Goal: Information Seeking & Learning: Check status

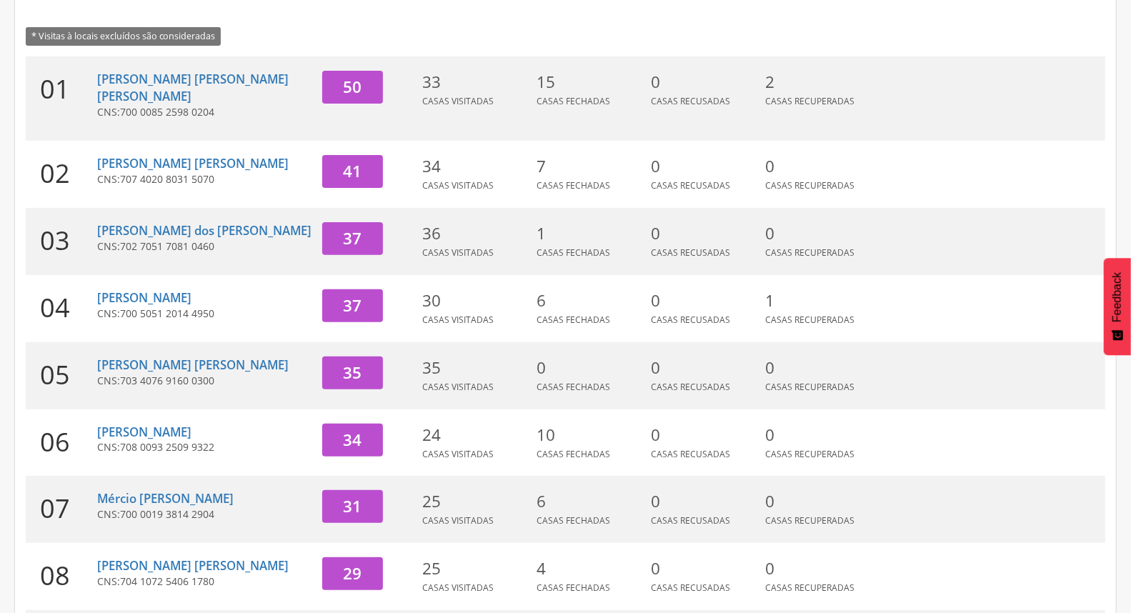
scroll to position [238, 0]
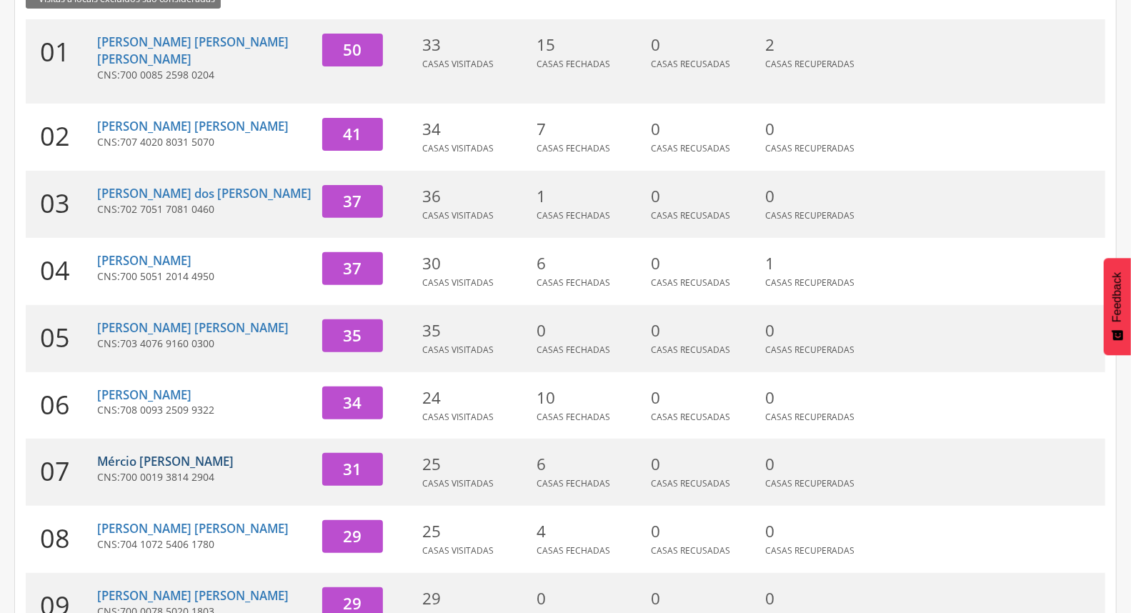
click at [211, 453] on link "Mércio [PERSON_NAME]" at bounding box center [165, 461] width 136 height 16
type input "**********"
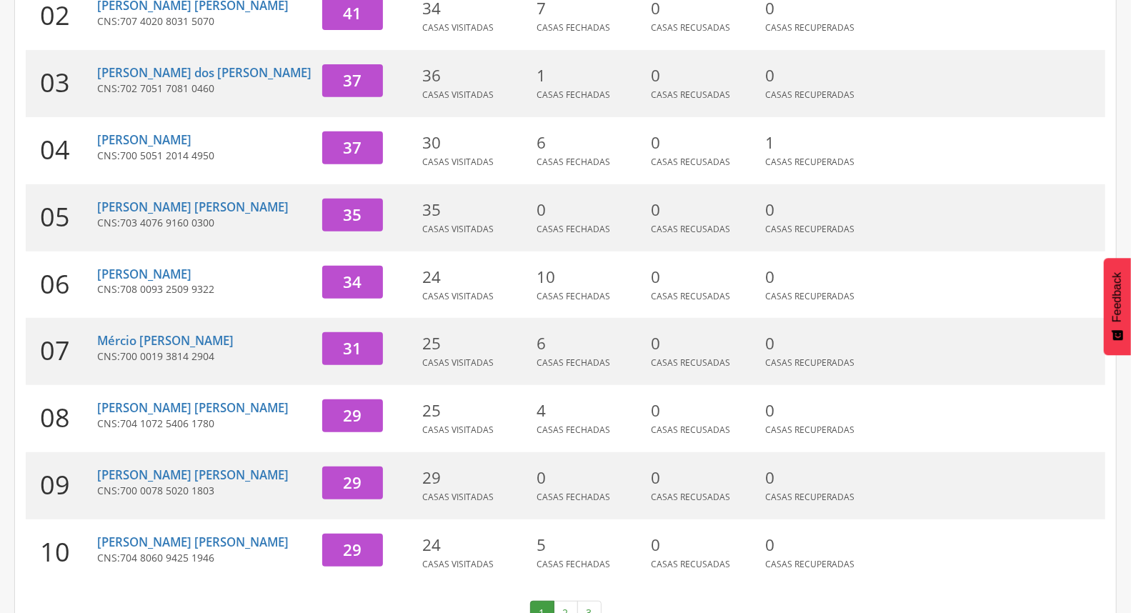
scroll to position [379, 0]
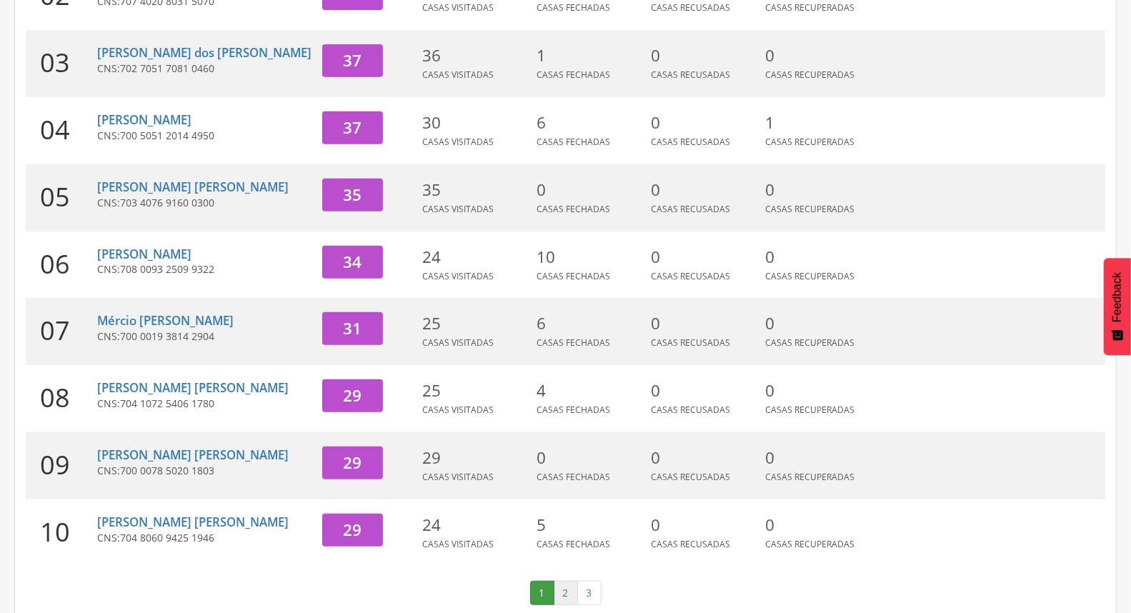
click at [559, 581] on link "2" at bounding box center [566, 593] width 24 height 24
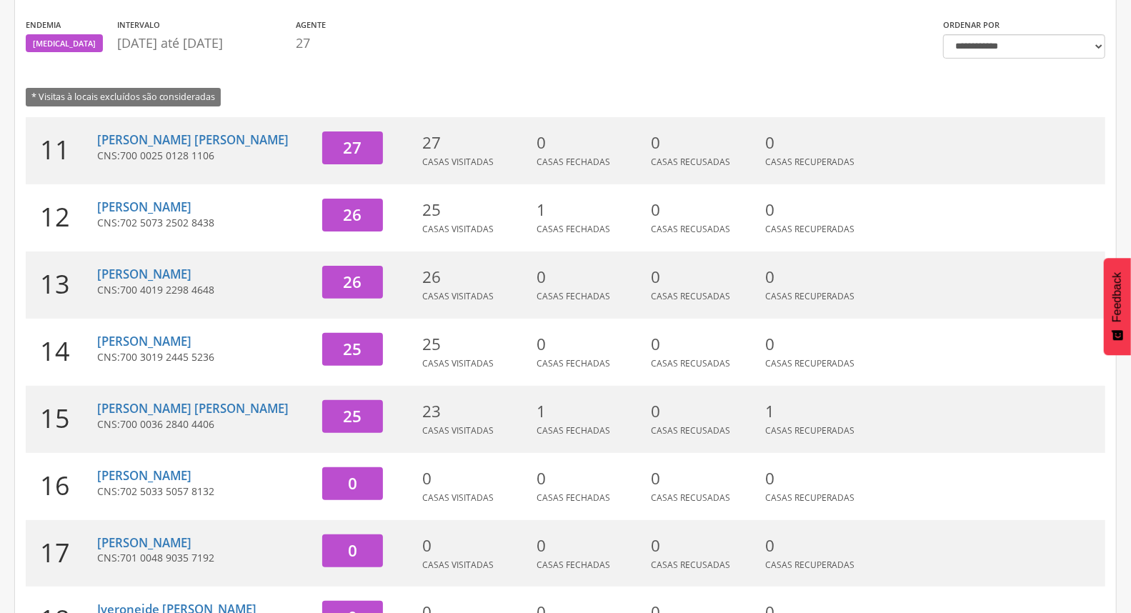
scroll to position [219, 0]
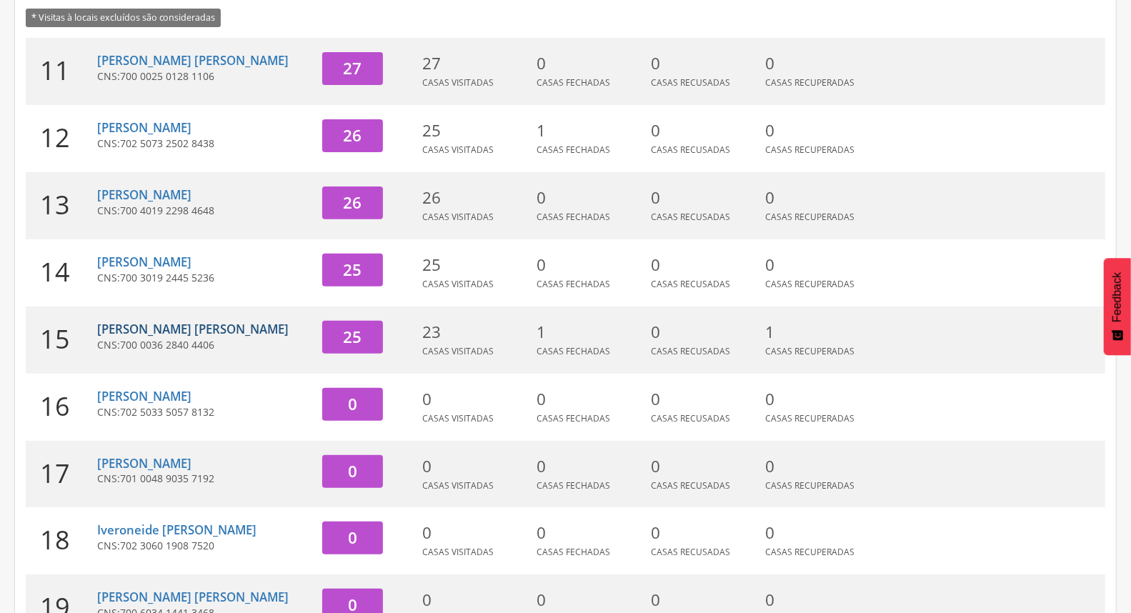
click at [229, 331] on link "[PERSON_NAME] Velez" at bounding box center [192, 329] width 191 height 16
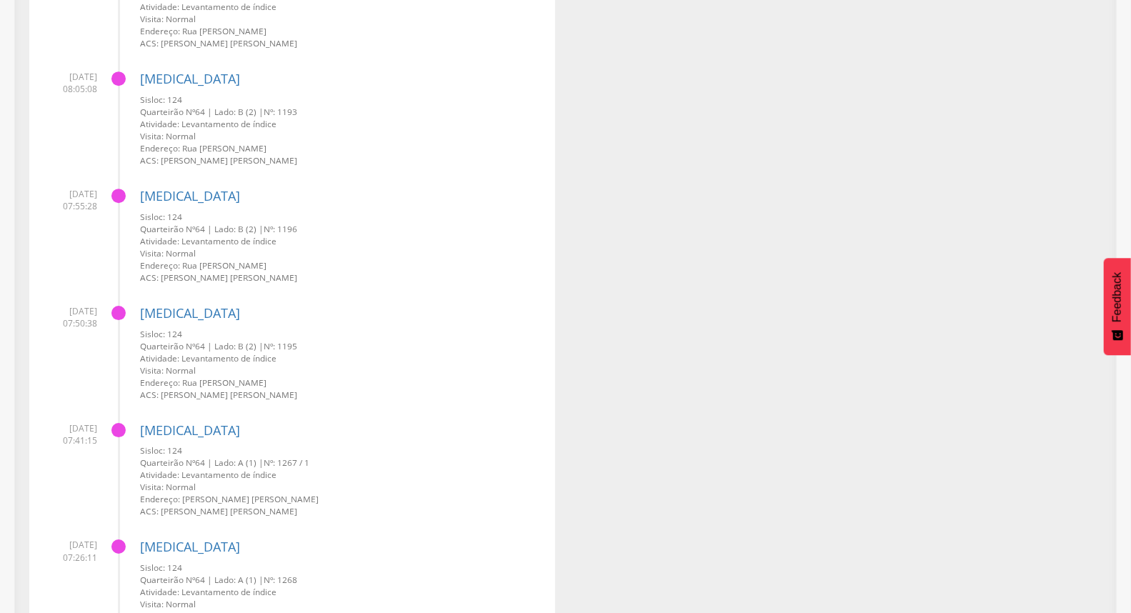
scroll to position [2740, 0]
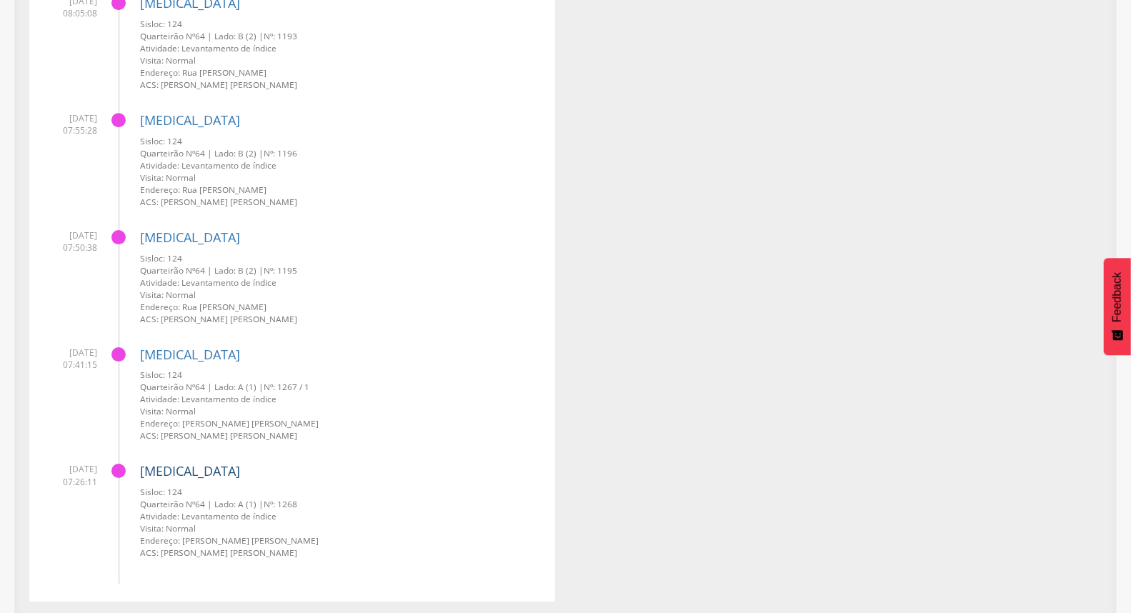
click at [163, 468] on link "[MEDICAL_DATA]" at bounding box center [190, 470] width 100 height 17
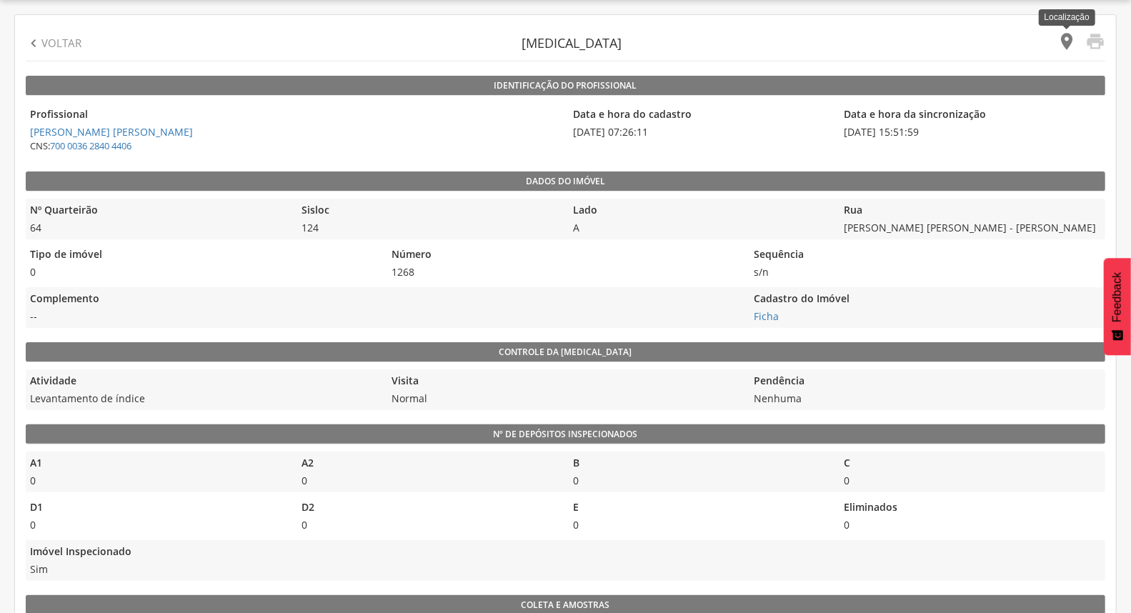
click at [1067, 41] on icon "" at bounding box center [1067, 41] width 20 height 20
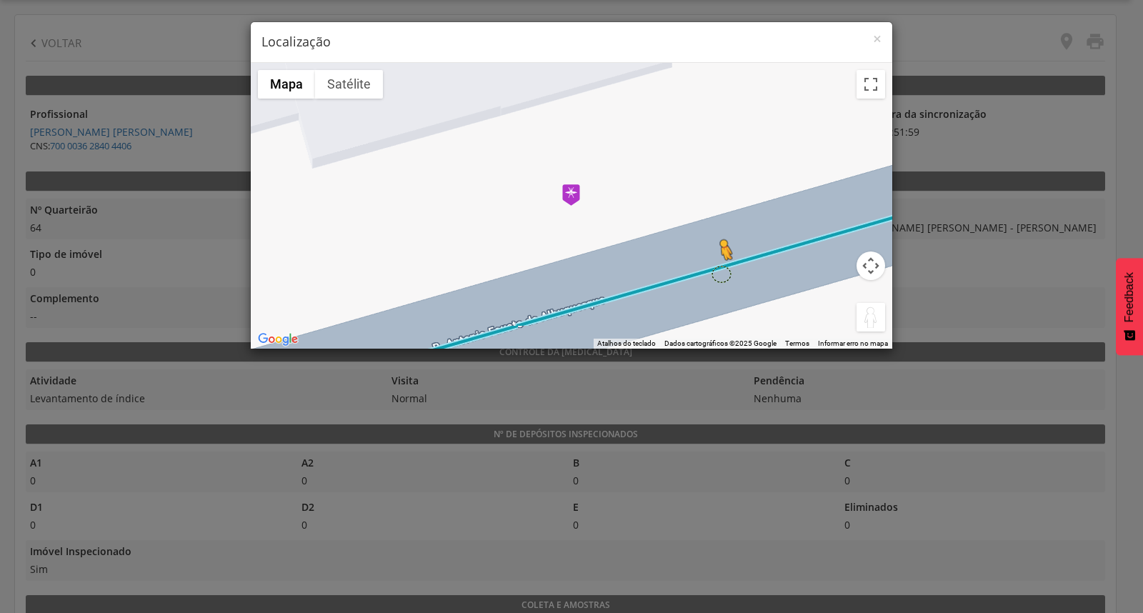
drag, startPoint x: 866, startPoint y: 320, endPoint x: 679, endPoint y: 254, distance: 197.9
click at [687, 259] on div "Pressione as teclas Alt + Enter para ativar o recurso de arrastar com o teclado…" at bounding box center [572, 206] width 642 height 286
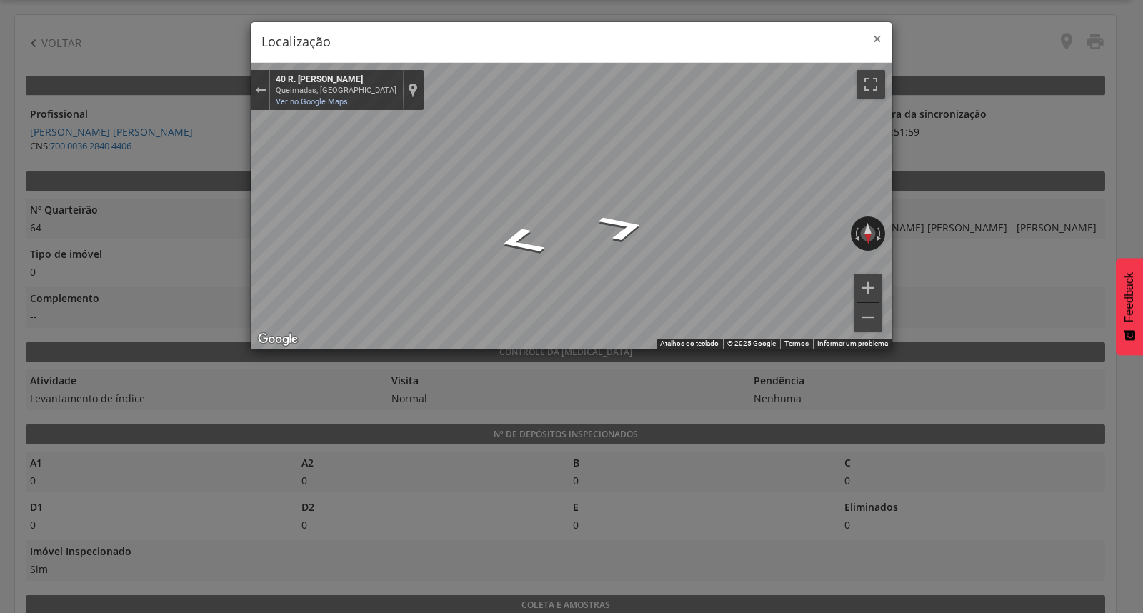
click at [874, 32] on span "×" at bounding box center [877, 39] width 9 height 20
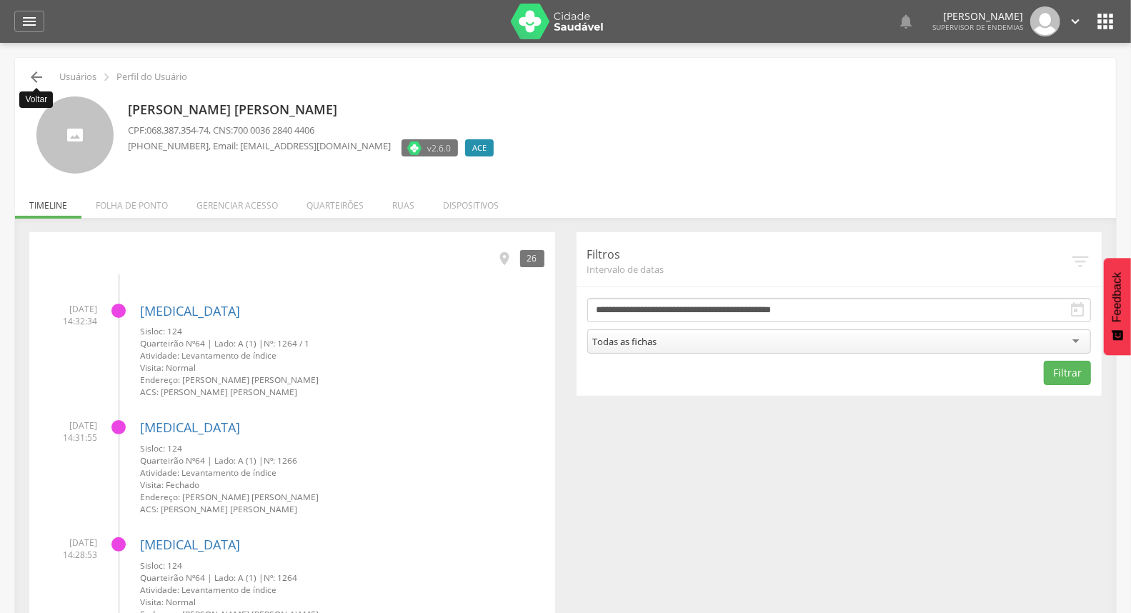
click at [29, 79] on icon "" at bounding box center [36, 77] width 17 height 17
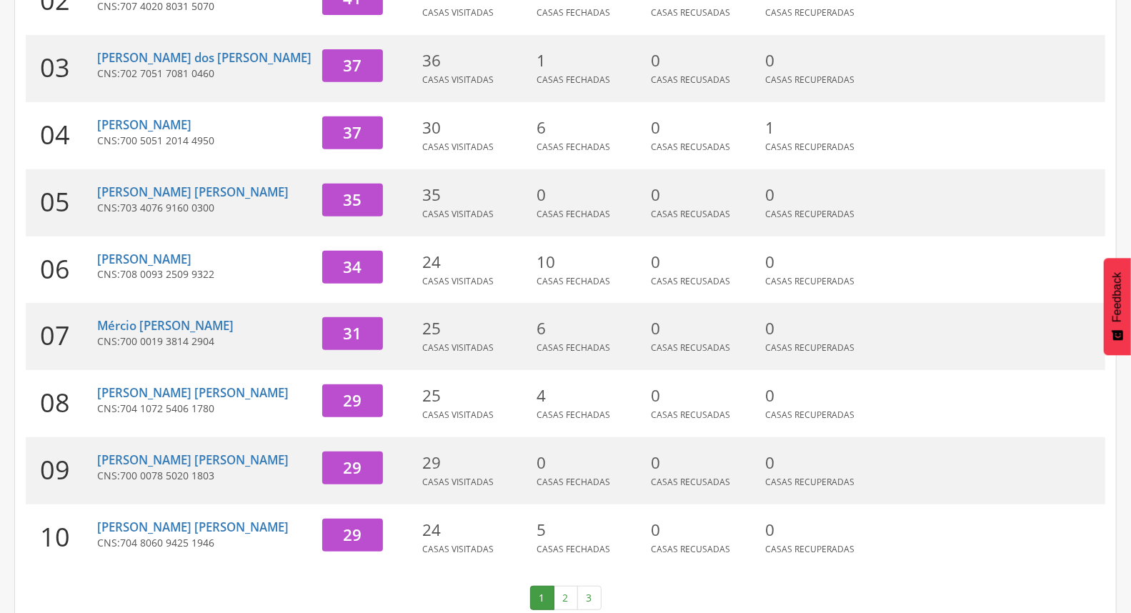
scroll to position [379, 0]
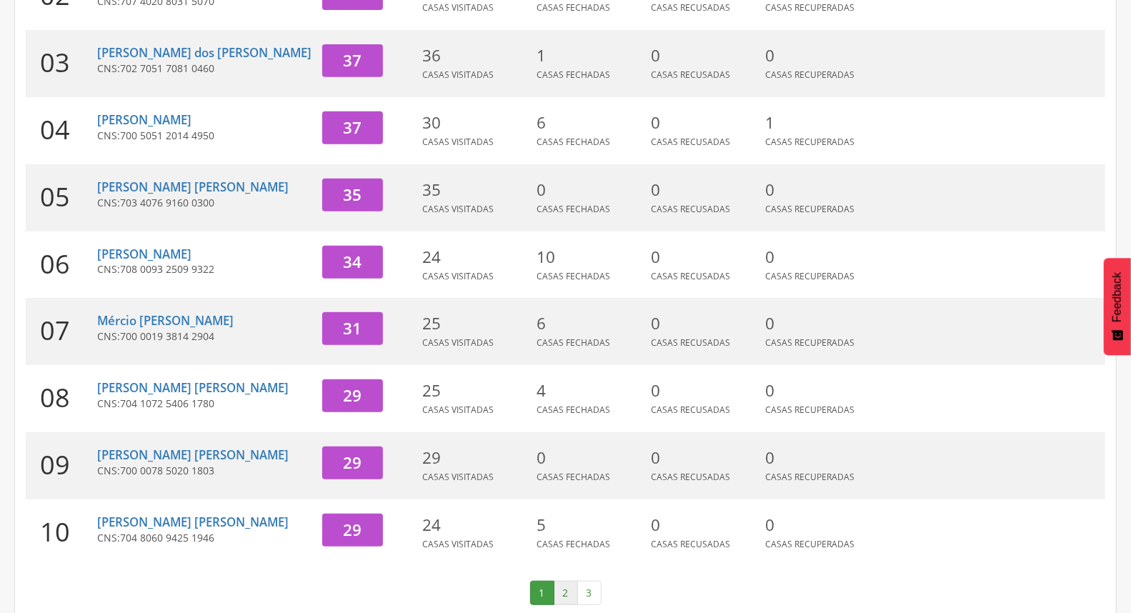
click at [565, 581] on link "2" at bounding box center [566, 593] width 24 height 24
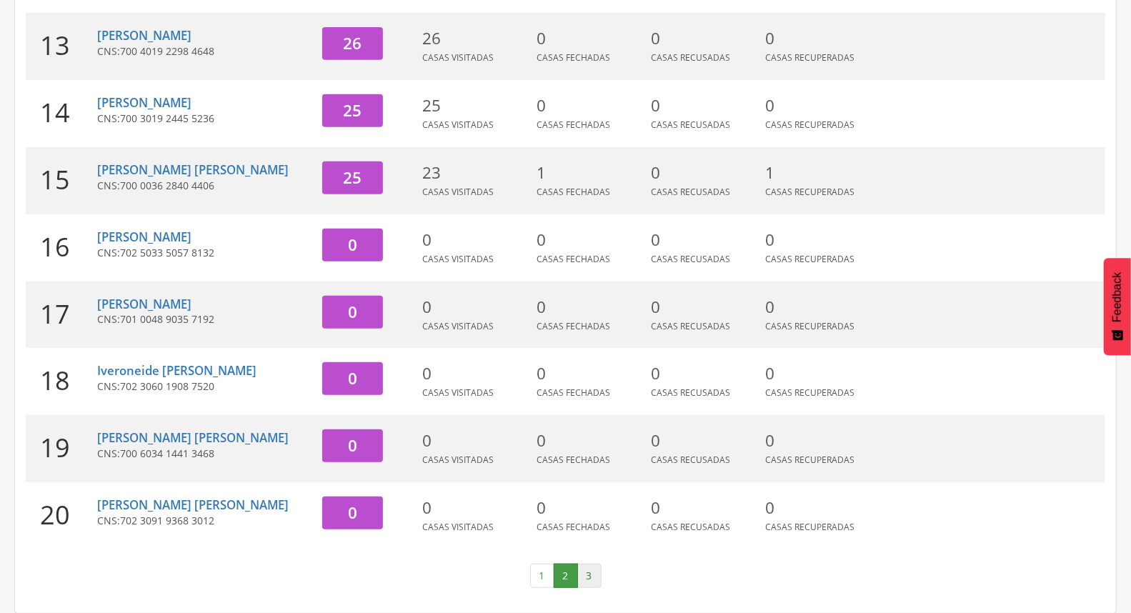
click at [594, 572] on link "3" at bounding box center [589, 576] width 24 height 24
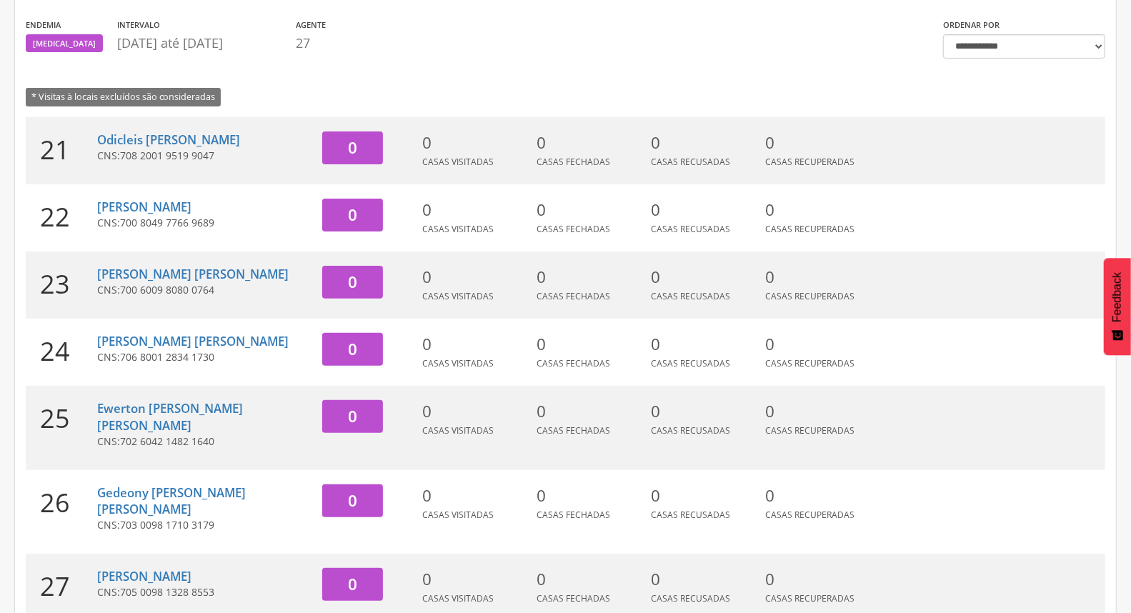
scroll to position [176, 0]
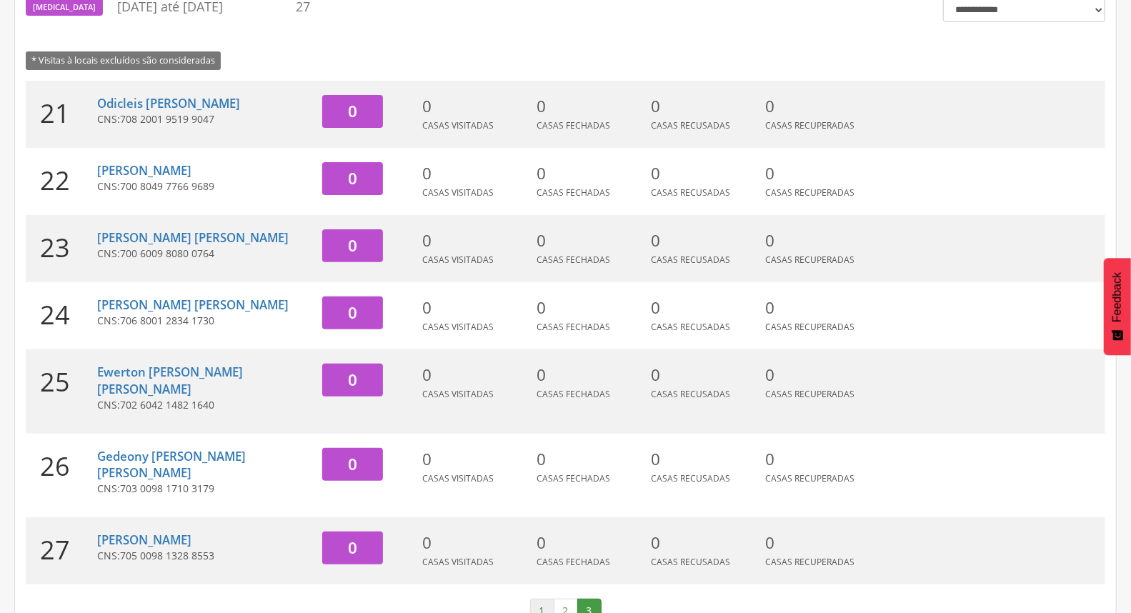
click at [543, 599] on link "1" at bounding box center [542, 611] width 24 height 24
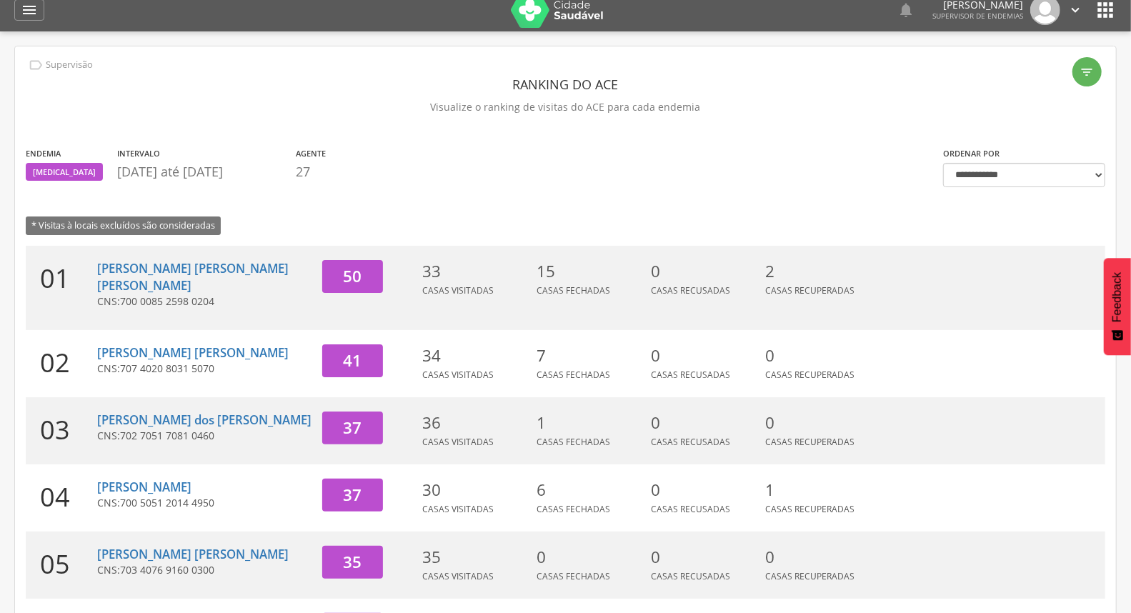
scroll to position [0, 0]
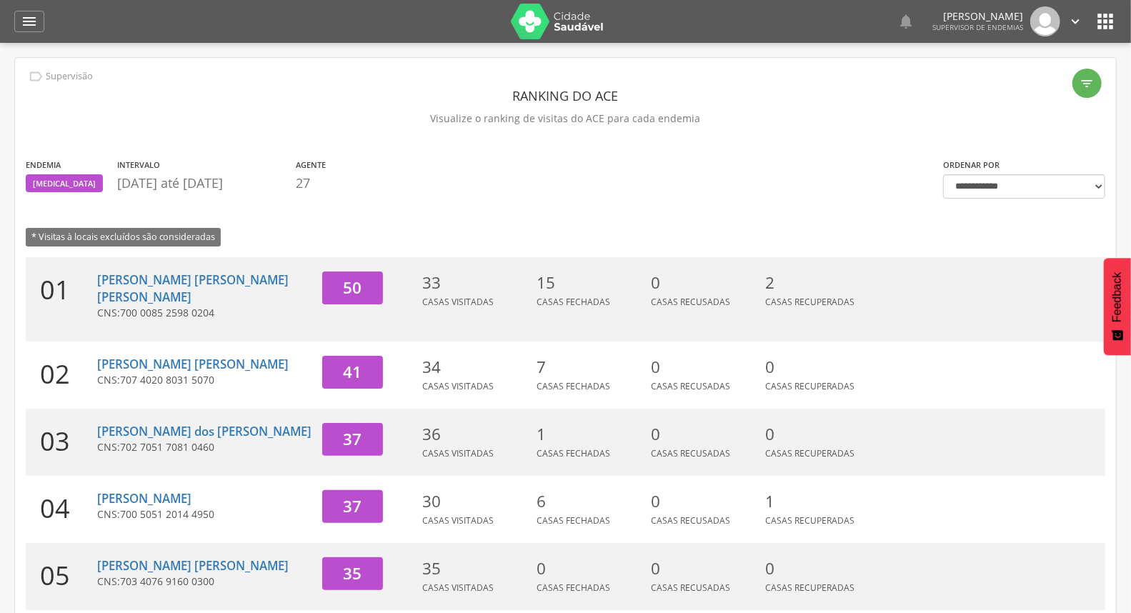
click at [1077, 15] on icon "" at bounding box center [1075, 22] width 16 height 16
click at [1024, 76] on link "Sair" at bounding box center [1025, 83] width 113 height 18
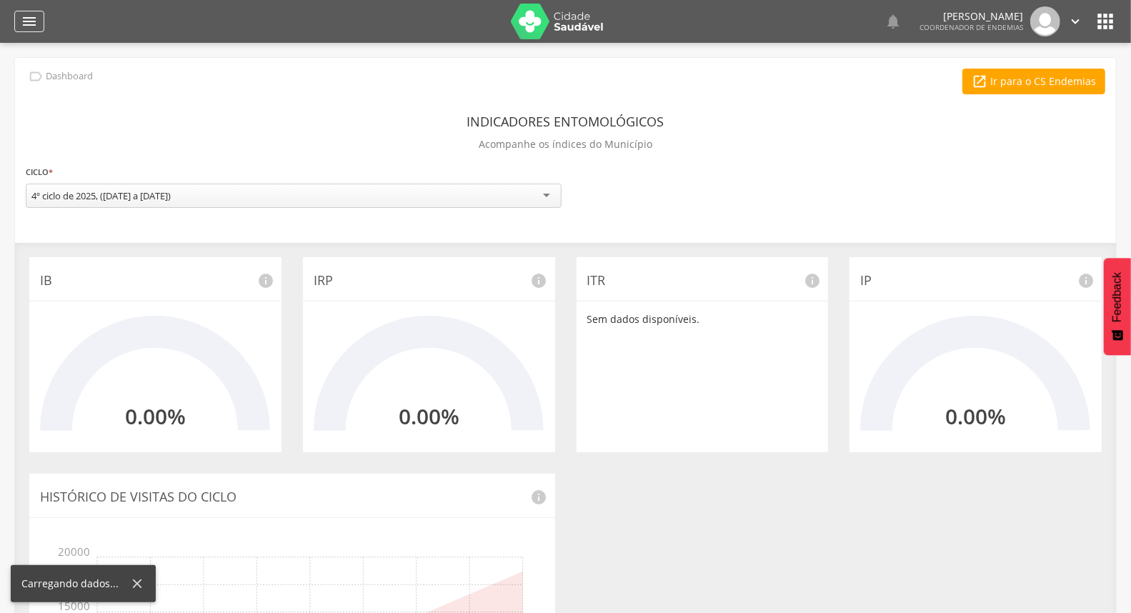
click at [29, 29] on icon "" at bounding box center [29, 21] width 17 height 17
click at [34, 19] on icon "" at bounding box center [29, 21] width 17 height 17
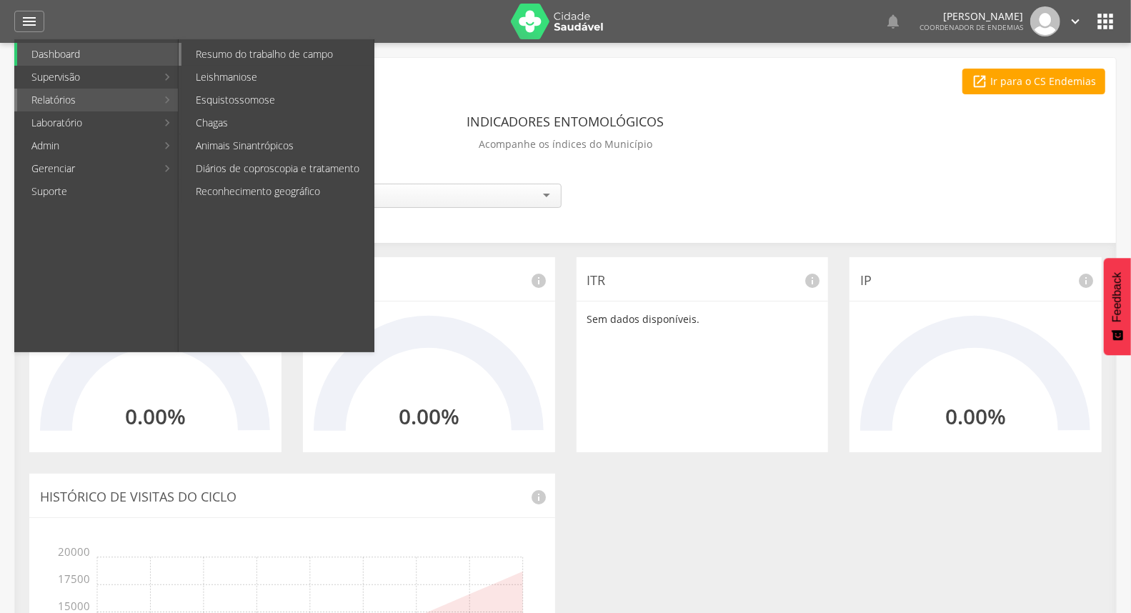
click at [234, 59] on link "Resumo do trabalho de campo" at bounding box center [277, 54] width 192 height 23
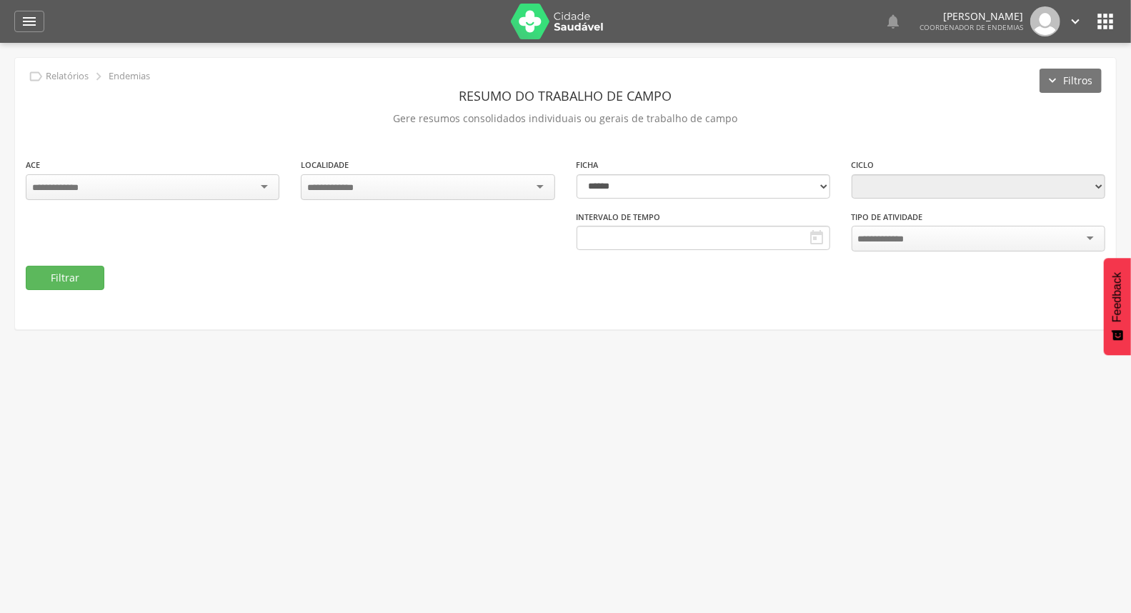
type input "**********"
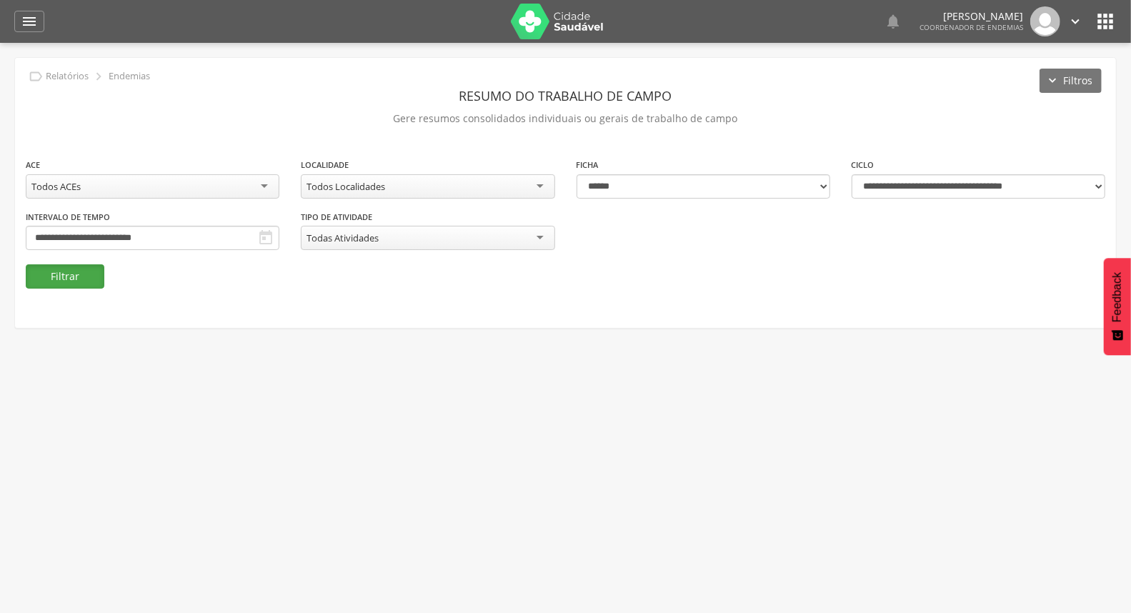
click at [89, 281] on button "Filtrar" at bounding box center [65, 276] width 79 height 24
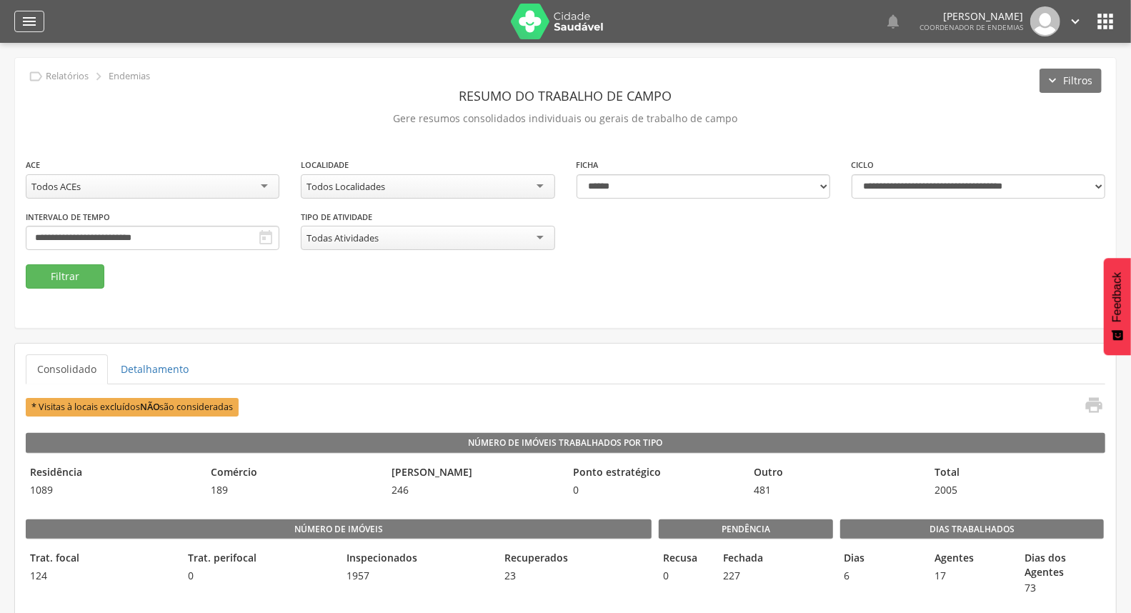
click at [14, 29] on div "" at bounding box center [29, 21] width 30 height 21
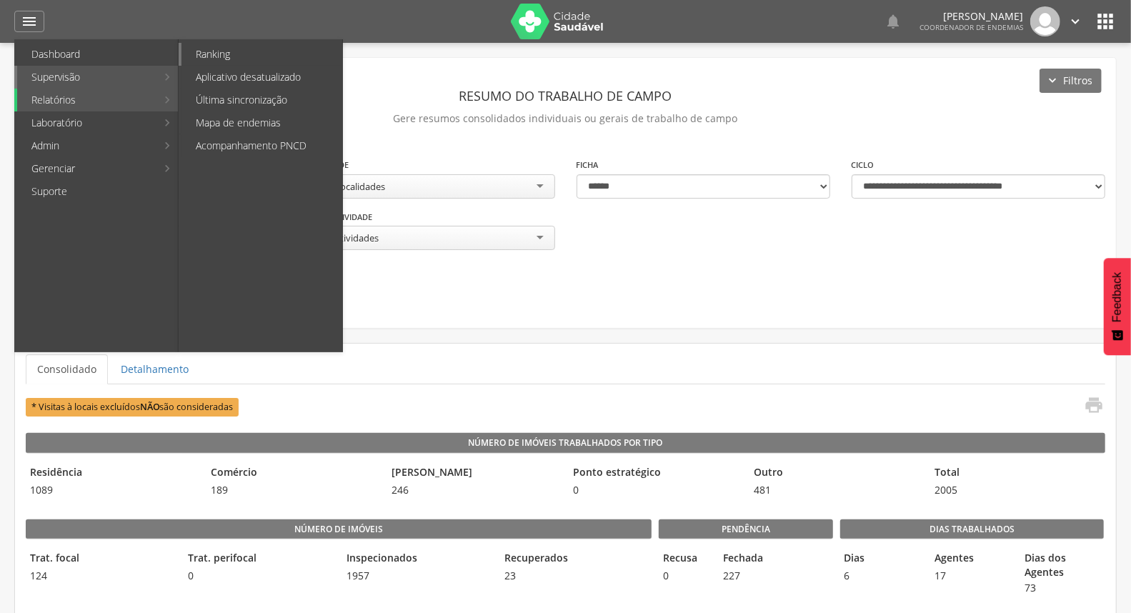
click at [233, 56] on link "Ranking" at bounding box center [261, 54] width 161 height 23
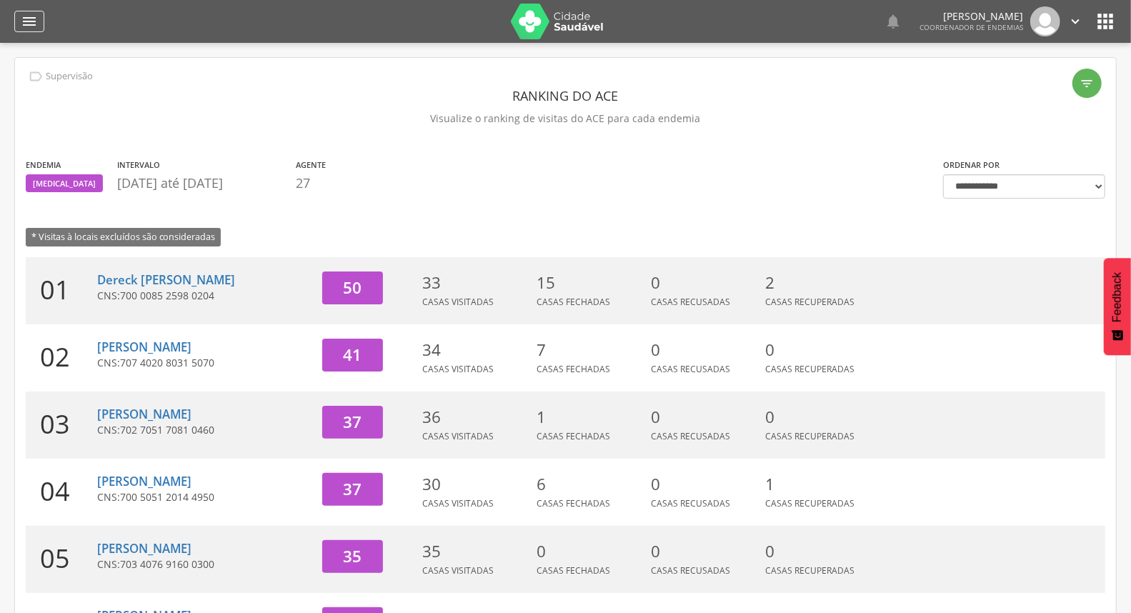
click at [24, 16] on icon "" at bounding box center [29, 21] width 17 height 17
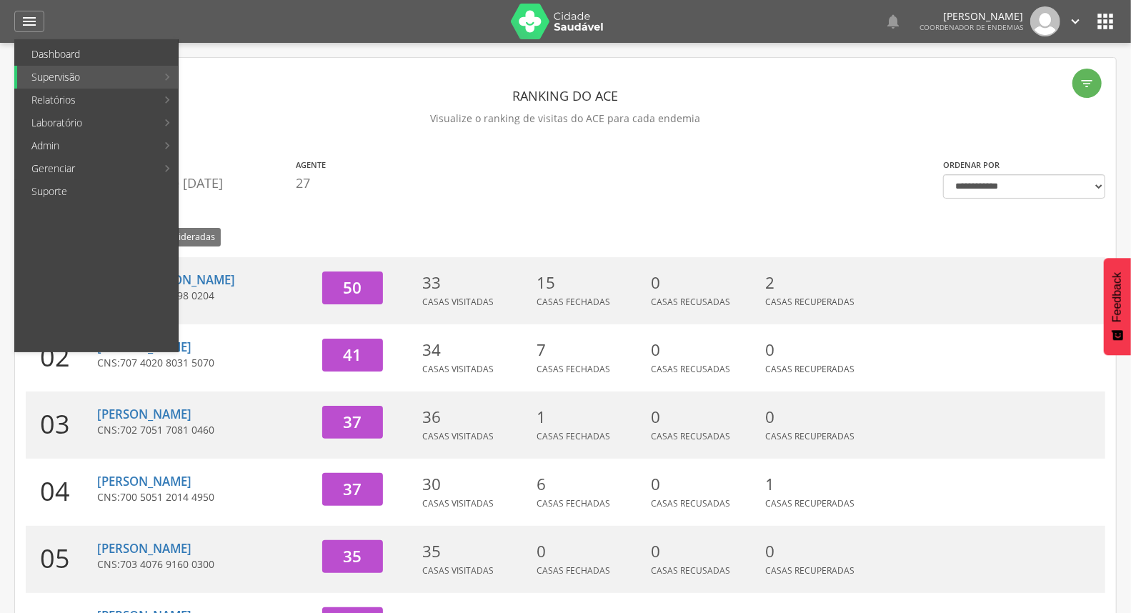
click at [380, 93] on header "Ranking do ACE" at bounding box center [565, 96] width 1079 height 26
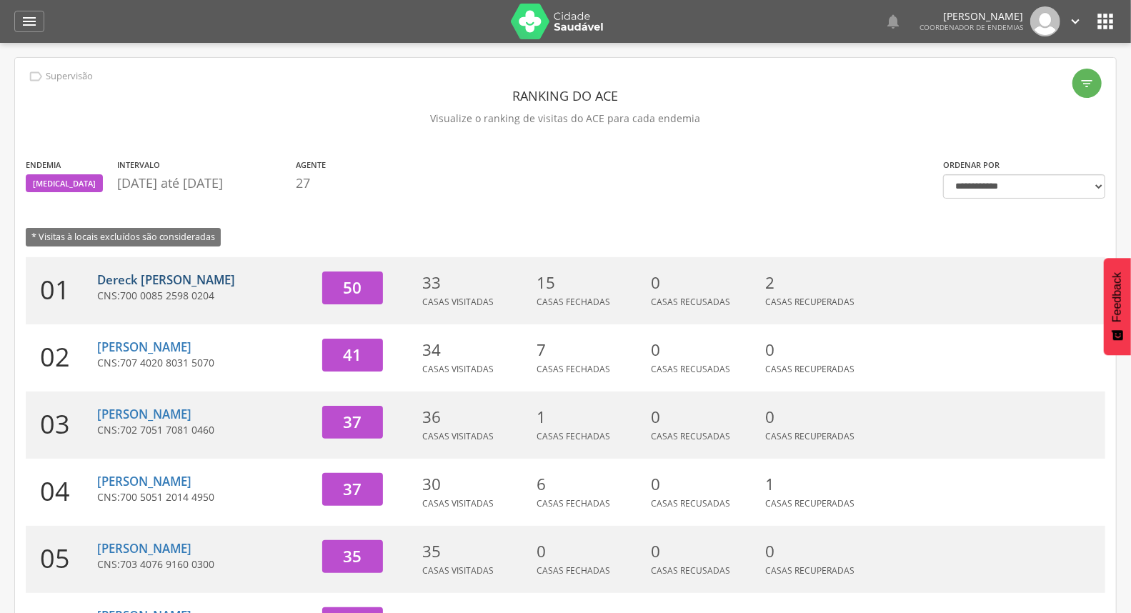
click at [186, 284] on link "Dereck [PERSON_NAME]" at bounding box center [166, 279] width 138 height 16
type input "**********"
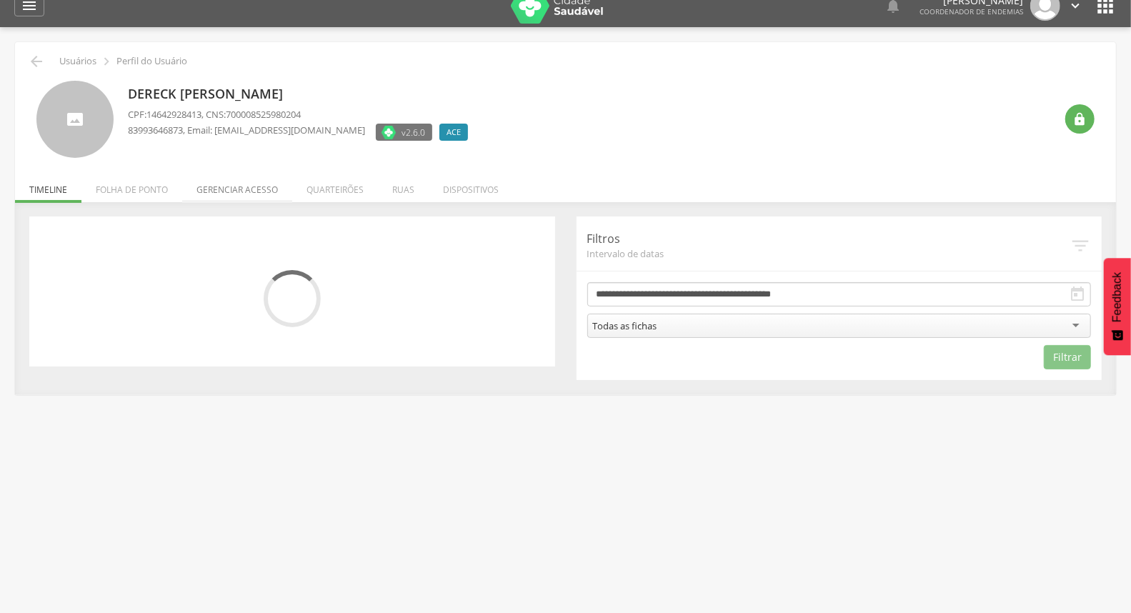
scroll to position [43, 0]
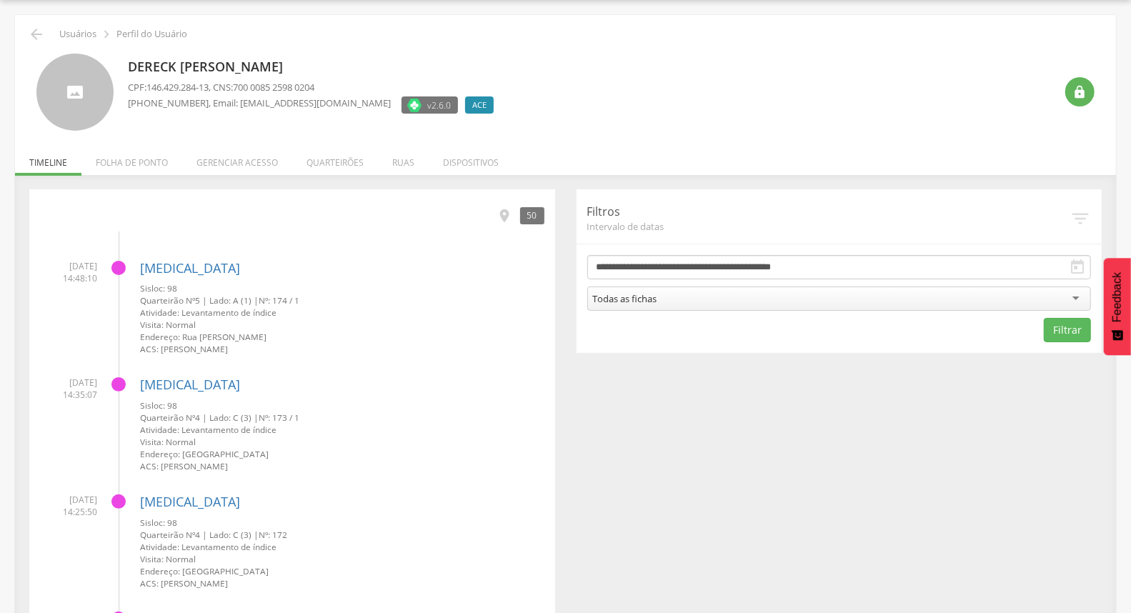
click at [146, 164] on li "Folha de ponto" at bounding box center [131, 159] width 101 height 34
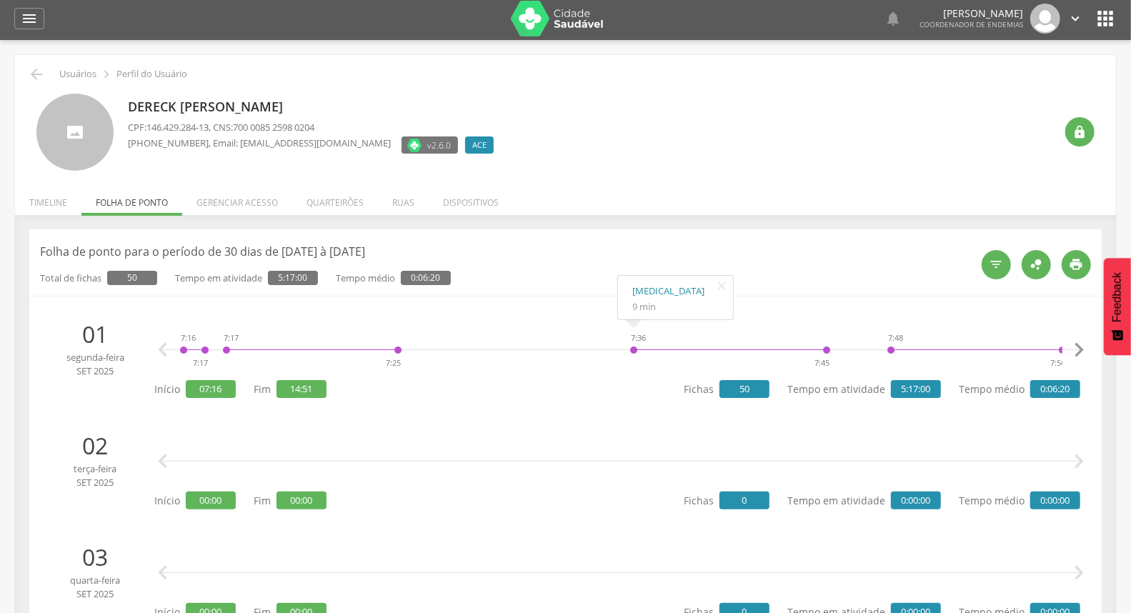
scroll to position [0, 0]
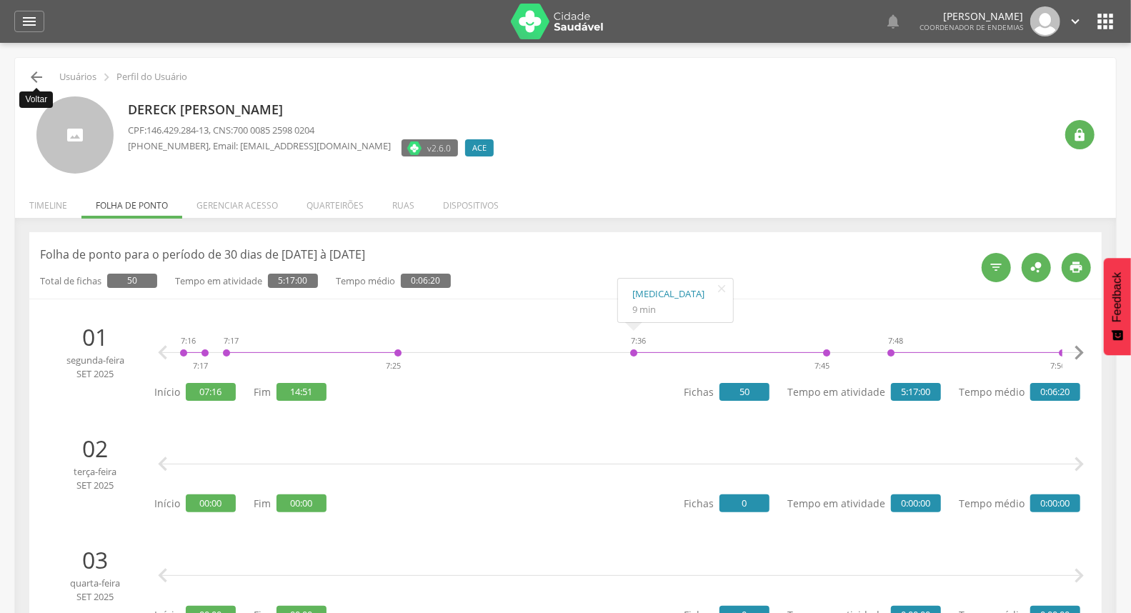
click at [37, 72] on icon "" at bounding box center [36, 77] width 17 height 17
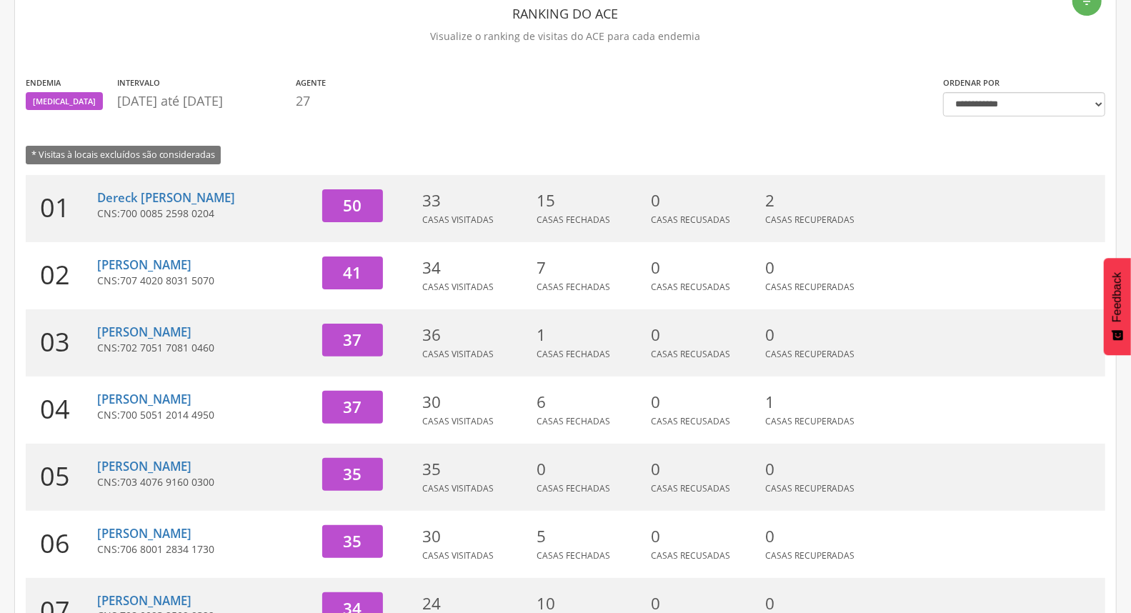
scroll to position [159, 0]
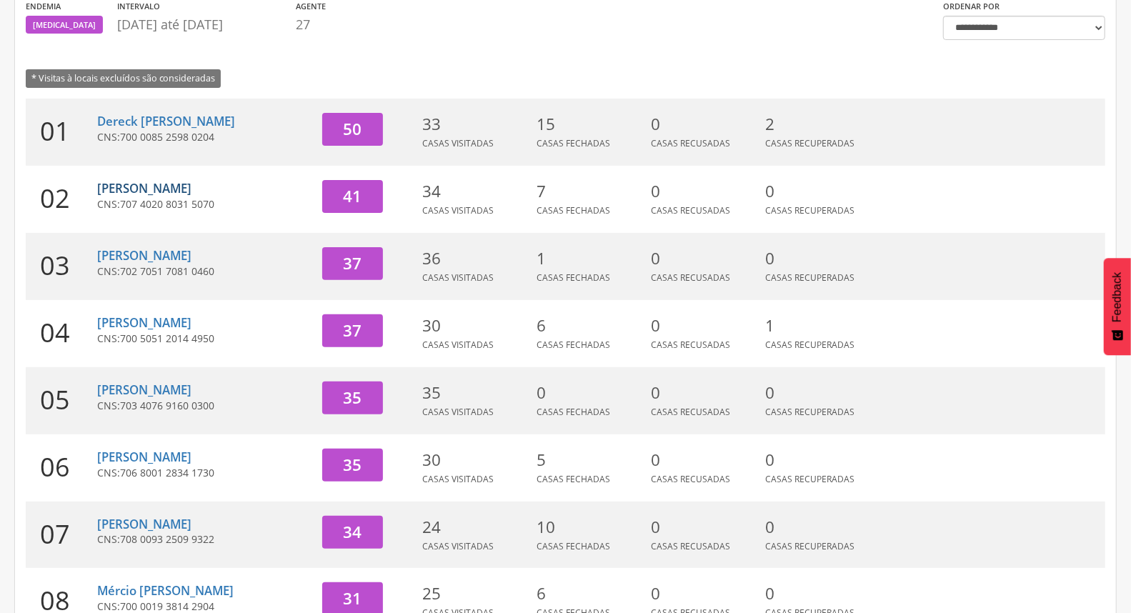
click at [179, 190] on link "[PERSON_NAME]" at bounding box center [144, 188] width 94 height 16
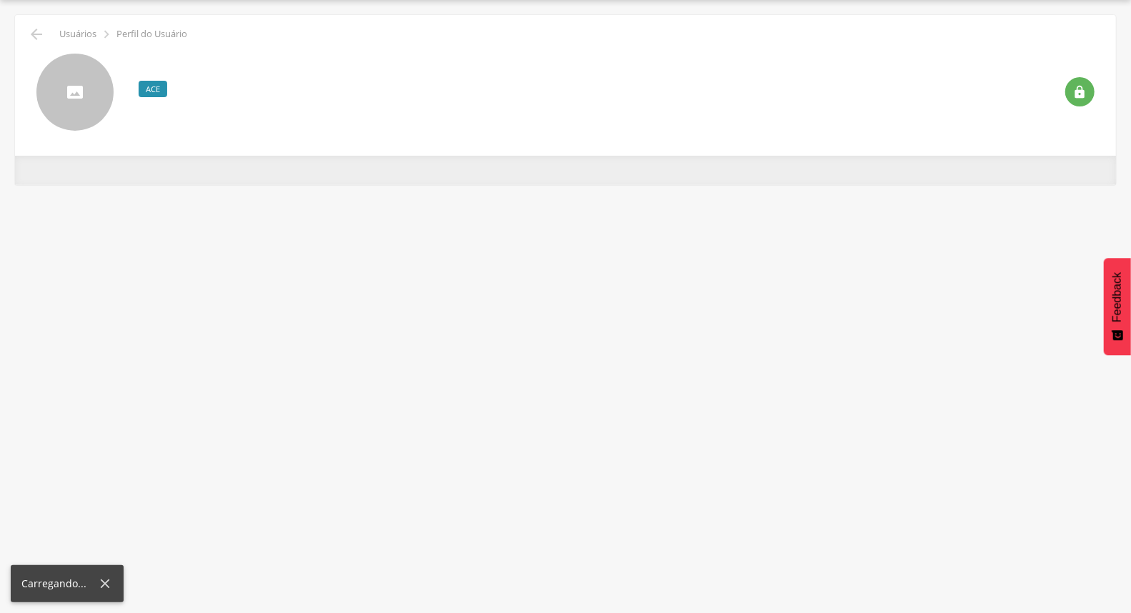
scroll to position [43, 0]
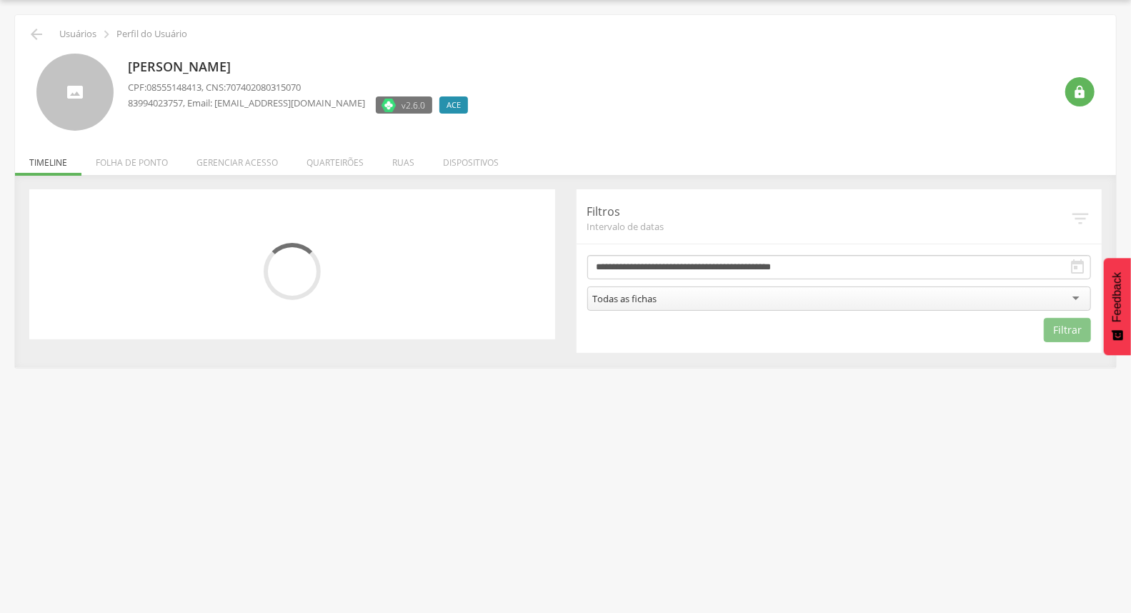
click at [161, 168] on li "Folha de ponto" at bounding box center [131, 159] width 101 height 34
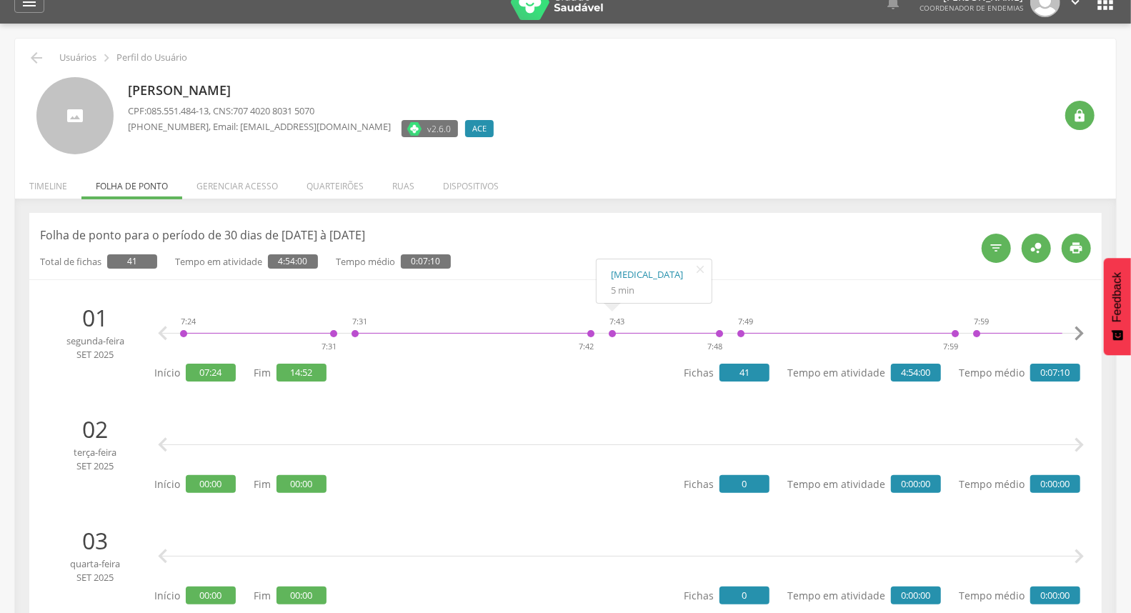
scroll to position [0, 0]
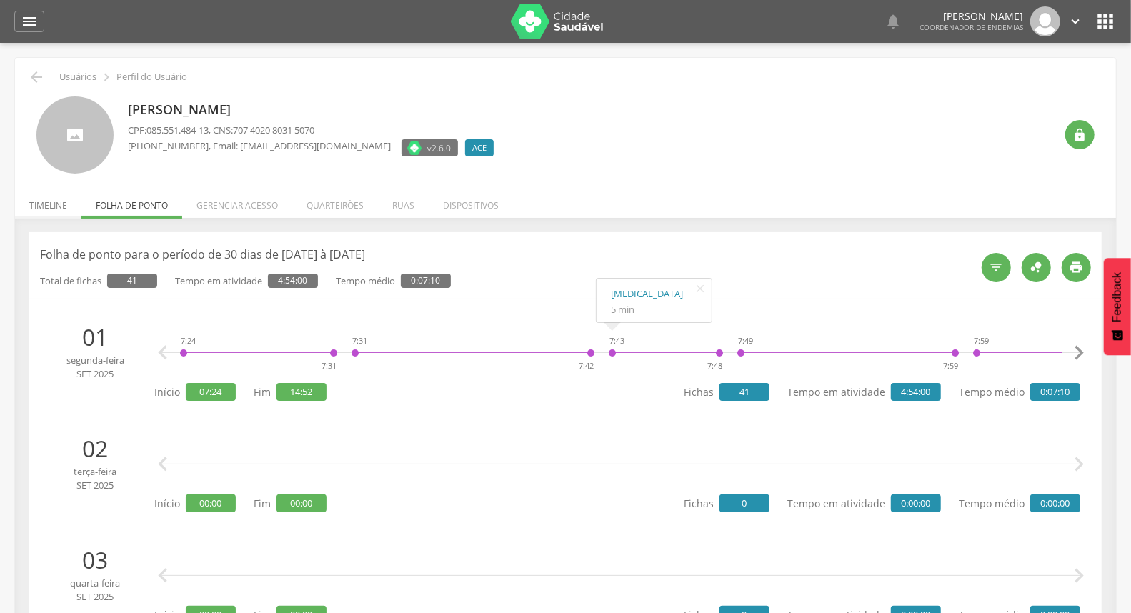
click at [46, 200] on li "Timeline" at bounding box center [48, 202] width 66 height 34
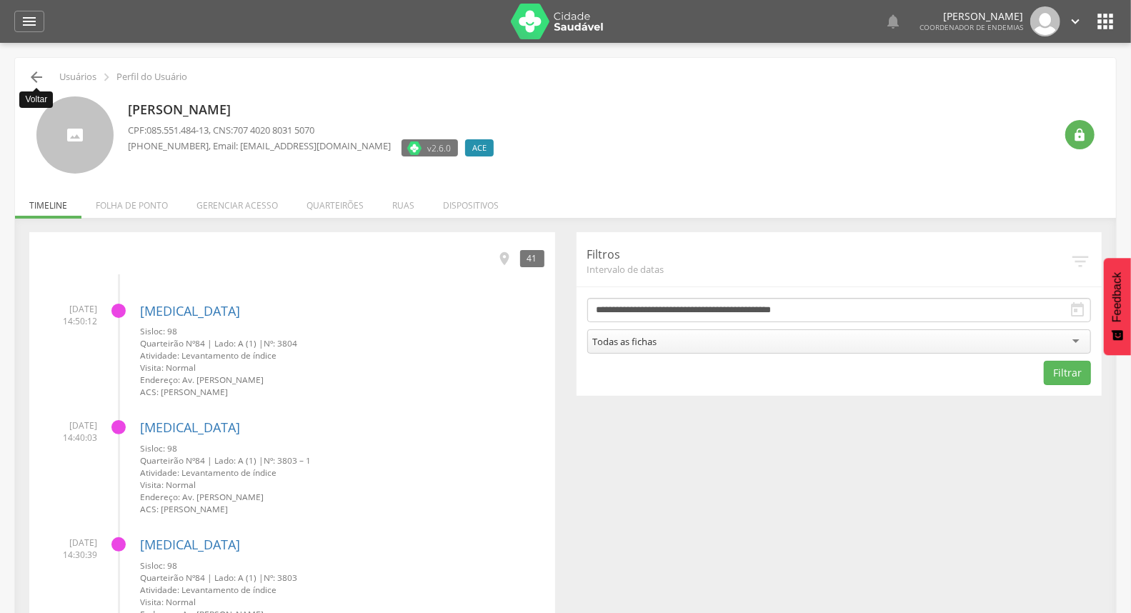
click at [39, 80] on icon "" at bounding box center [36, 77] width 17 height 17
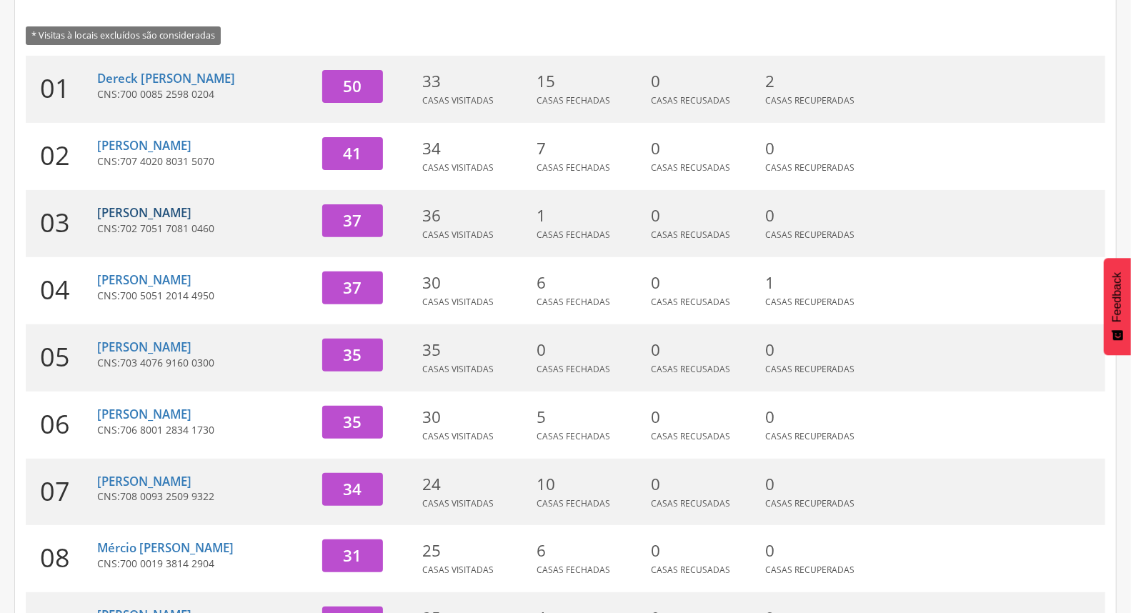
click at [155, 211] on link "[PERSON_NAME]" at bounding box center [144, 212] width 94 height 16
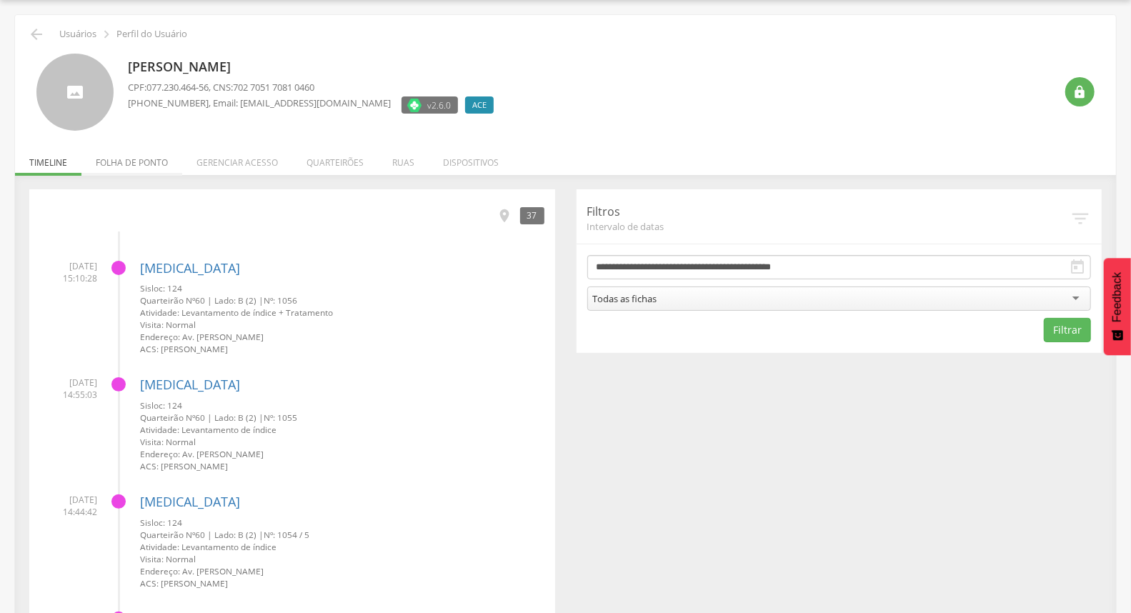
click at [150, 157] on li "Folha de ponto" at bounding box center [131, 159] width 101 height 34
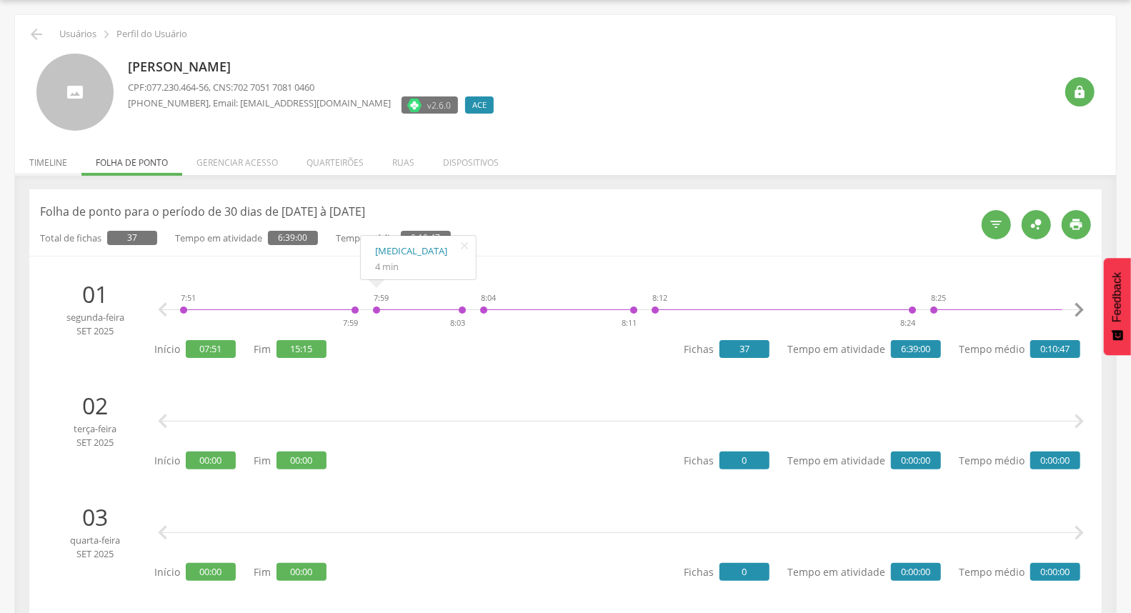
click at [44, 165] on li "Timeline" at bounding box center [48, 159] width 66 height 34
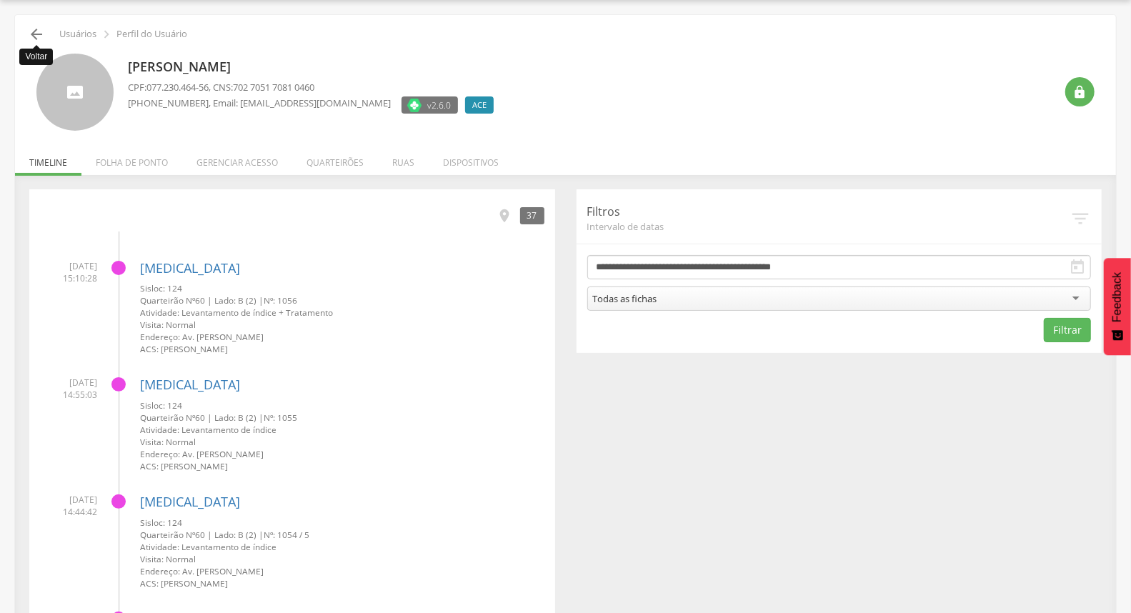
click at [38, 34] on icon "" at bounding box center [36, 34] width 17 height 17
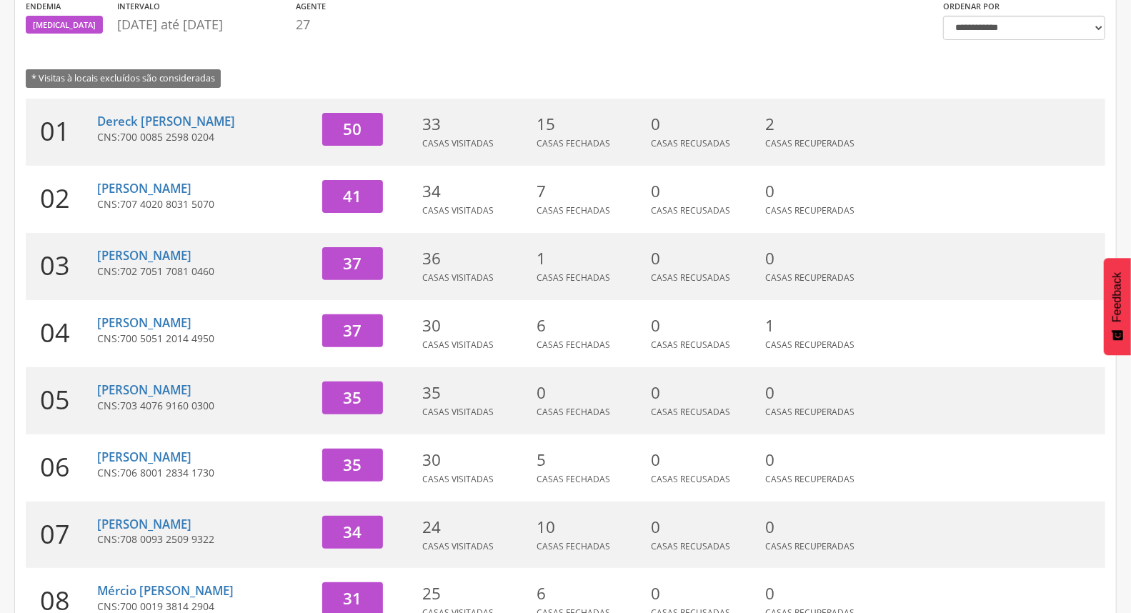
scroll to position [281, 0]
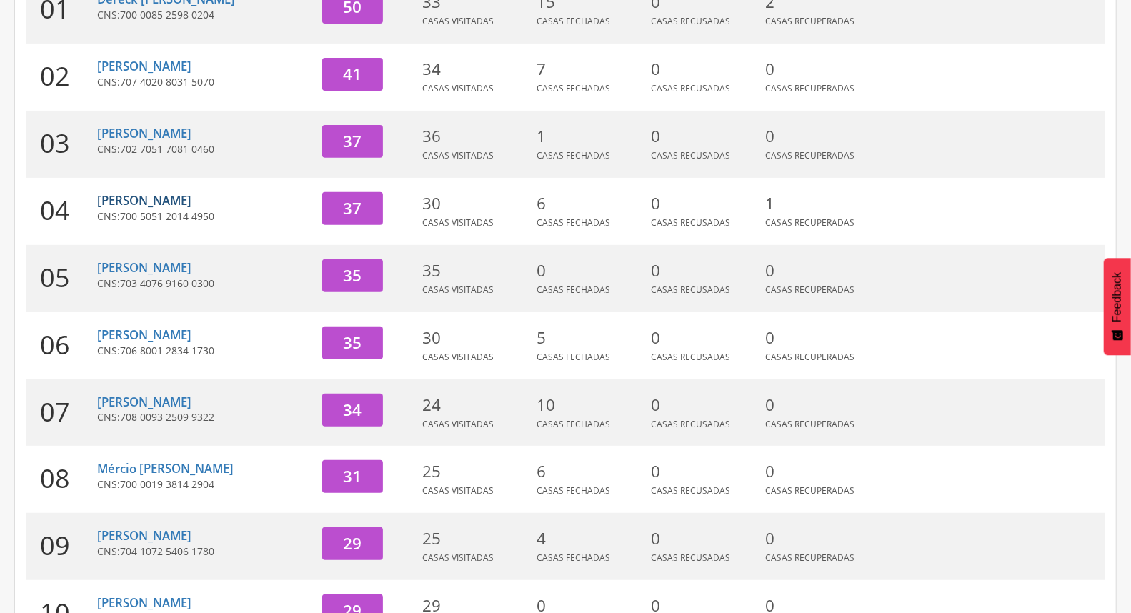
click at [121, 195] on link "[PERSON_NAME]" at bounding box center [144, 200] width 94 height 16
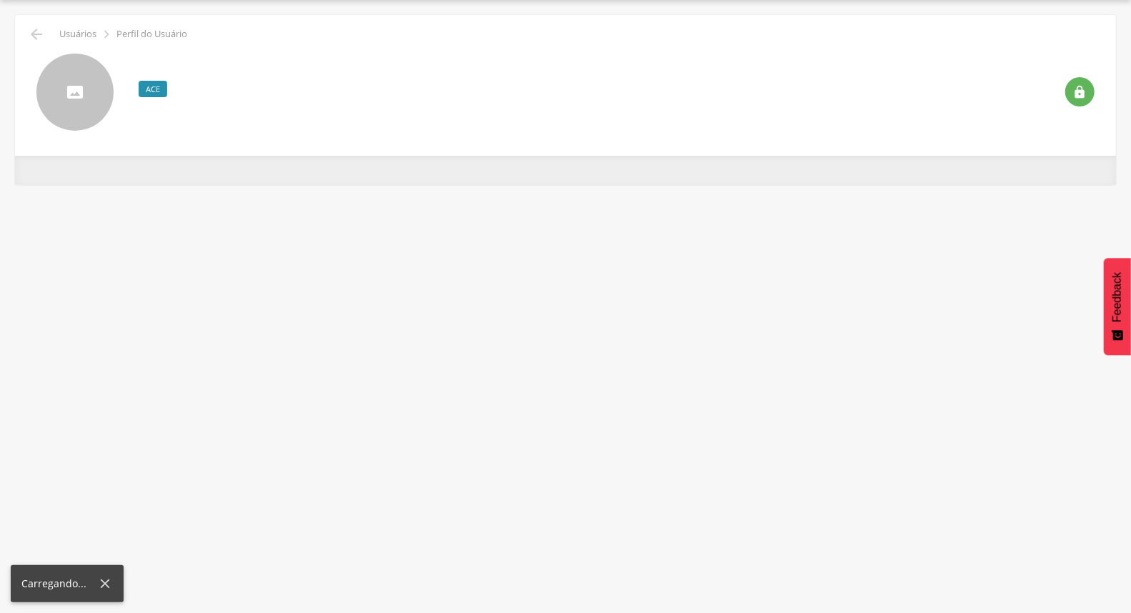
scroll to position [43, 0]
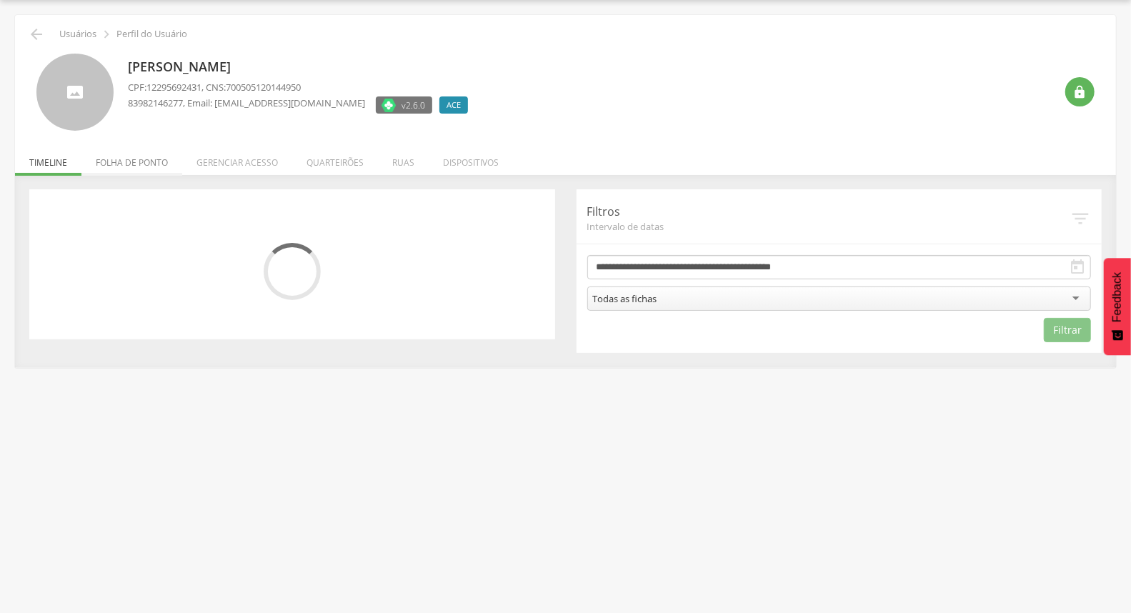
click at [133, 166] on li "Folha de ponto" at bounding box center [131, 159] width 101 height 34
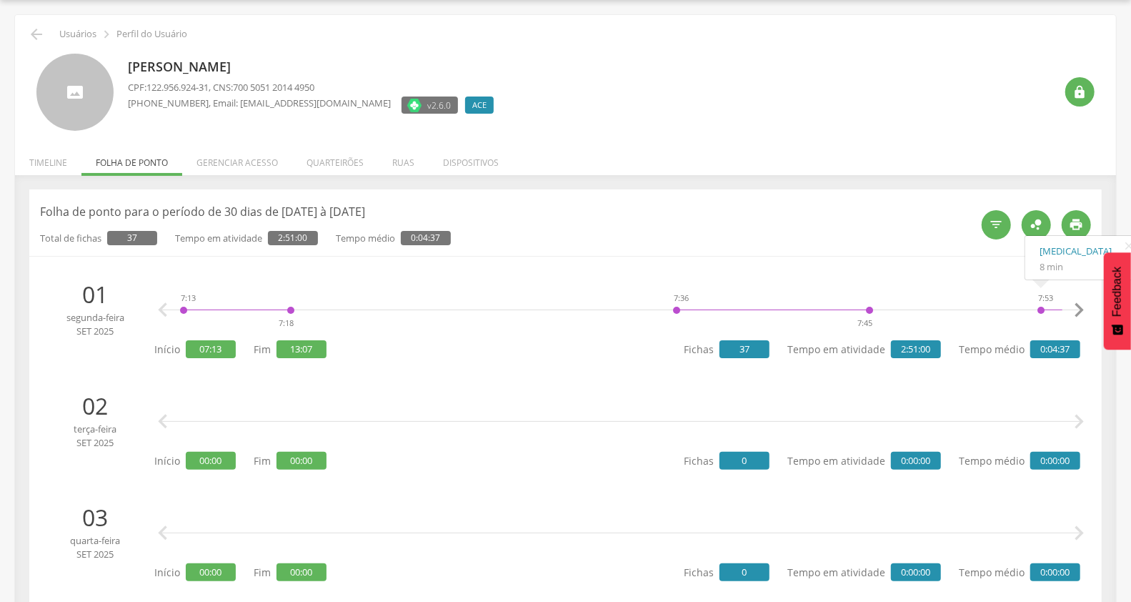
click at [1079, 312] on icon "" at bounding box center [1078, 310] width 29 height 29
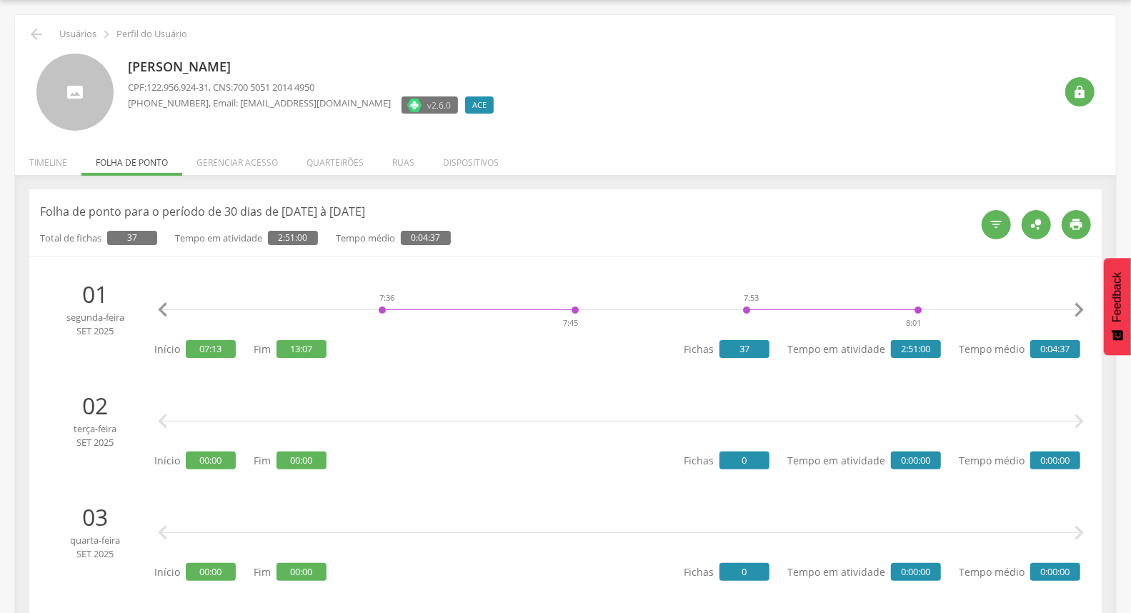
click at [1079, 312] on icon "" at bounding box center [1078, 310] width 29 height 29
click at [1077, 313] on icon "" at bounding box center [1078, 310] width 29 height 29
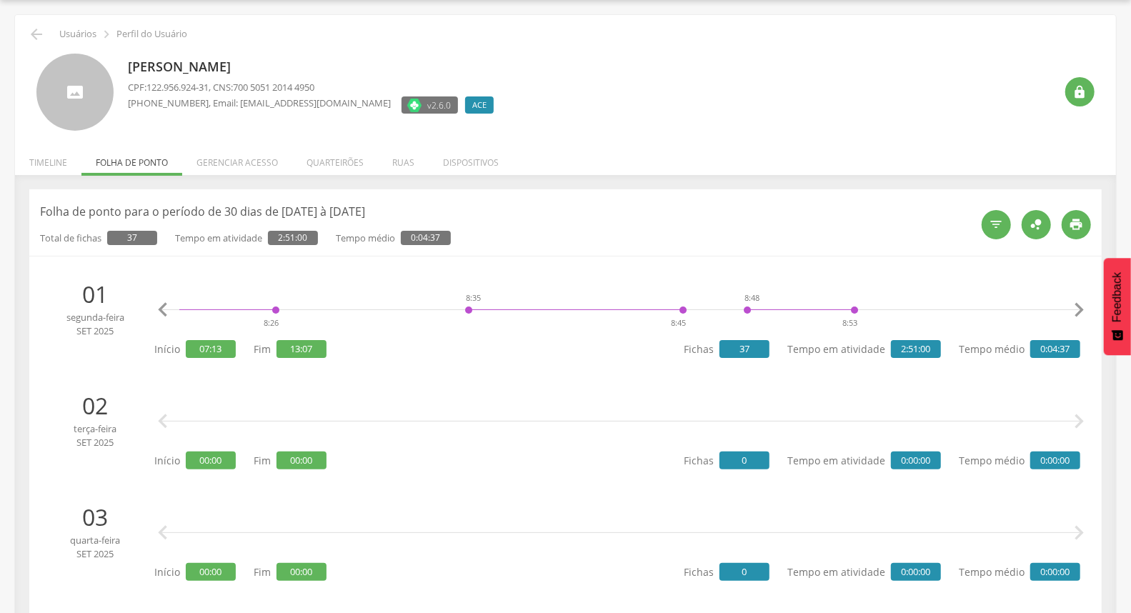
click at [1077, 314] on icon "" at bounding box center [1078, 310] width 29 height 29
drag, startPoint x: 319, startPoint y: 349, endPoint x: 287, endPoint y: 351, distance: 32.2
click at [287, 351] on span "13:07" at bounding box center [301, 349] width 50 height 18
click at [348, 351] on div "7:13 7:18 7:36 7:45 7:53 8:01 8:16 8:26 8:35 8:45 8:48 8:53 9:08 9:21 10:08 10:…" at bounding box center [617, 319] width 926 height 83
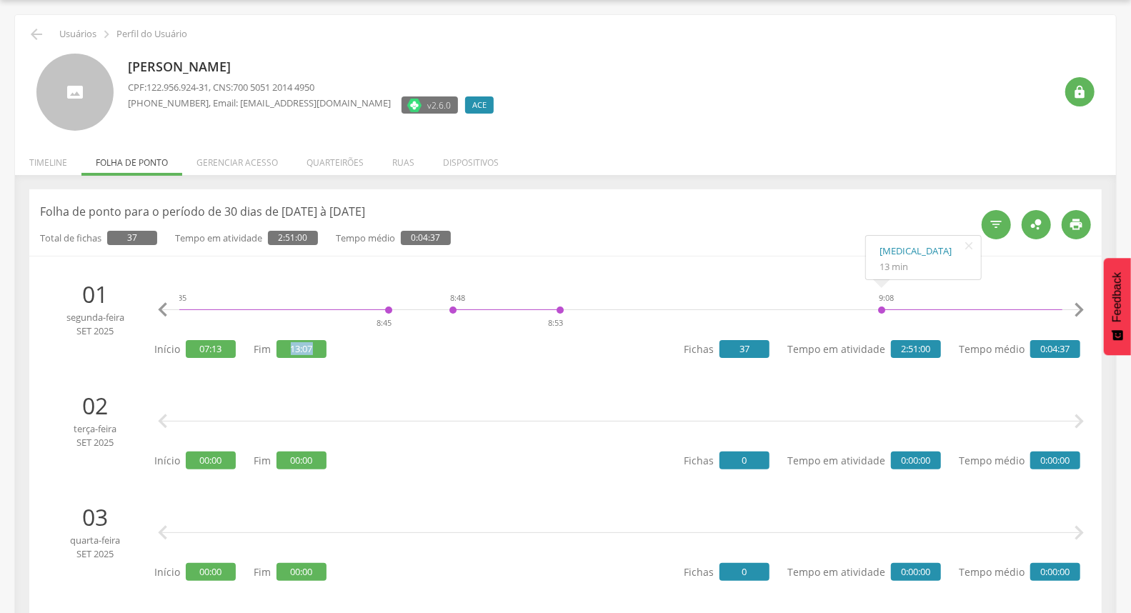
drag, startPoint x: 316, startPoint y: 346, endPoint x: 284, endPoint y: 349, distance: 32.3
click at [284, 349] on span "13:07" at bounding box center [301, 349] width 50 height 18
click at [324, 352] on span "13:07" at bounding box center [301, 349] width 50 height 18
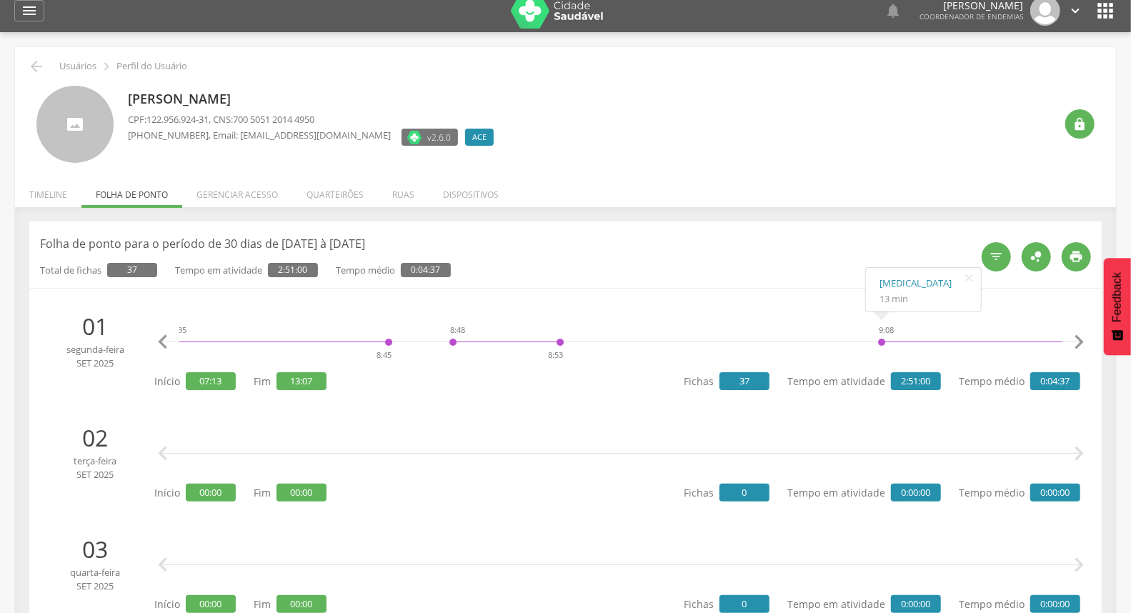
scroll to position [0, 0]
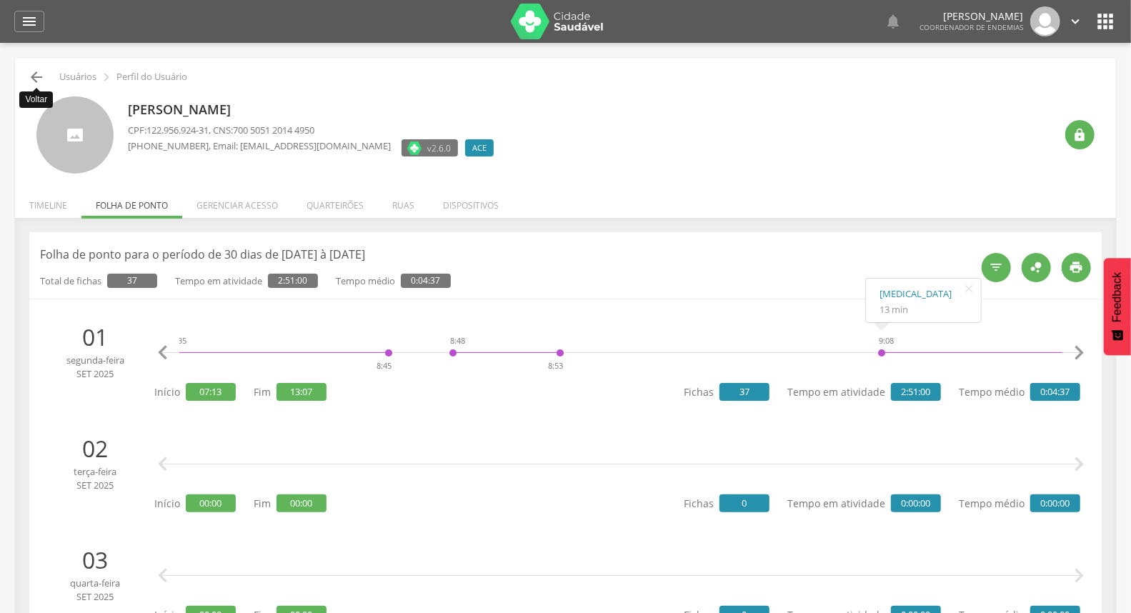
click at [44, 79] on icon "" at bounding box center [36, 77] width 17 height 17
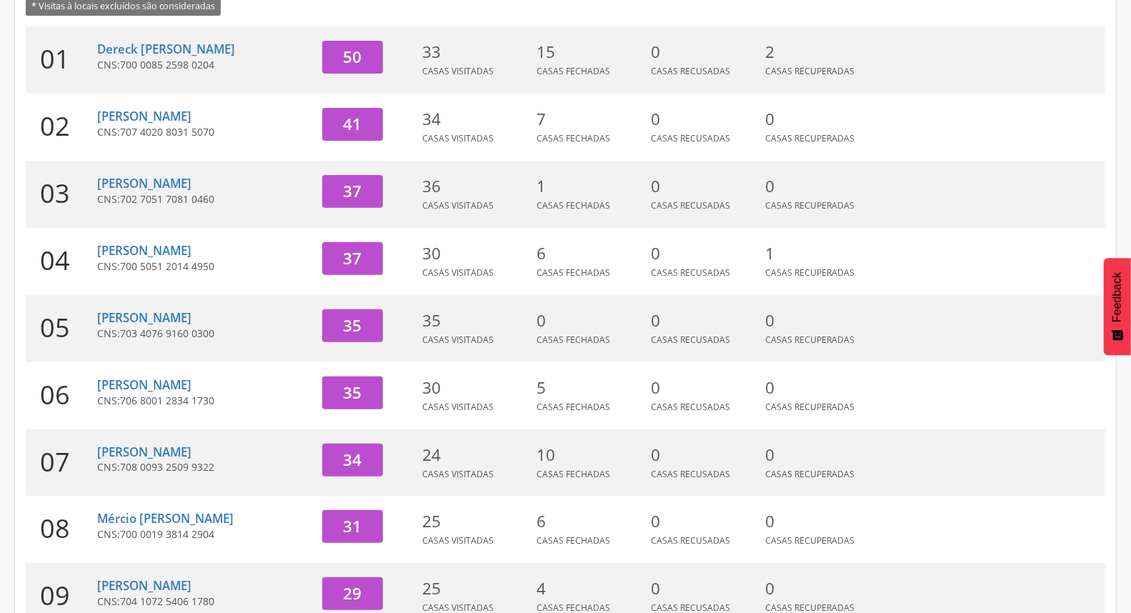
scroll to position [317, 0]
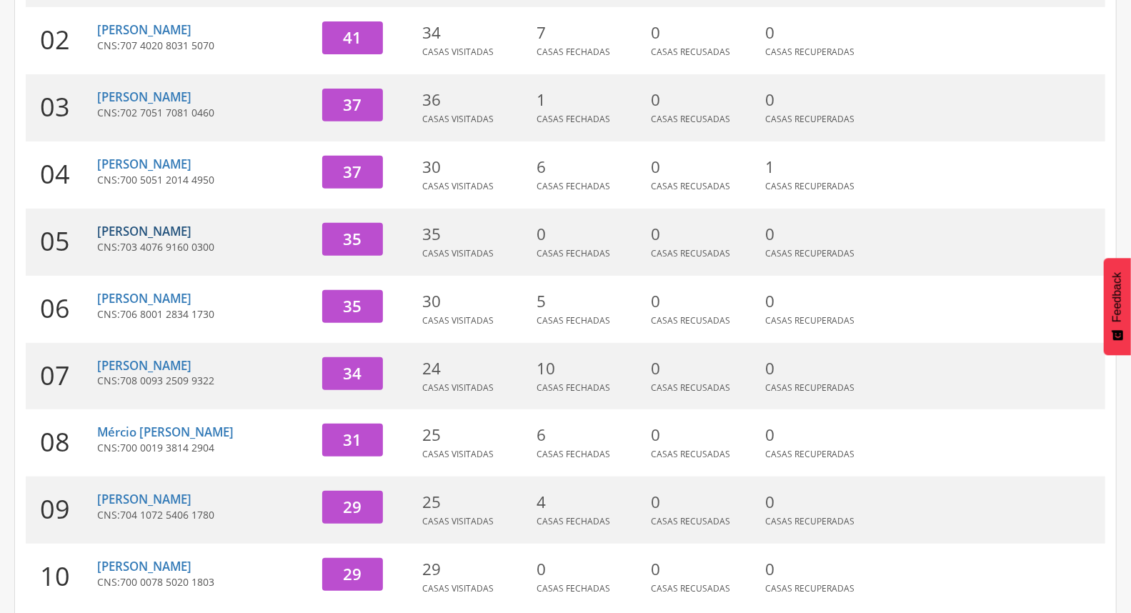
click at [151, 226] on link "[PERSON_NAME]" at bounding box center [144, 231] width 94 height 16
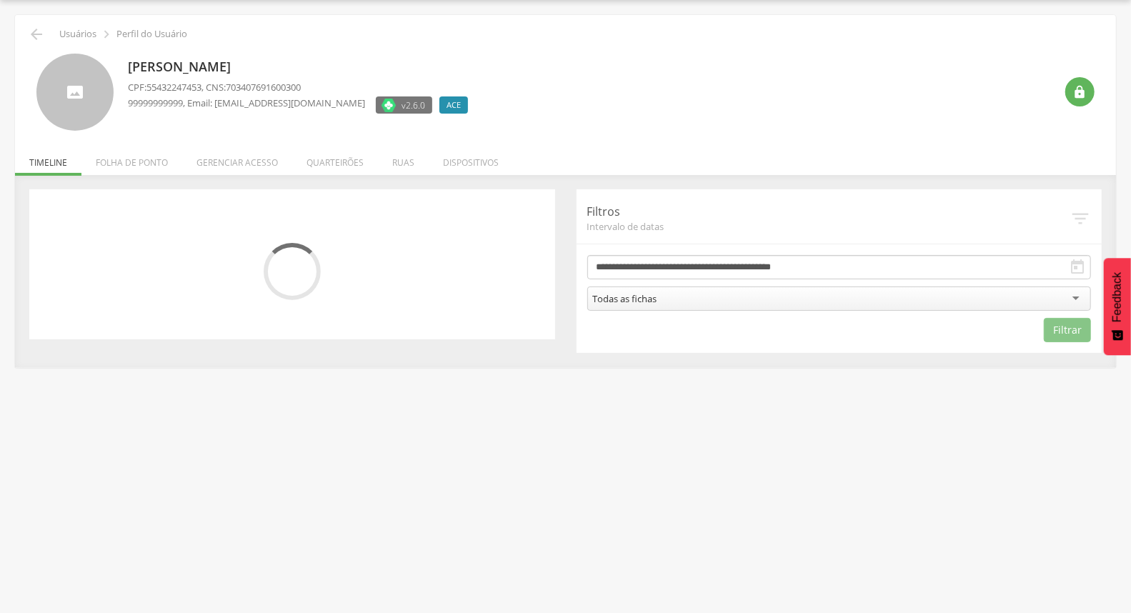
click at [154, 163] on li "Folha de ponto" at bounding box center [131, 159] width 101 height 34
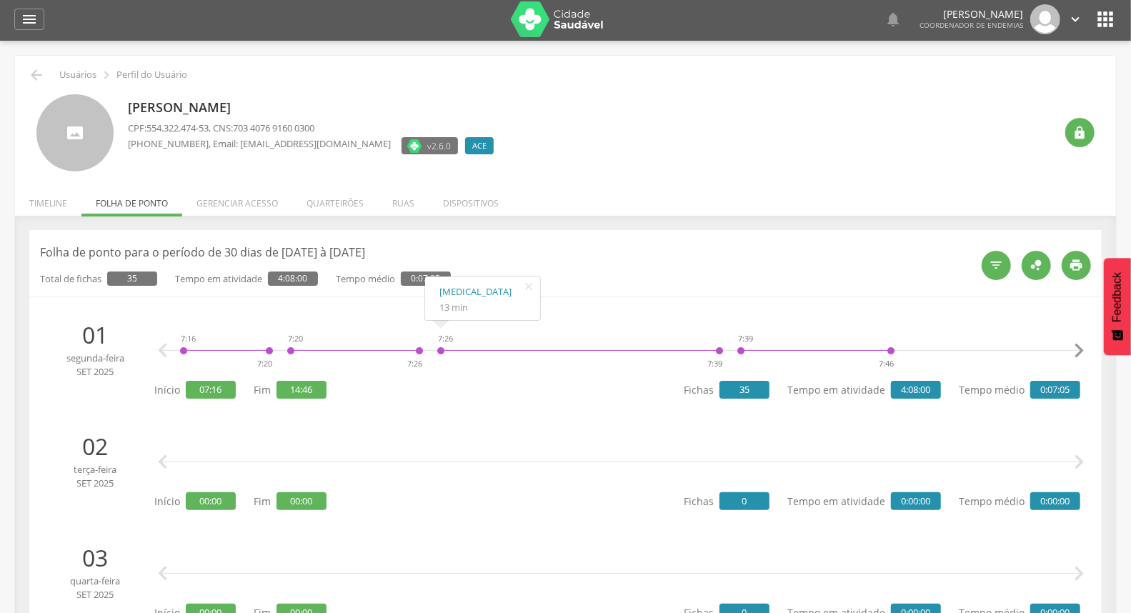
scroll to position [0, 0]
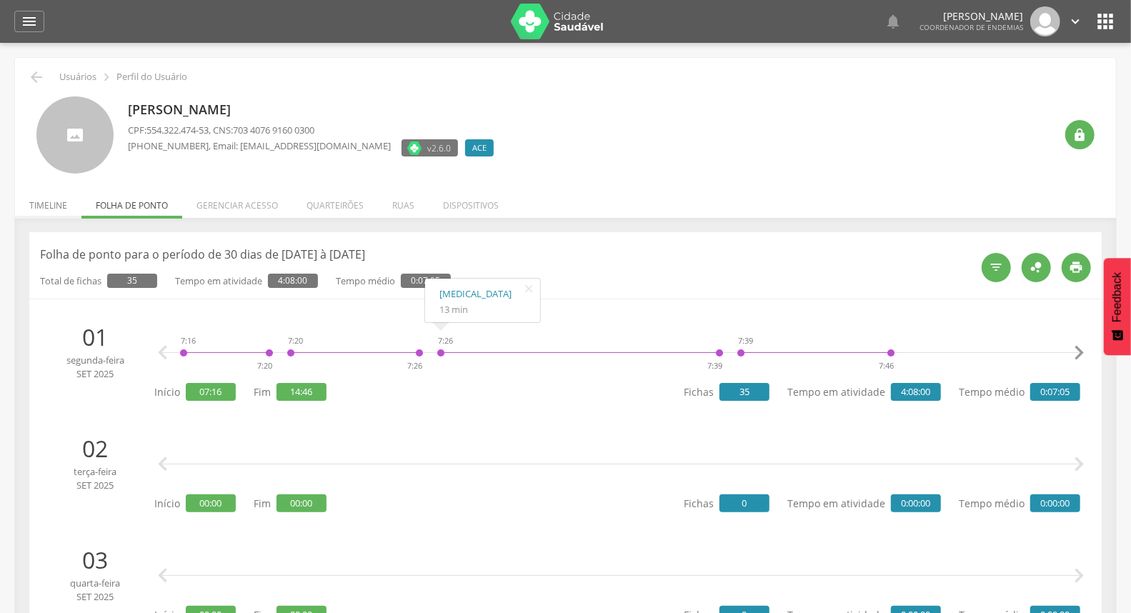
click at [39, 209] on li "Timeline" at bounding box center [48, 202] width 66 height 34
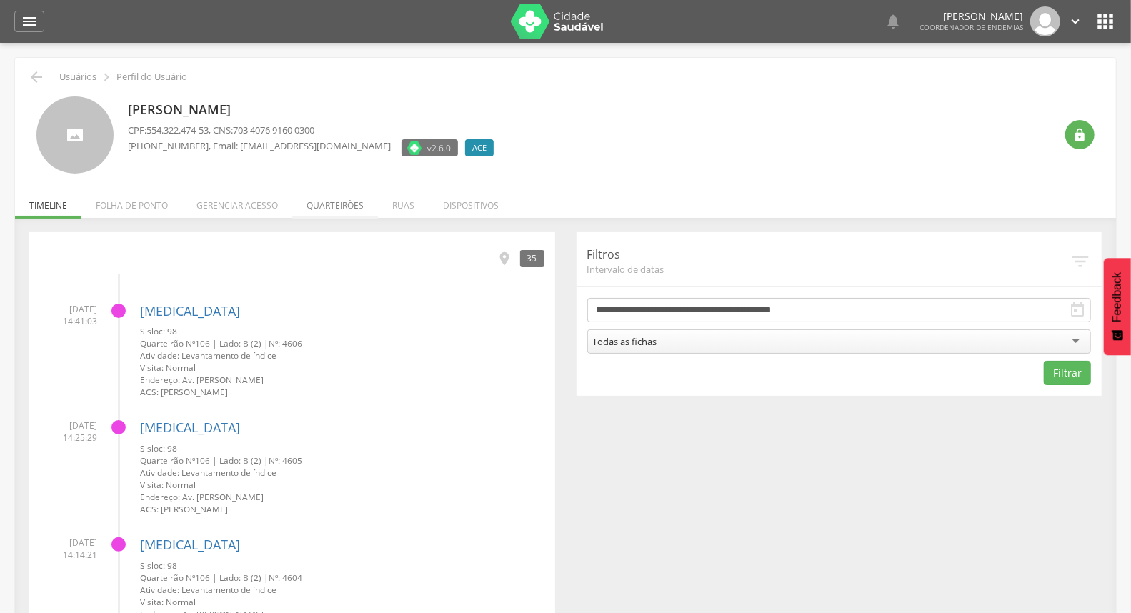
click at [351, 209] on li "Quarteirões" at bounding box center [335, 202] width 86 height 34
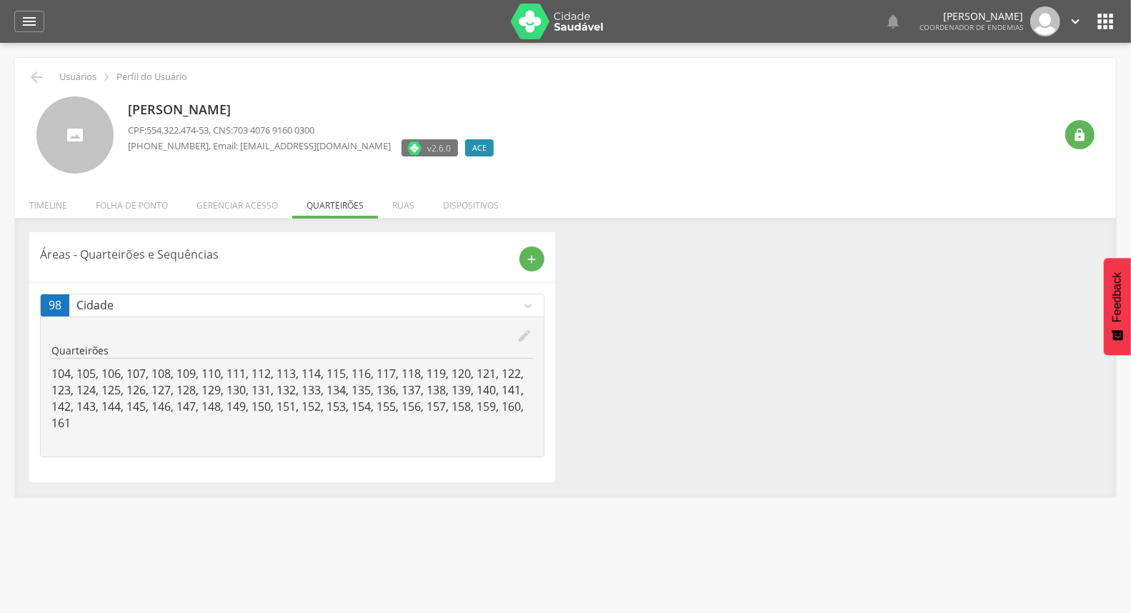
click at [26, 70] on div " Usuários  Perfil do Usuário" at bounding box center [565, 77] width 1079 height 17
click at [32, 77] on icon "" at bounding box center [36, 77] width 17 height 17
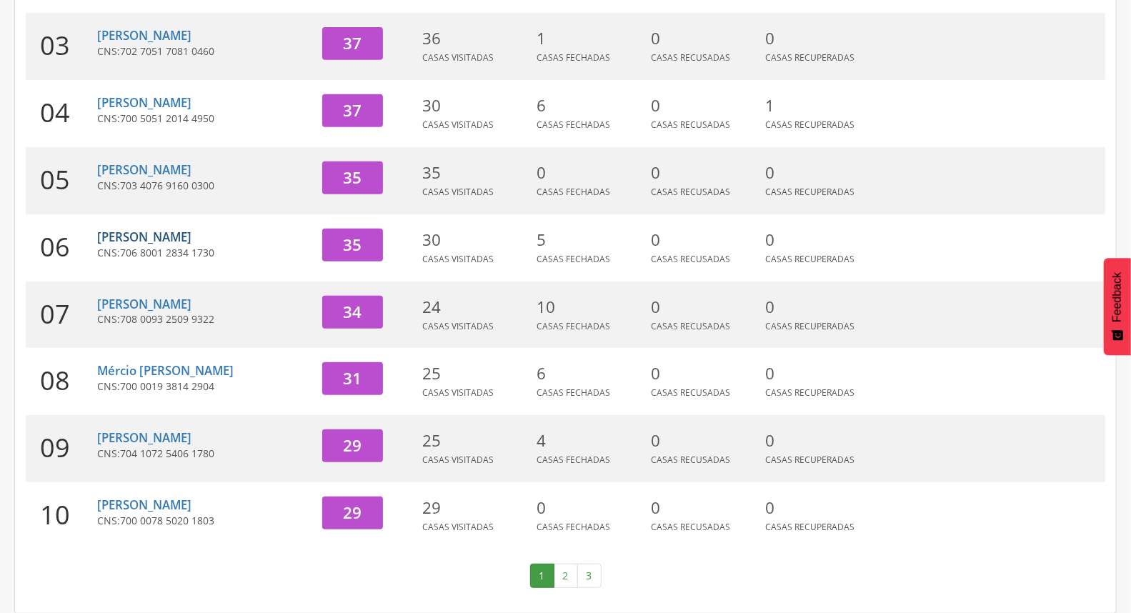
click at [153, 236] on link "[PERSON_NAME]" at bounding box center [144, 237] width 94 height 16
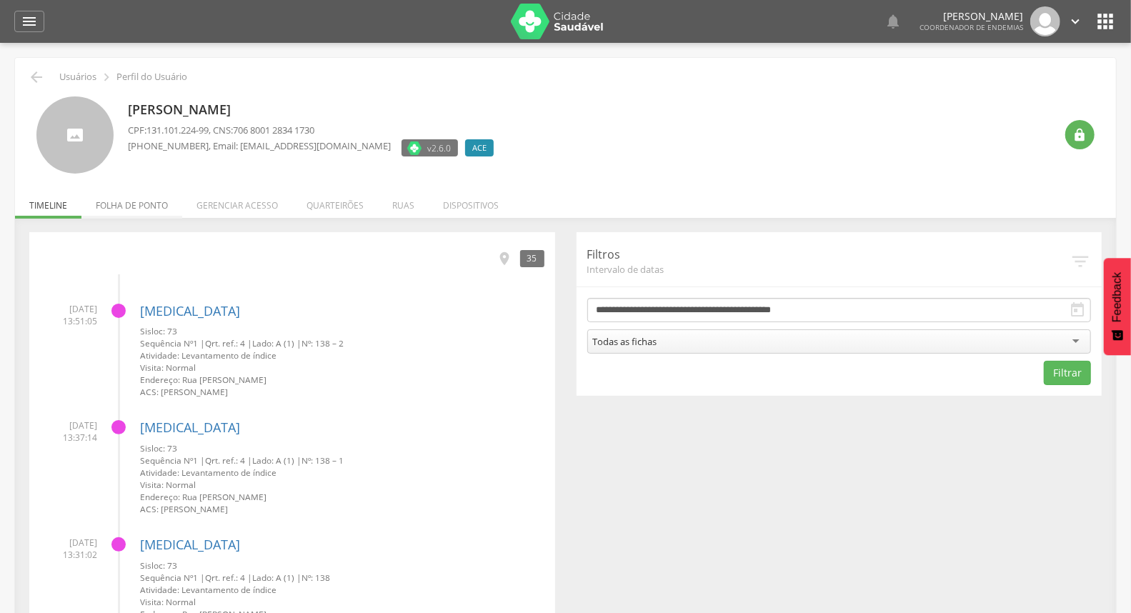
click at [153, 215] on li "Folha de ponto" at bounding box center [131, 202] width 101 height 34
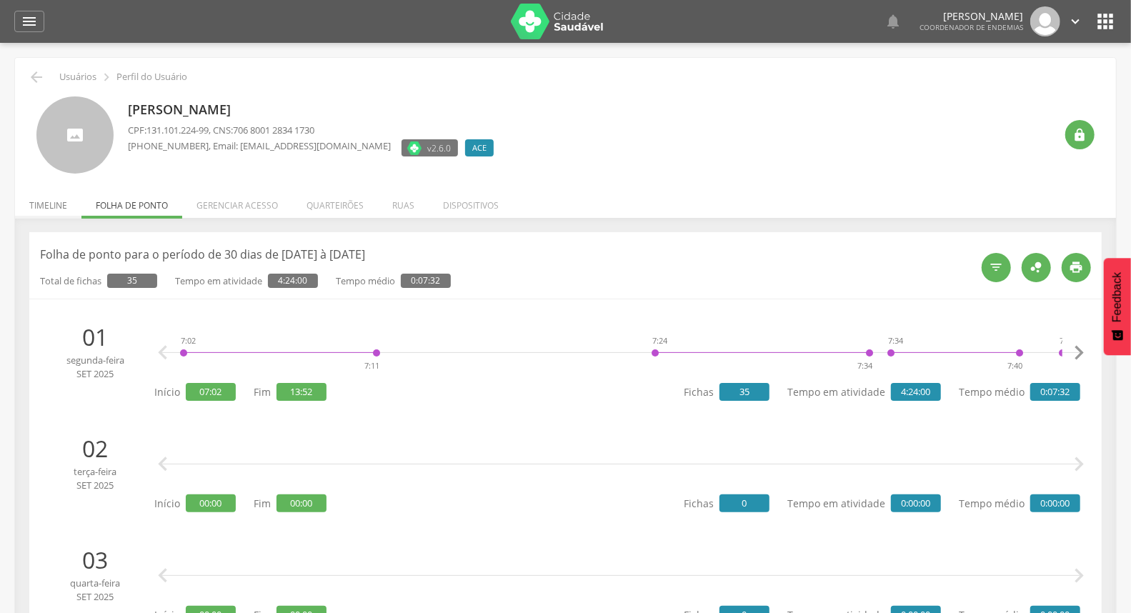
click at [54, 206] on li "Timeline" at bounding box center [48, 202] width 66 height 34
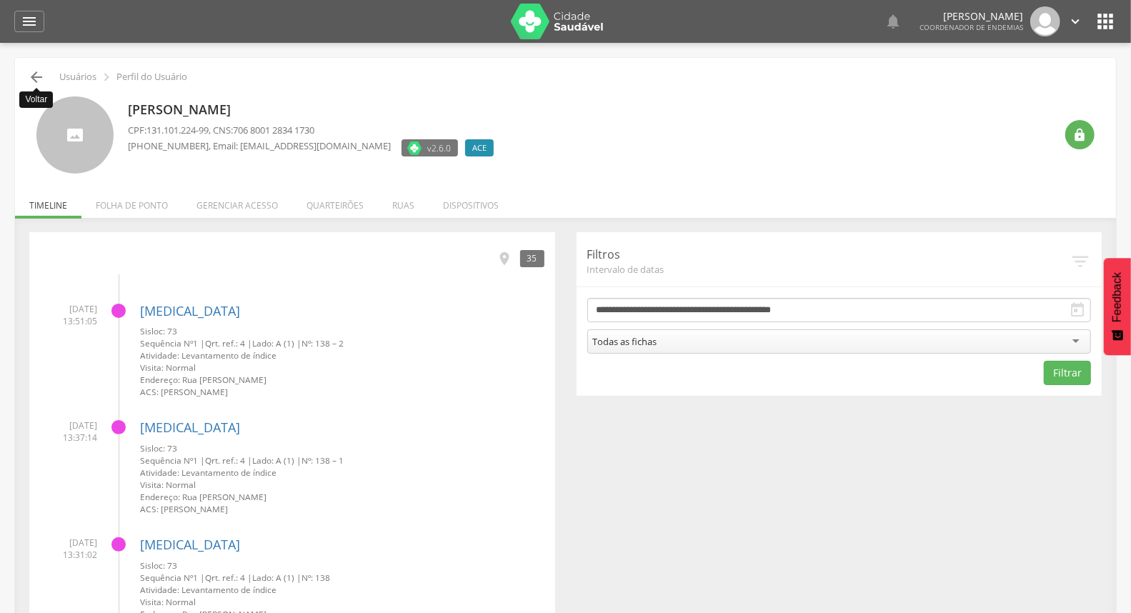
click at [37, 75] on icon "" at bounding box center [36, 77] width 17 height 17
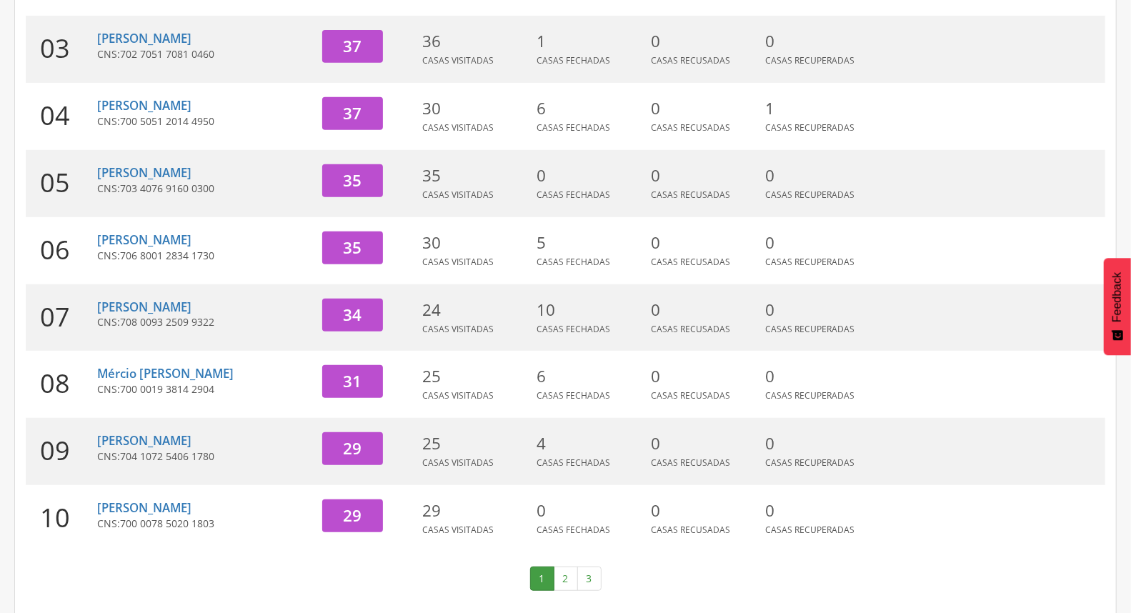
scroll to position [379, 0]
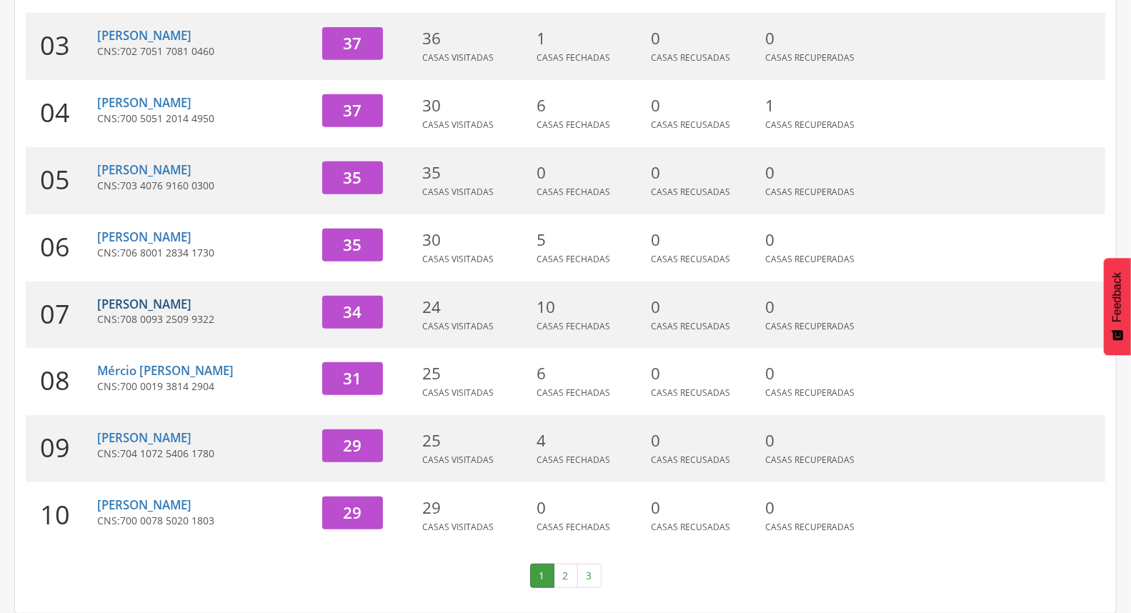
click at [133, 299] on link "[PERSON_NAME]" at bounding box center [144, 304] width 94 height 16
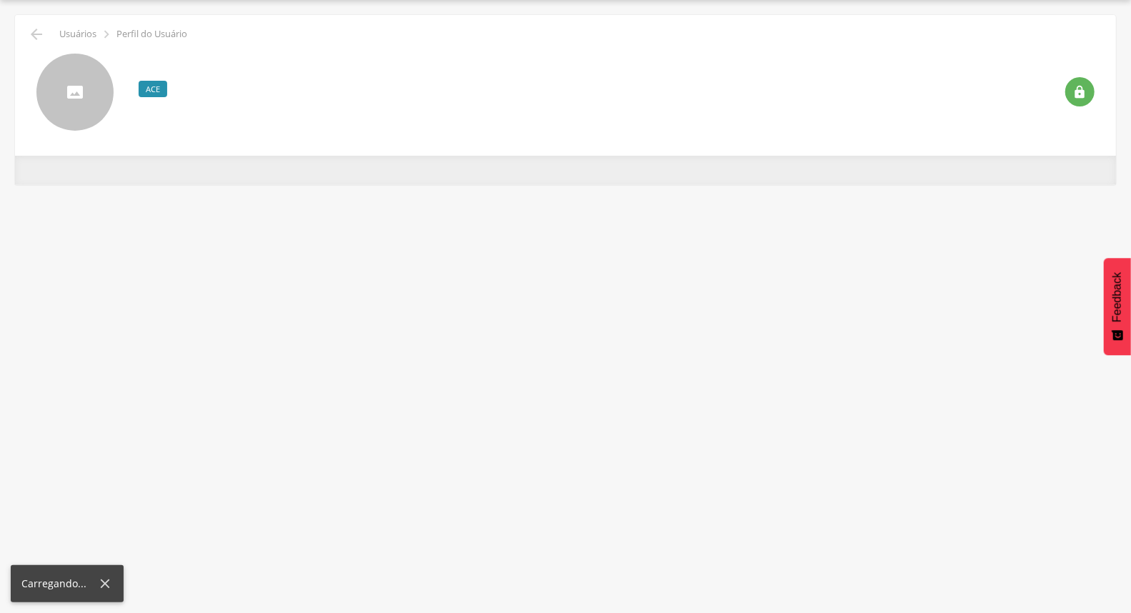
scroll to position [43, 0]
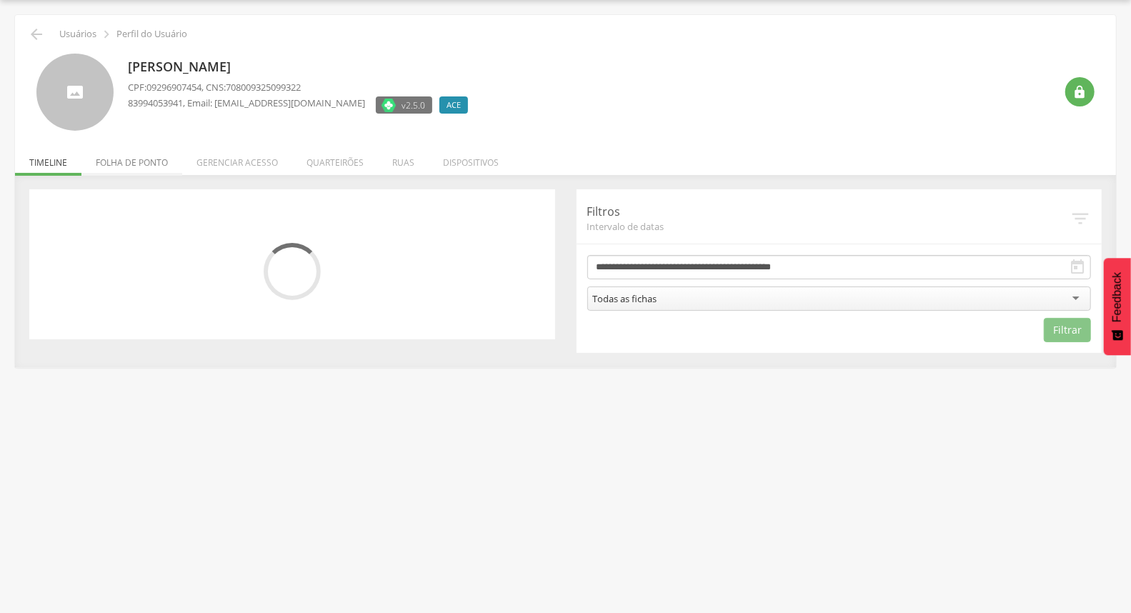
click at [158, 165] on li "Folha de ponto" at bounding box center [131, 159] width 101 height 34
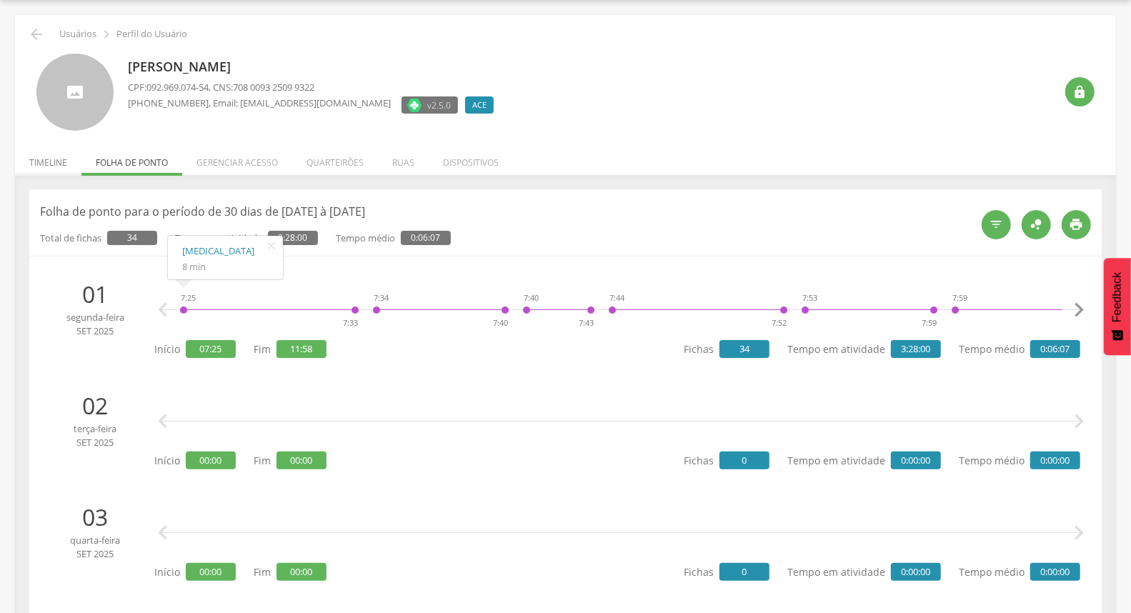
click at [41, 157] on li "Timeline" at bounding box center [48, 159] width 66 height 34
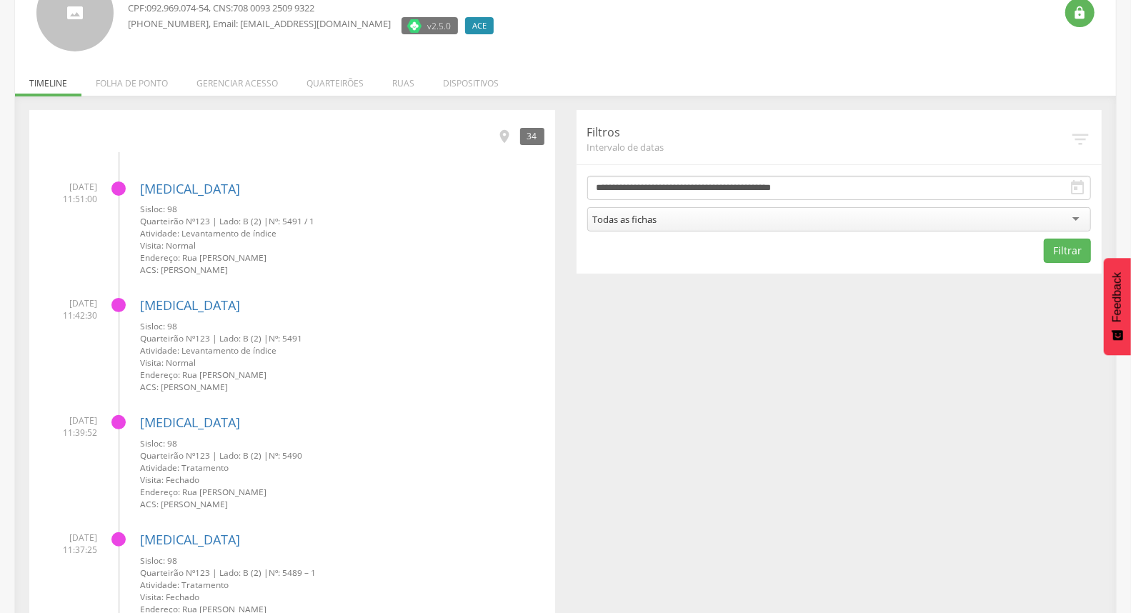
scroll to position [0, 0]
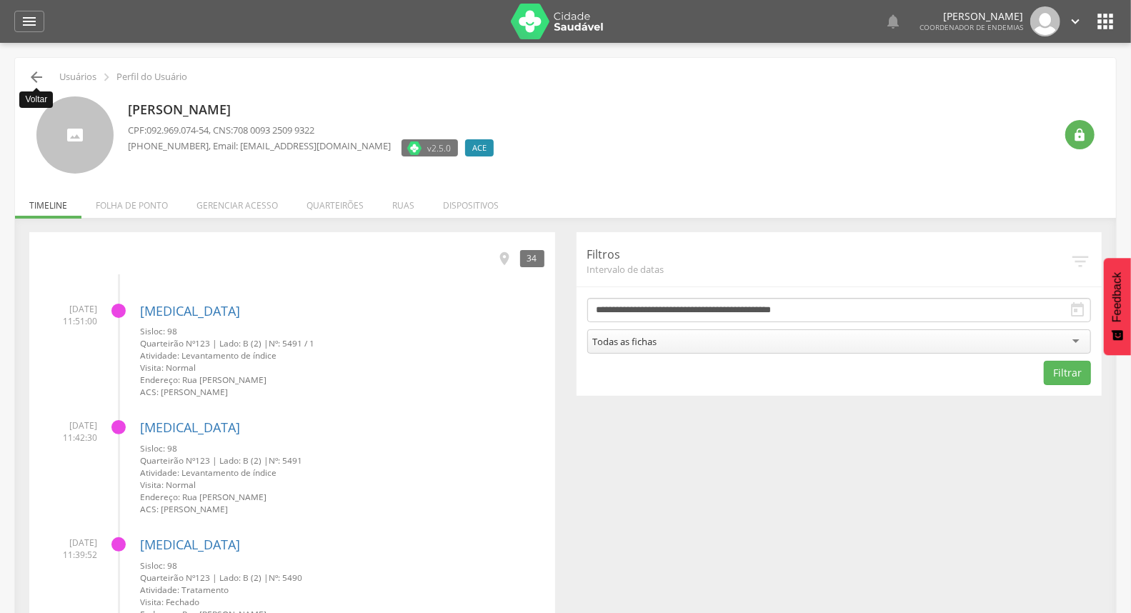
click at [33, 80] on icon "" at bounding box center [36, 77] width 17 height 17
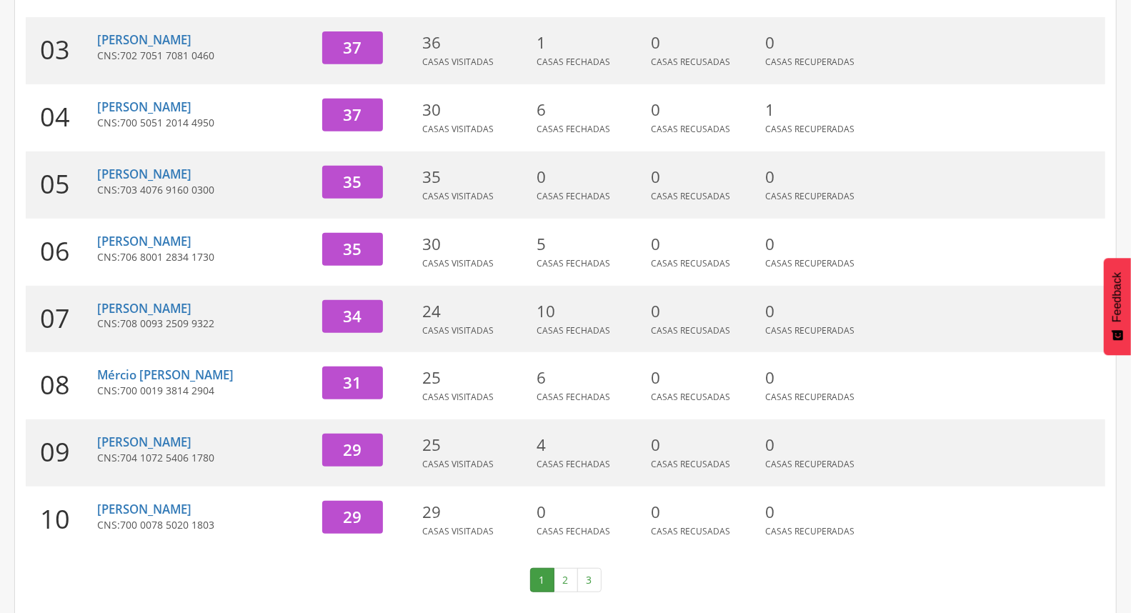
scroll to position [379, 0]
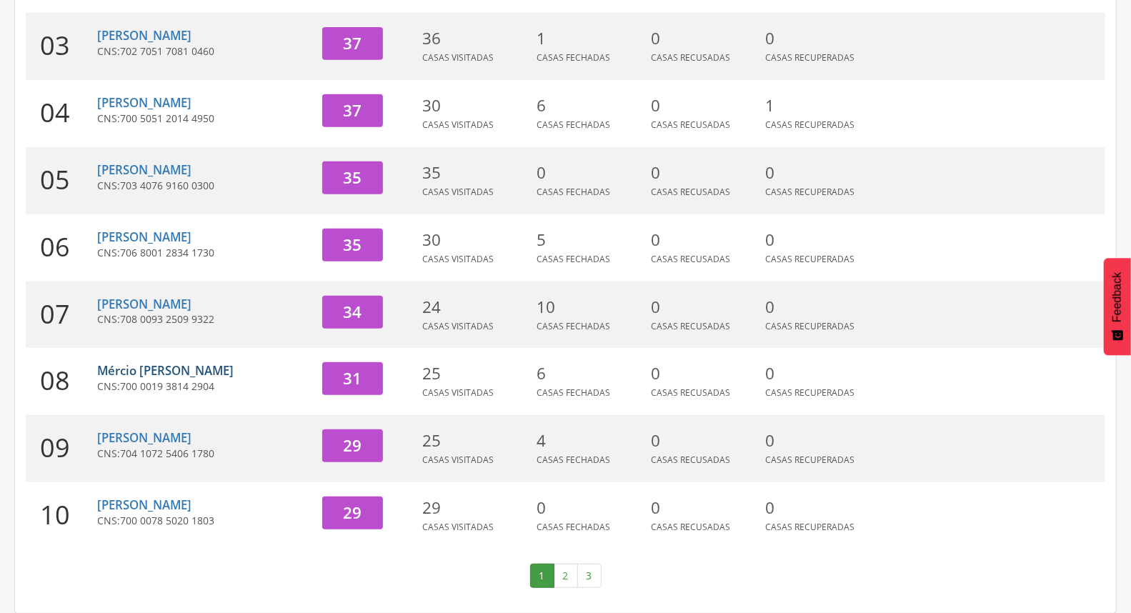
click at [141, 369] on link "Mércio [PERSON_NAME]" at bounding box center [165, 370] width 136 height 16
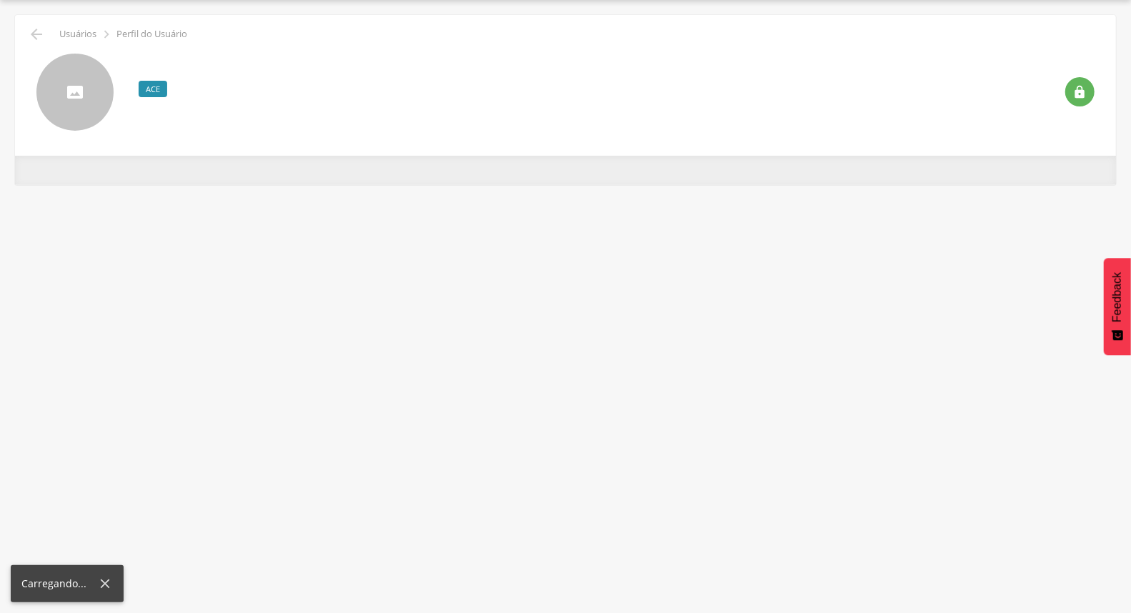
scroll to position [43, 0]
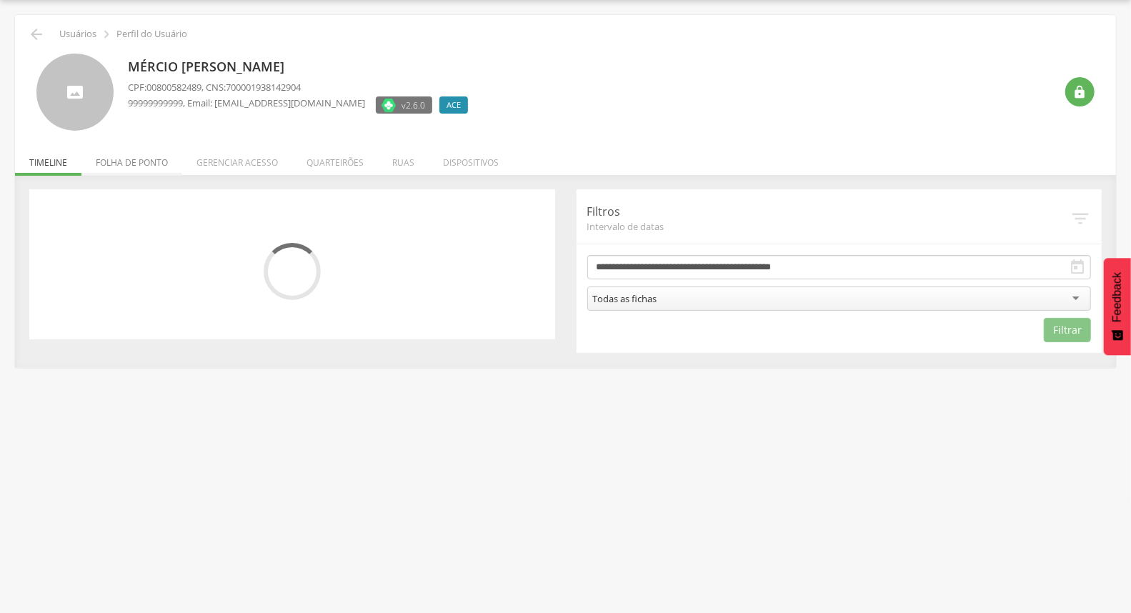
click at [139, 160] on li "Folha de ponto" at bounding box center [131, 159] width 101 height 34
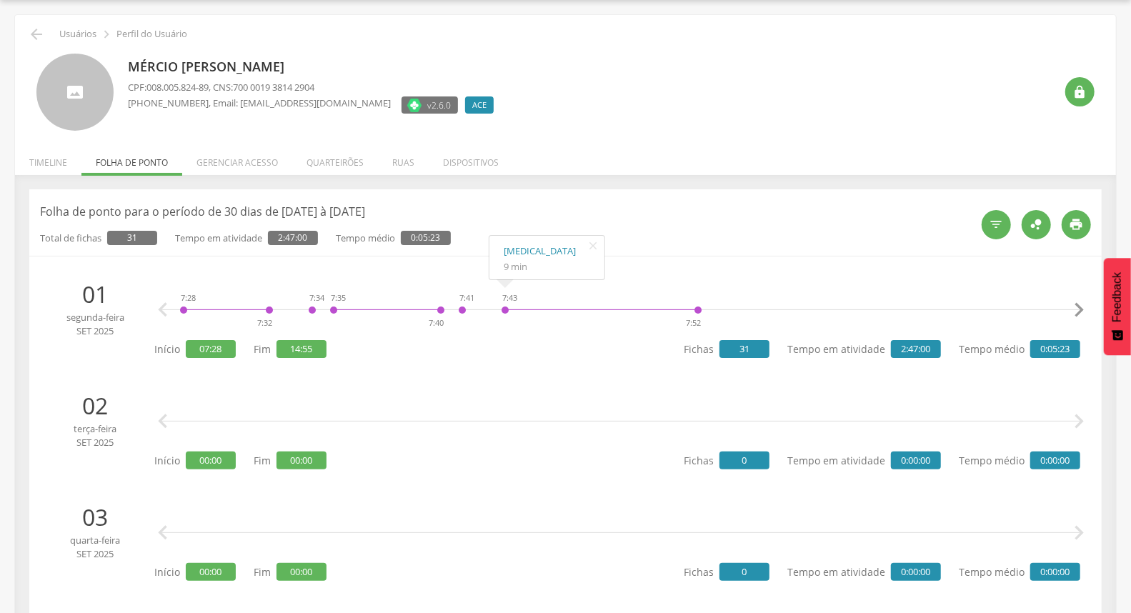
scroll to position [0, 0]
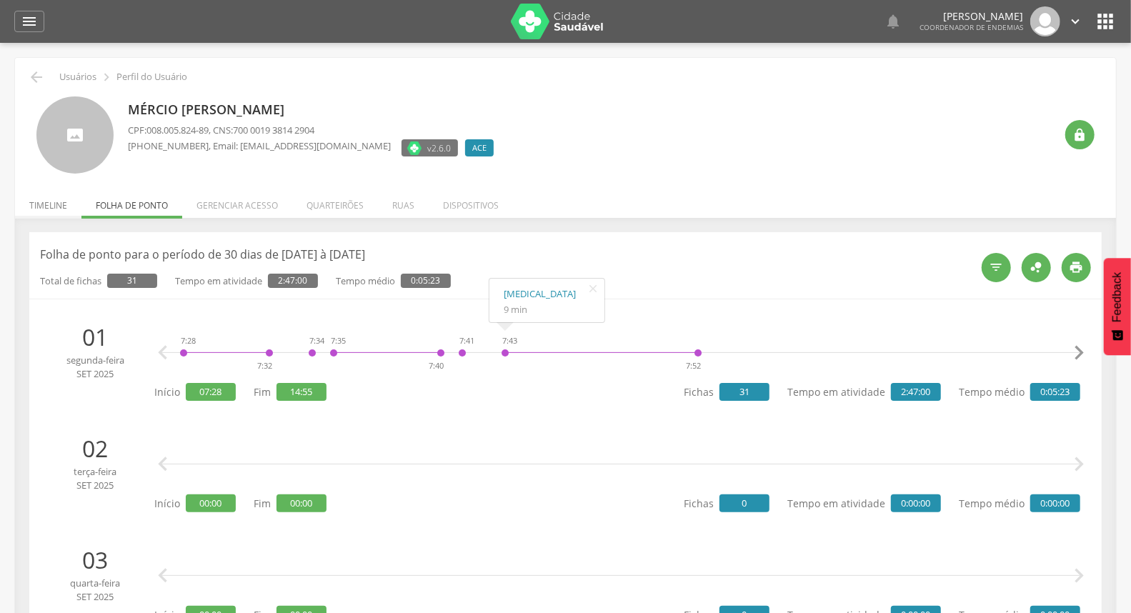
click at [63, 208] on li "Timeline" at bounding box center [48, 202] width 66 height 34
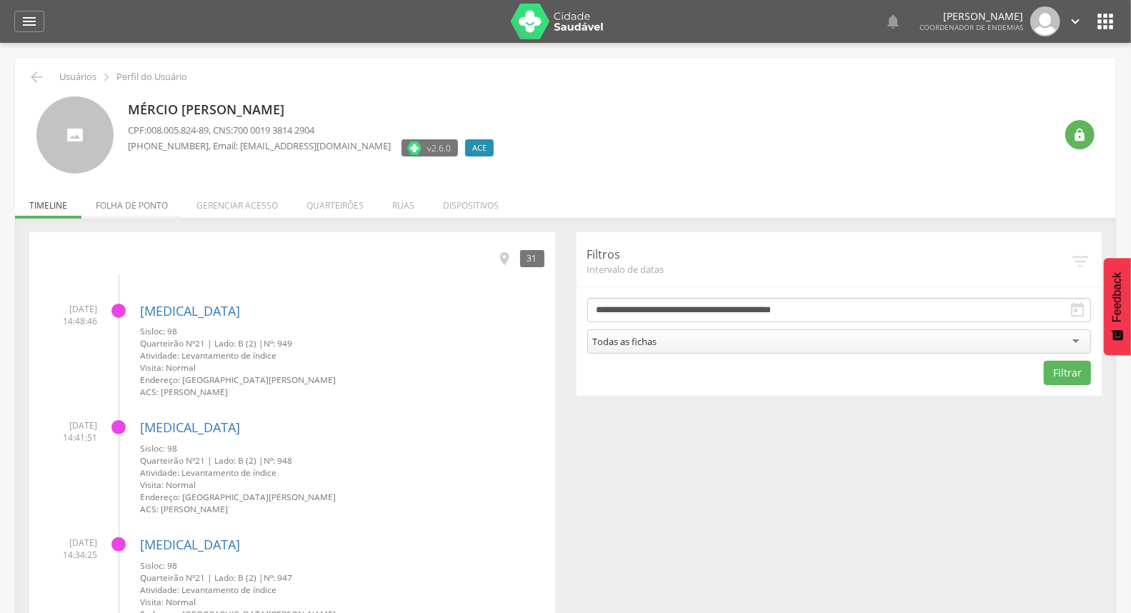
click at [164, 206] on li "Folha de ponto" at bounding box center [131, 202] width 101 height 34
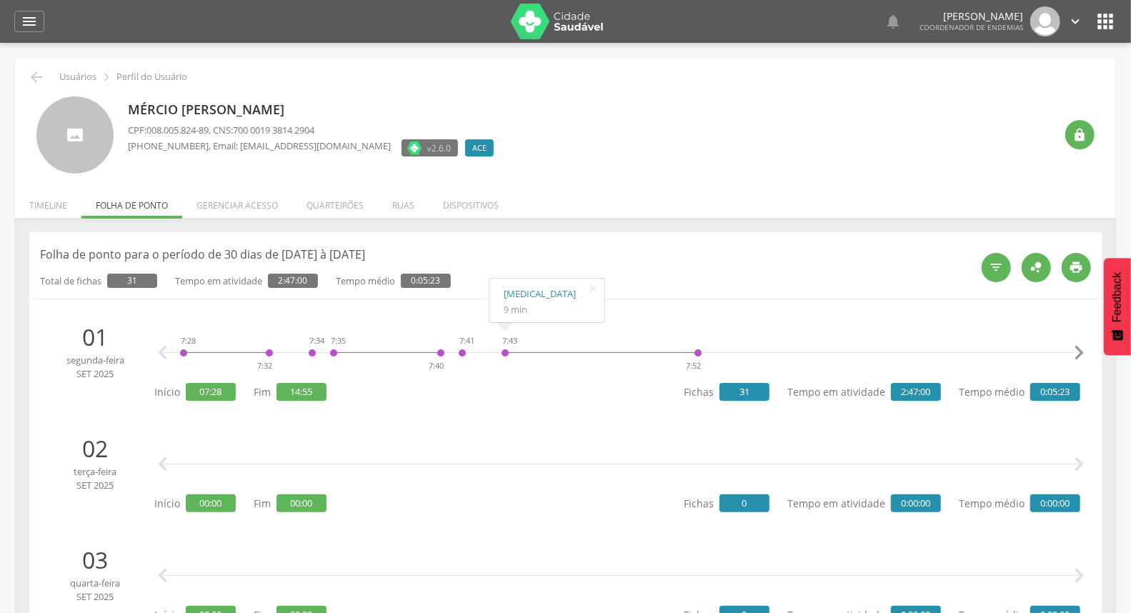
click at [1079, 357] on icon "" at bounding box center [1078, 353] width 29 height 29
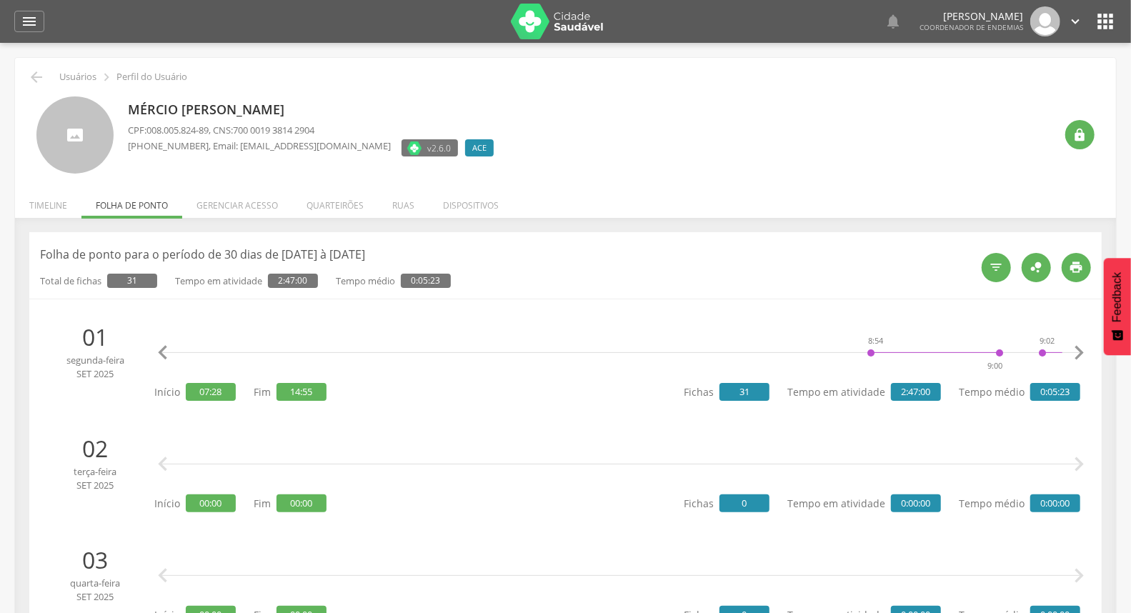
scroll to position [0, 1177]
click at [1079, 357] on icon "" at bounding box center [1078, 353] width 29 height 29
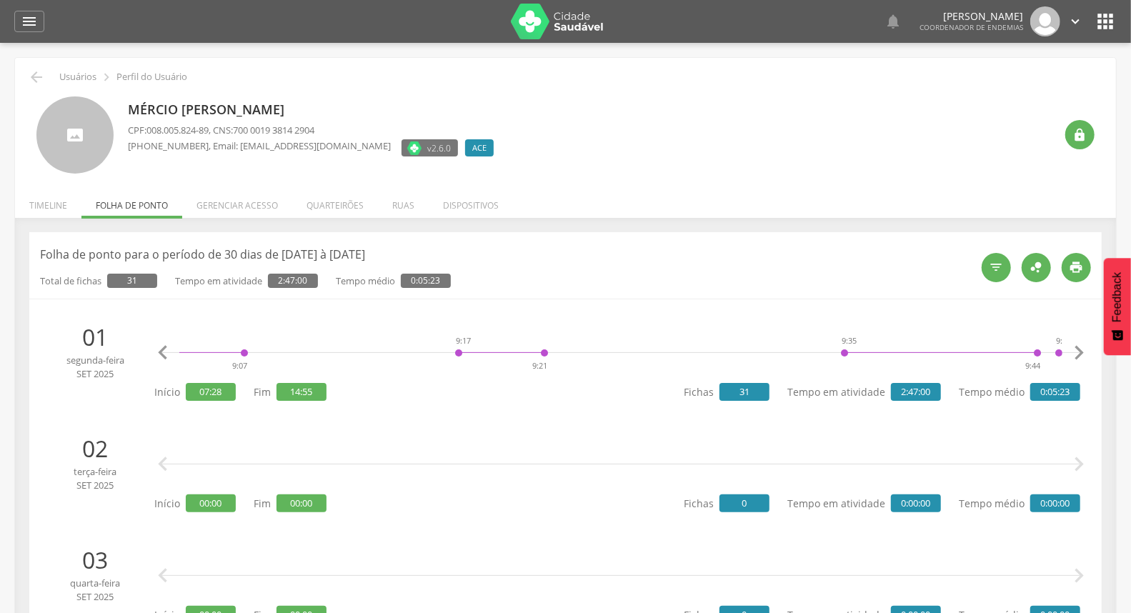
click at [1079, 357] on icon "" at bounding box center [1078, 353] width 29 height 29
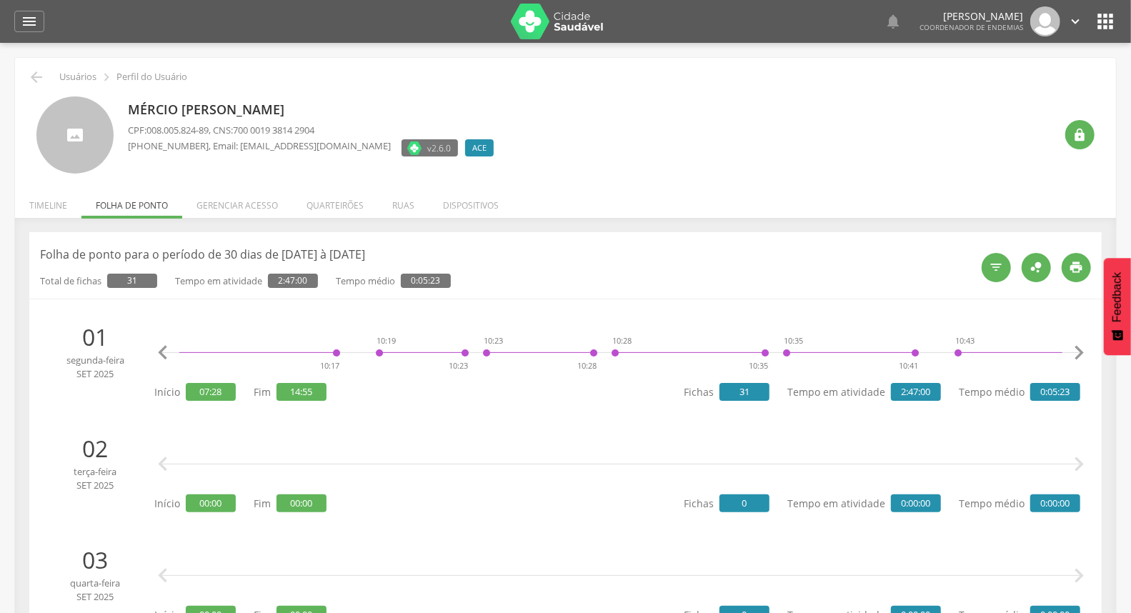
click at [1079, 357] on icon "" at bounding box center [1078, 353] width 29 height 29
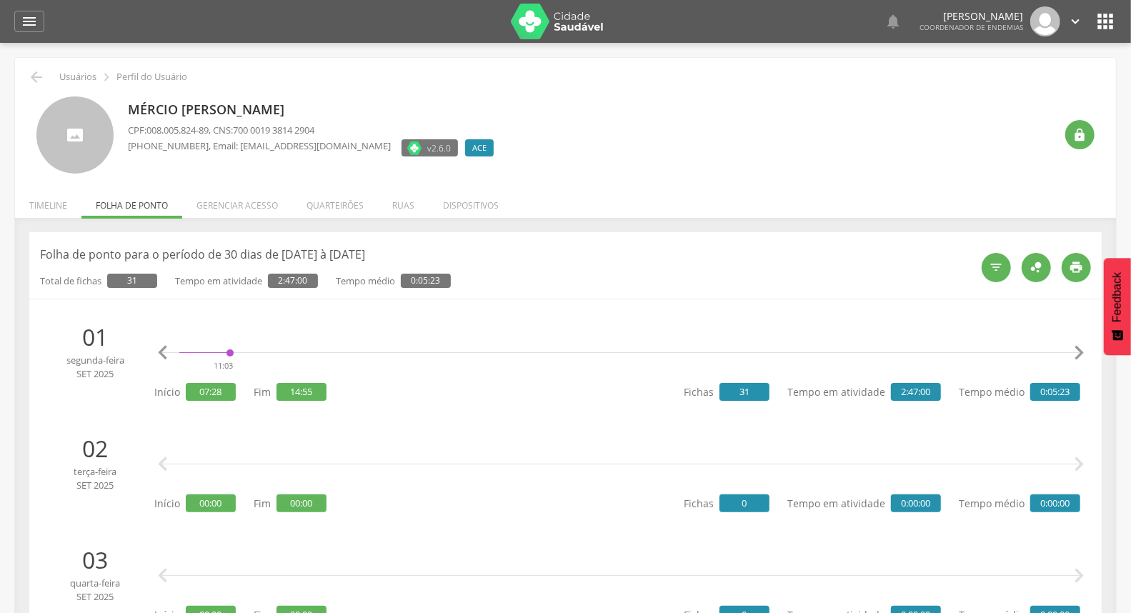
click at [1079, 357] on icon "" at bounding box center [1078, 353] width 29 height 29
click at [1077, 359] on icon "" at bounding box center [1078, 353] width 29 height 29
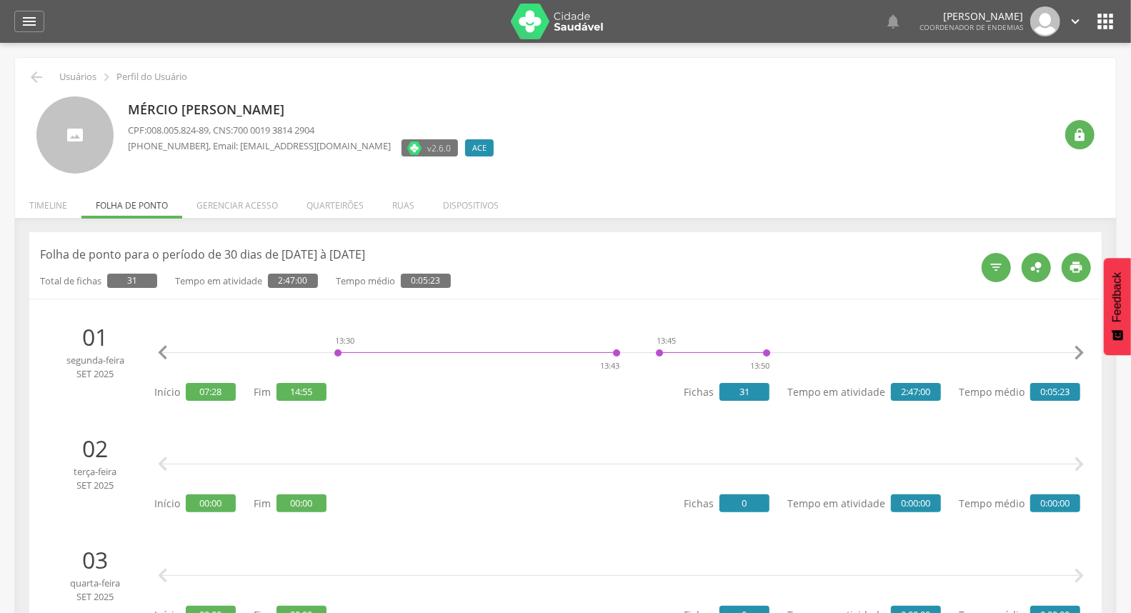
click at [1077, 359] on icon "" at bounding box center [1078, 353] width 29 height 29
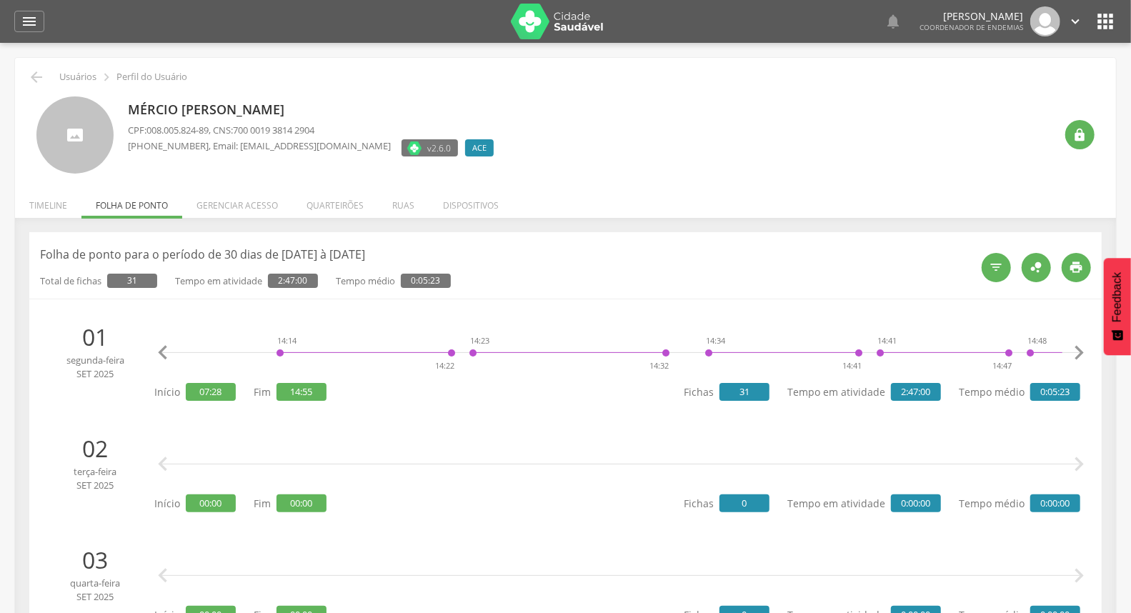
scroll to position [0, 7011]
click at [1077, 359] on icon "" at bounding box center [1078, 353] width 29 height 29
click at [160, 351] on icon "" at bounding box center [163, 353] width 29 height 29
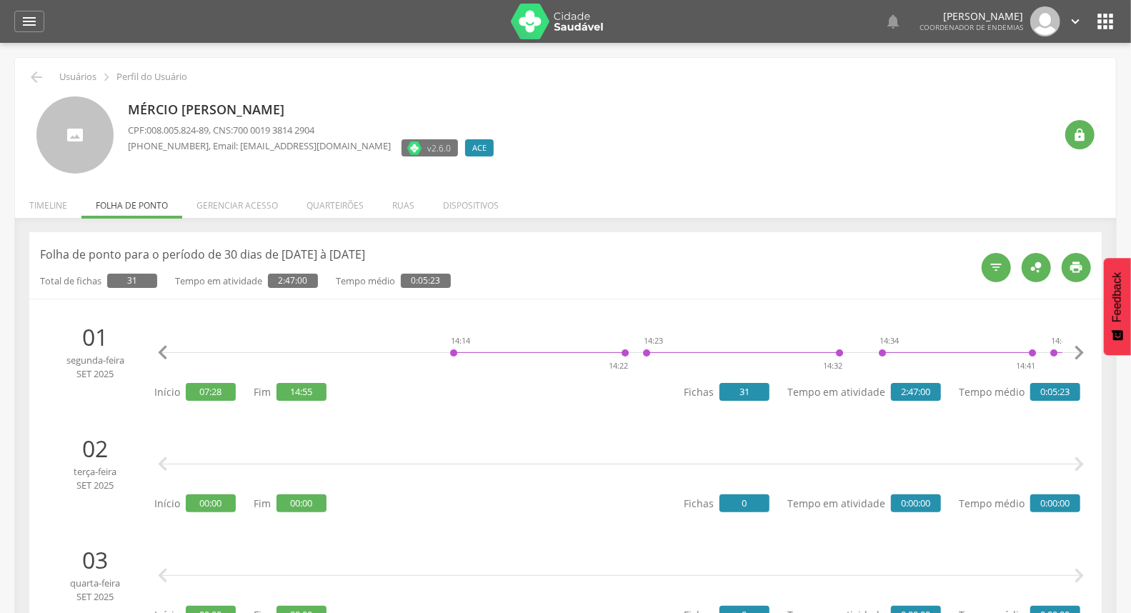
click at [160, 351] on icon "" at bounding box center [163, 353] width 29 height 29
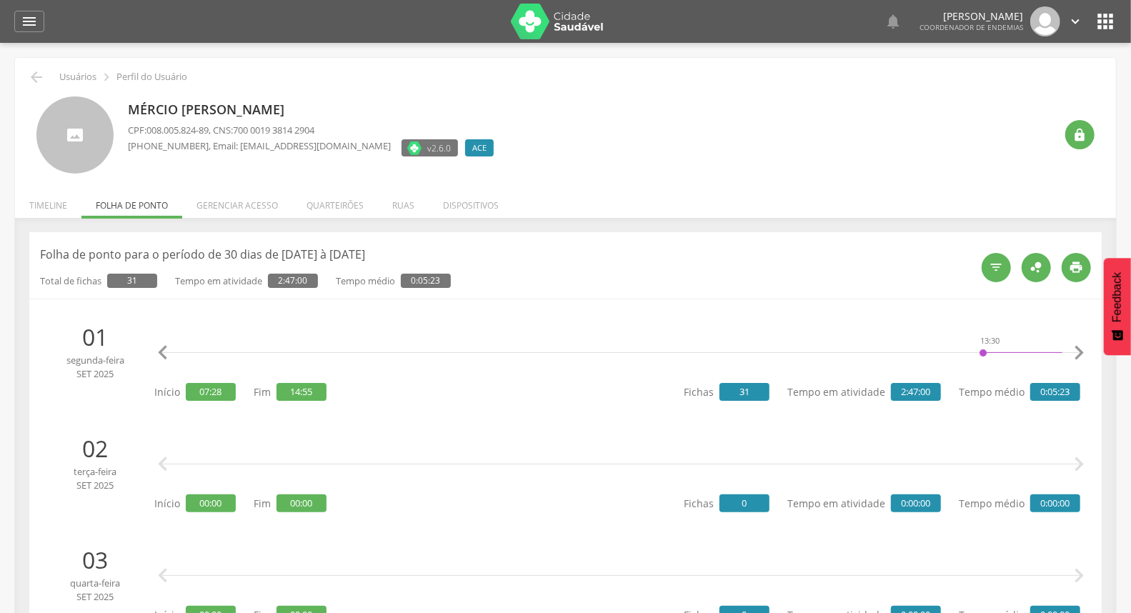
click at [160, 351] on icon "" at bounding box center [163, 353] width 29 height 29
click at [1075, 348] on icon "" at bounding box center [1078, 353] width 29 height 29
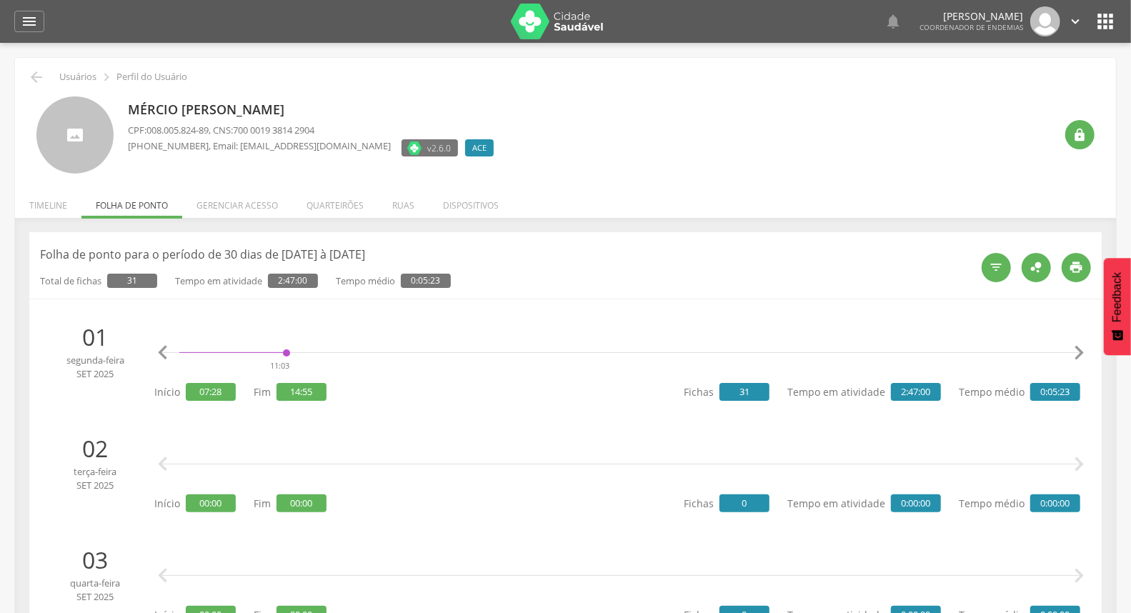
click at [1075, 348] on icon "" at bounding box center [1078, 353] width 29 height 29
click at [39, 73] on icon "" at bounding box center [36, 77] width 17 height 17
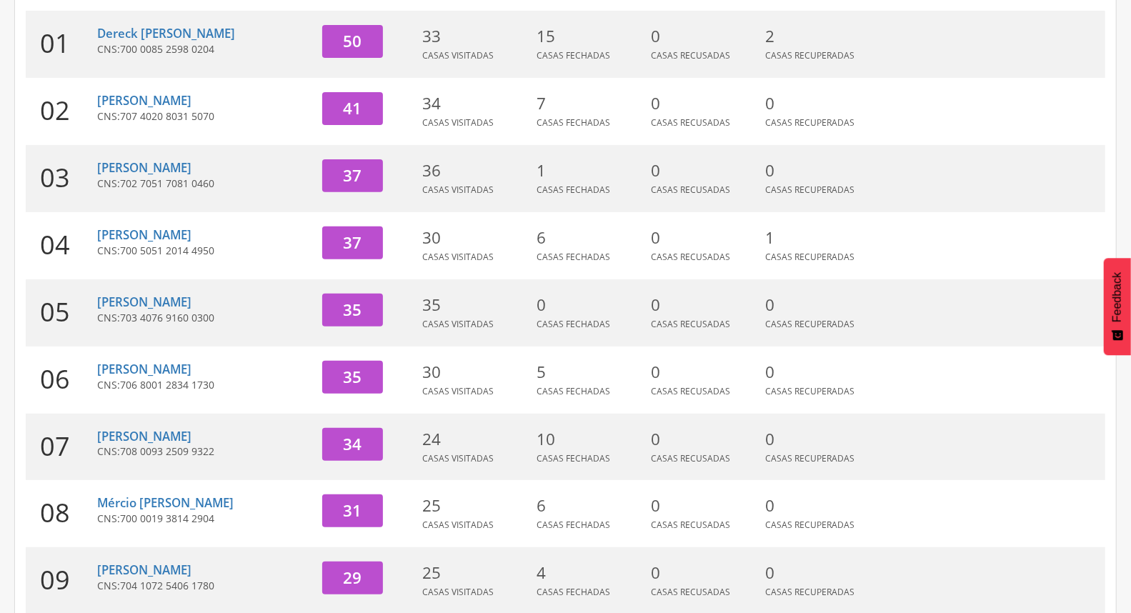
scroll to position [379, 0]
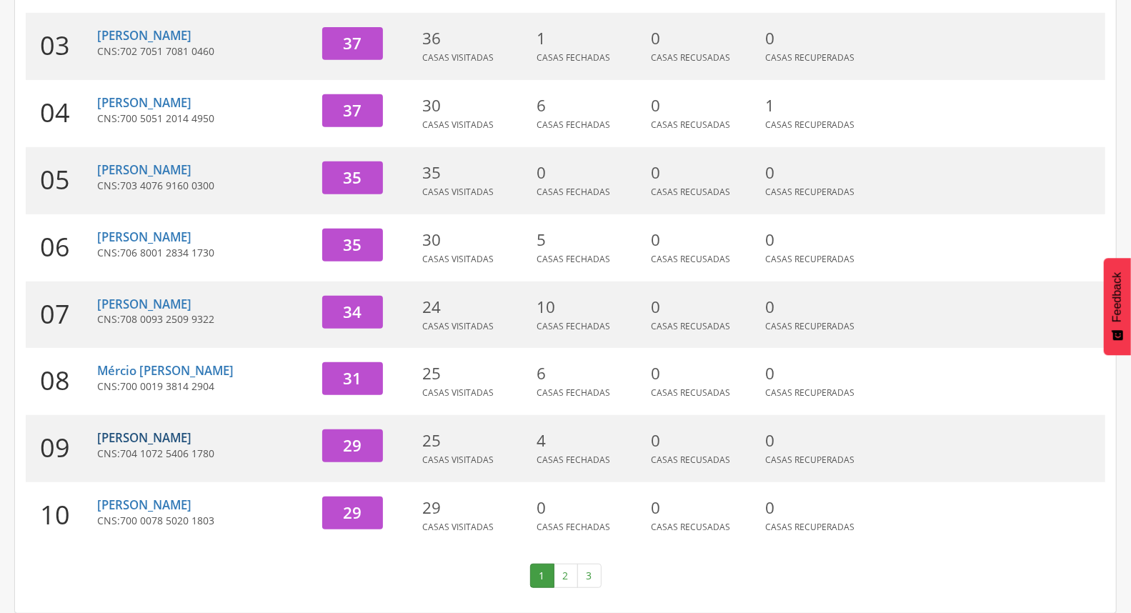
click at [184, 437] on link "[PERSON_NAME]" at bounding box center [144, 437] width 94 height 16
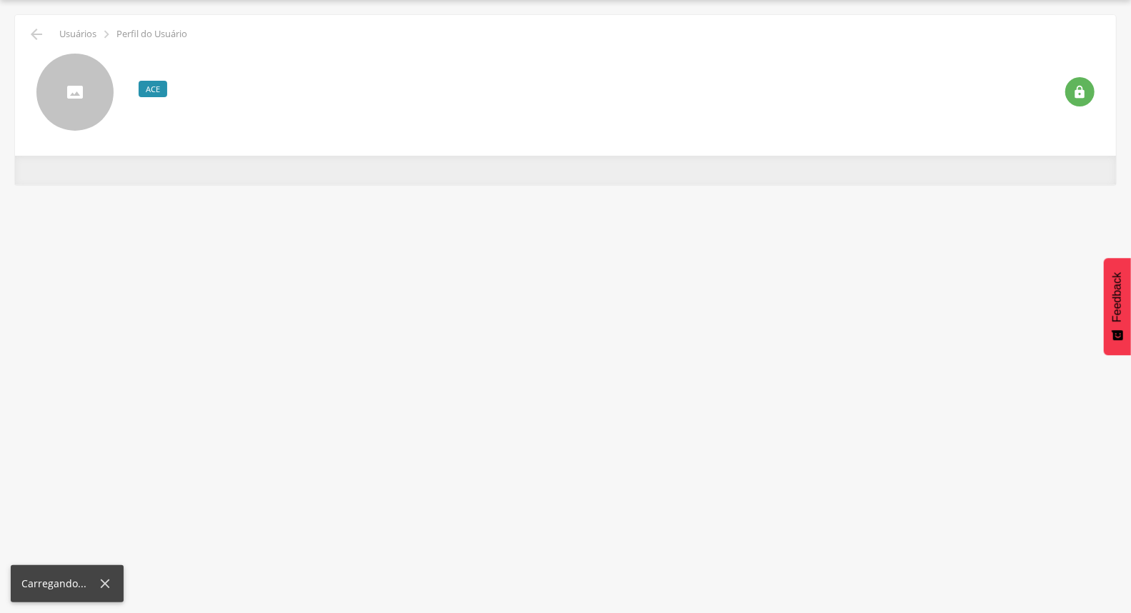
scroll to position [43, 0]
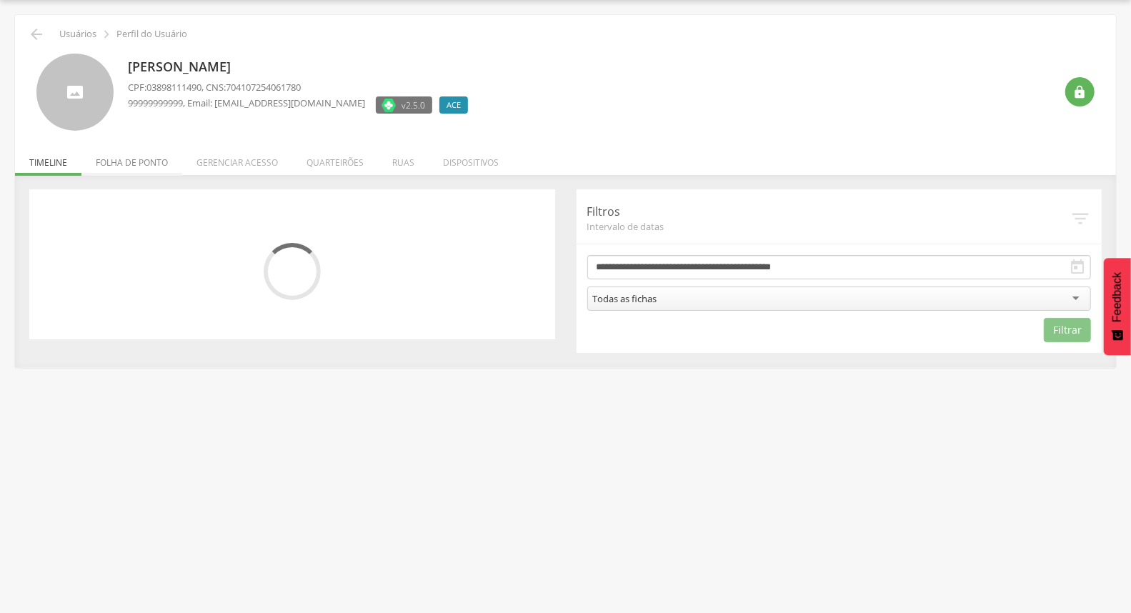
click at [155, 160] on li "Folha de ponto" at bounding box center [131, 159] width 101 height 34
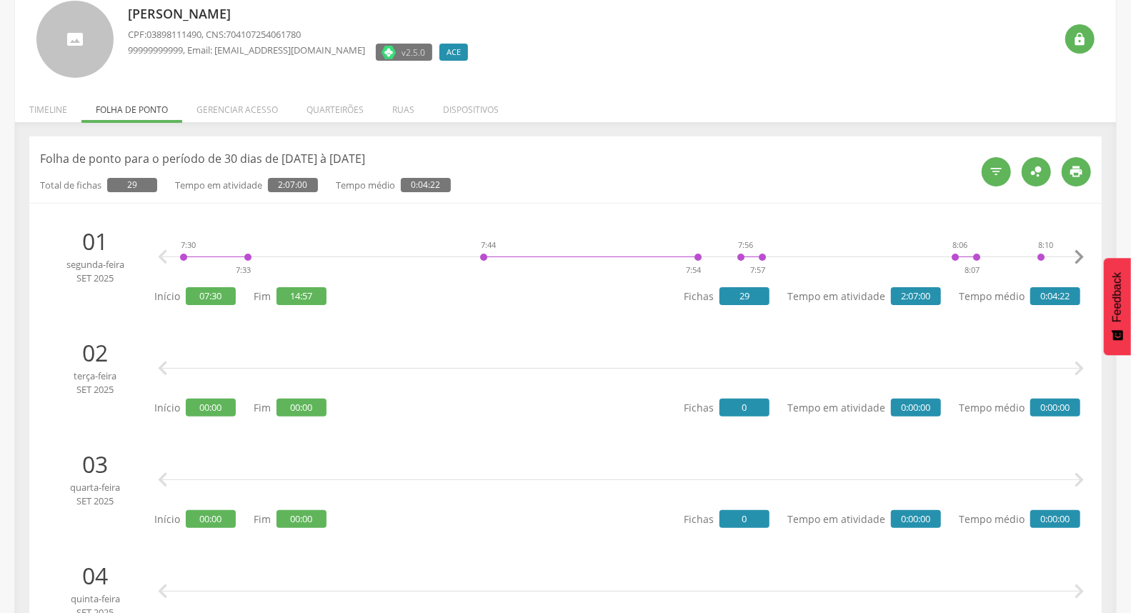
scroll to position [122, 0]
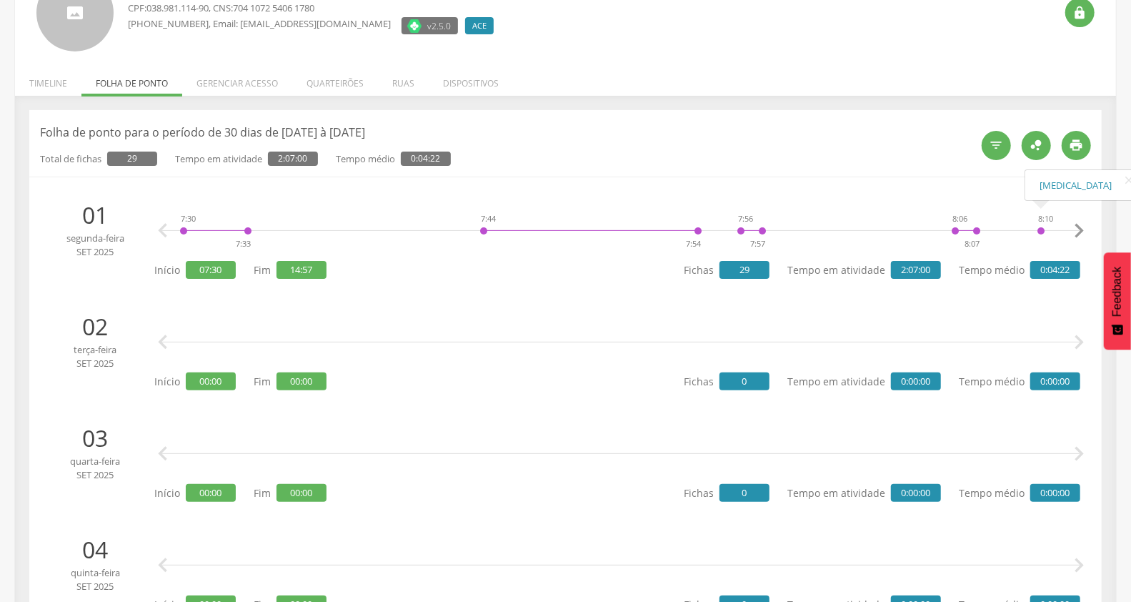
click at [1077, 229] on icon "" at bounding box center [1078, 230] width 29 height 29
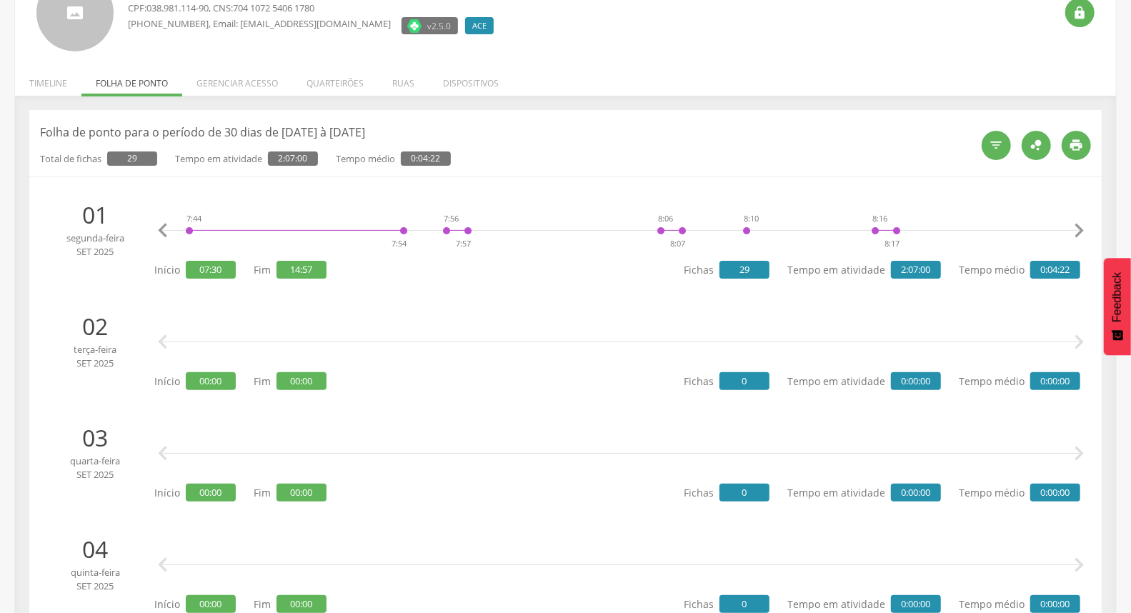
click at [1077, 229] on icon "" at bounding box center [1078, 230] width 29 height 29
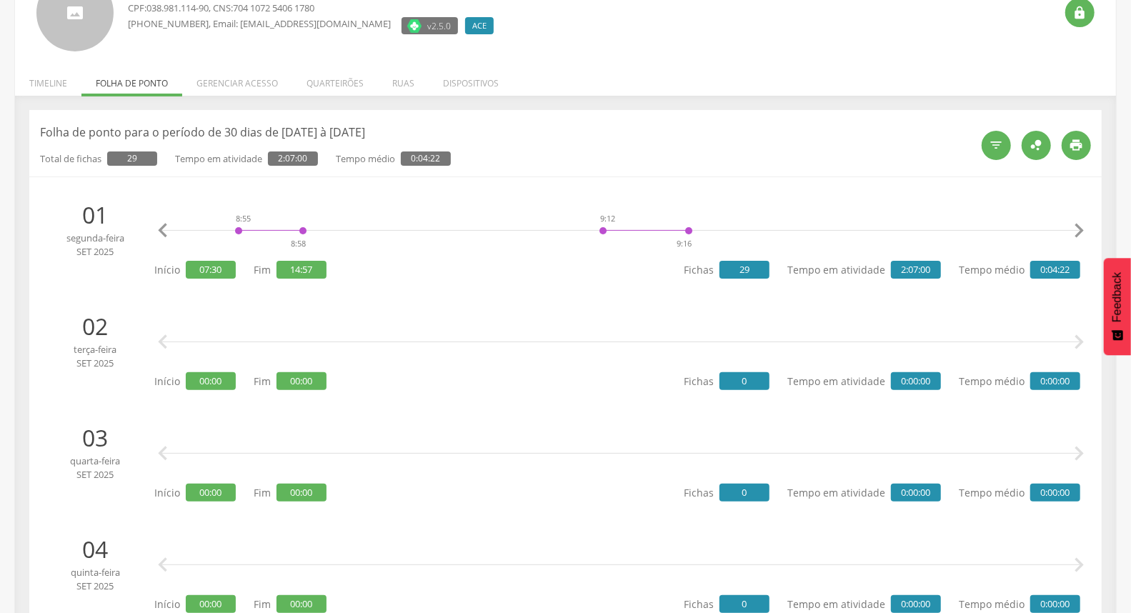
click at [1077, 229] on icon "" at bounding box center [1078, 230] width 29 height 29
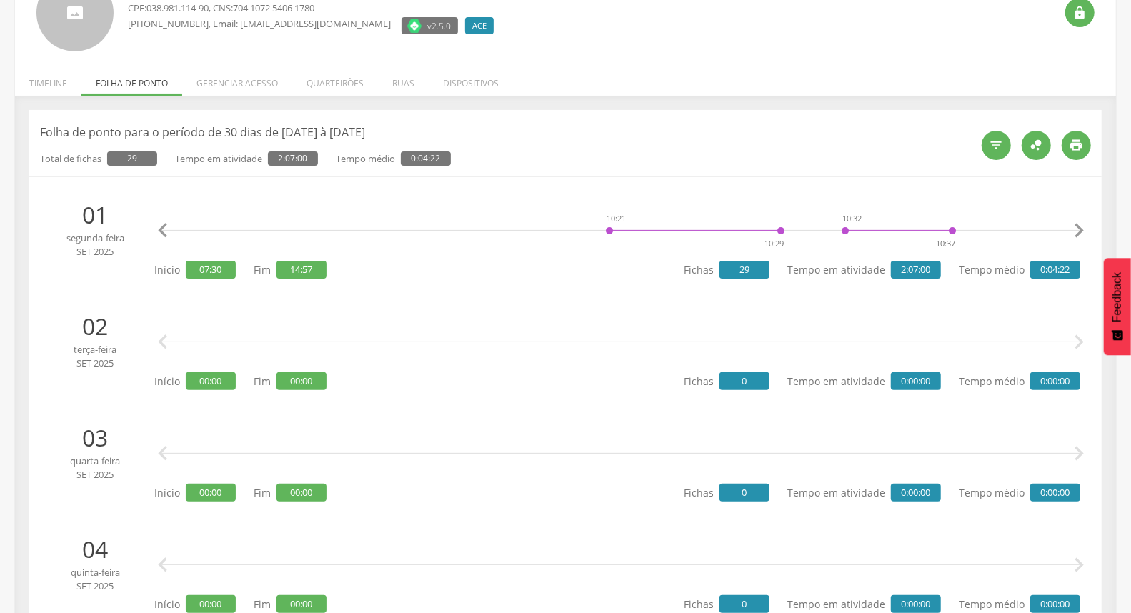
click at [1077, 229] on icon "" at bounding box center [1078, 230] width 29 height 29
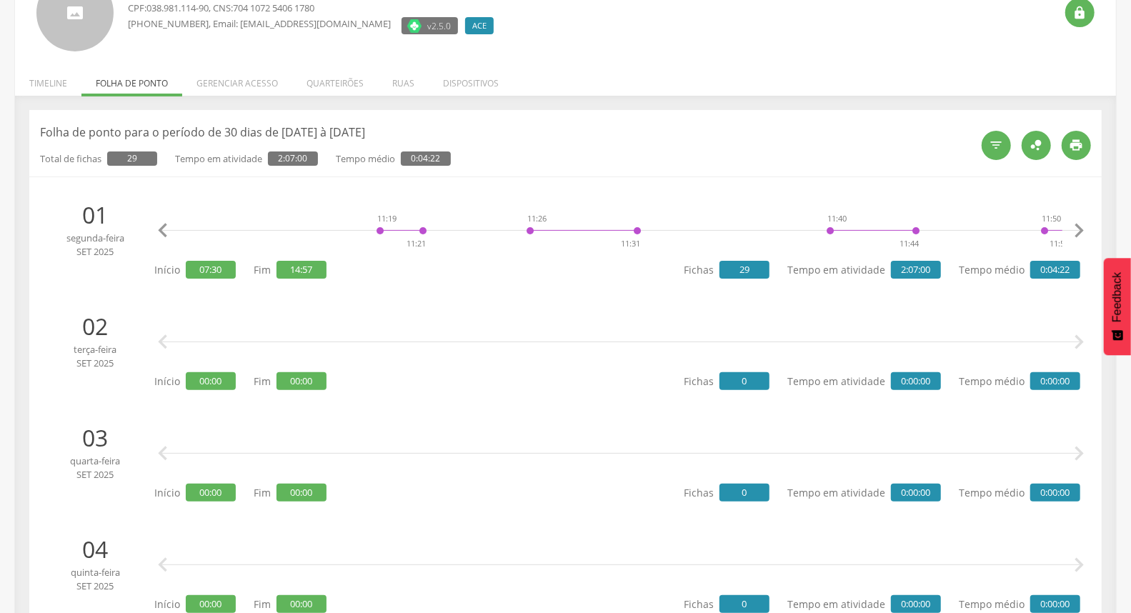
click at [1077, 229] on icon "" at bounding box center [1078, 230] width 29 height 29
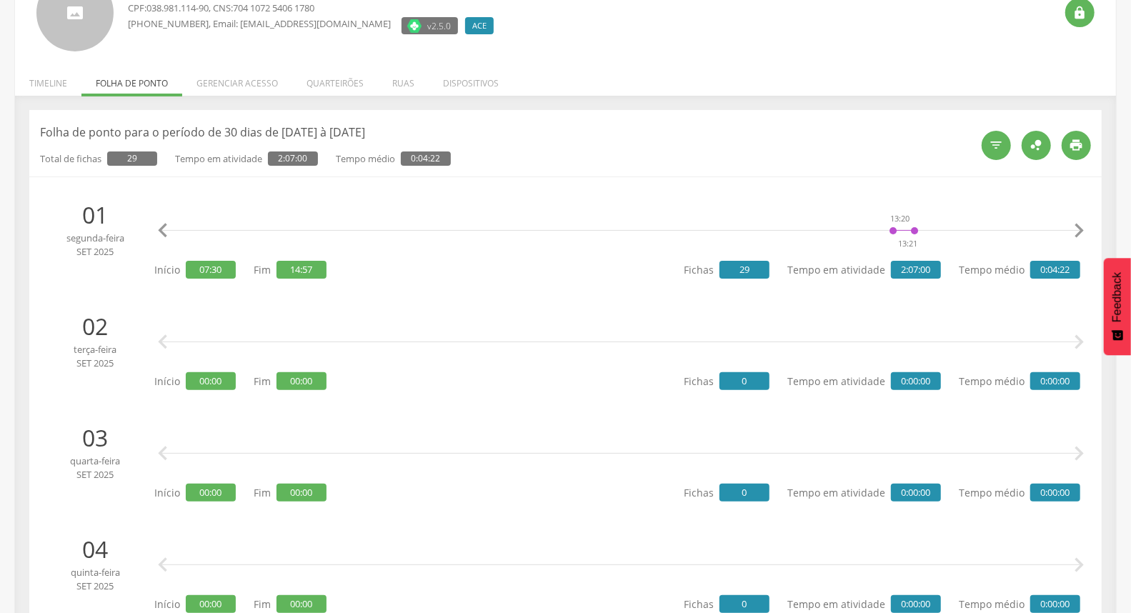
scroll to position [0, 6184]
click at [1077, 229] on icon "" at bounding box center [1078, 230] width 29 height 29
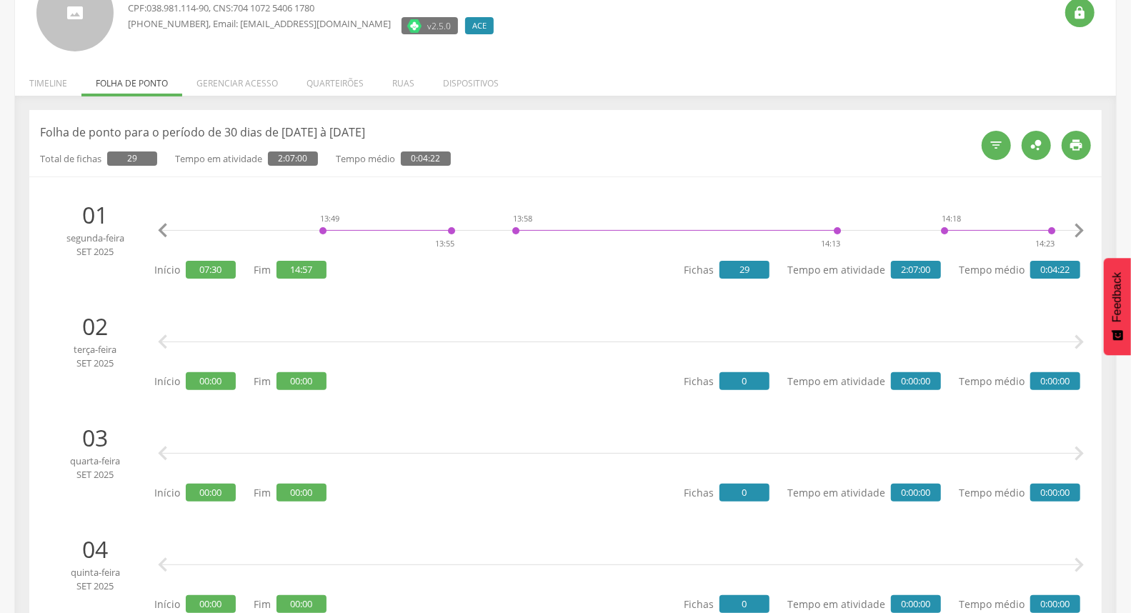
click at [1077, 229] on icon "" at bounding box center [1078, 230] width 29 height 29
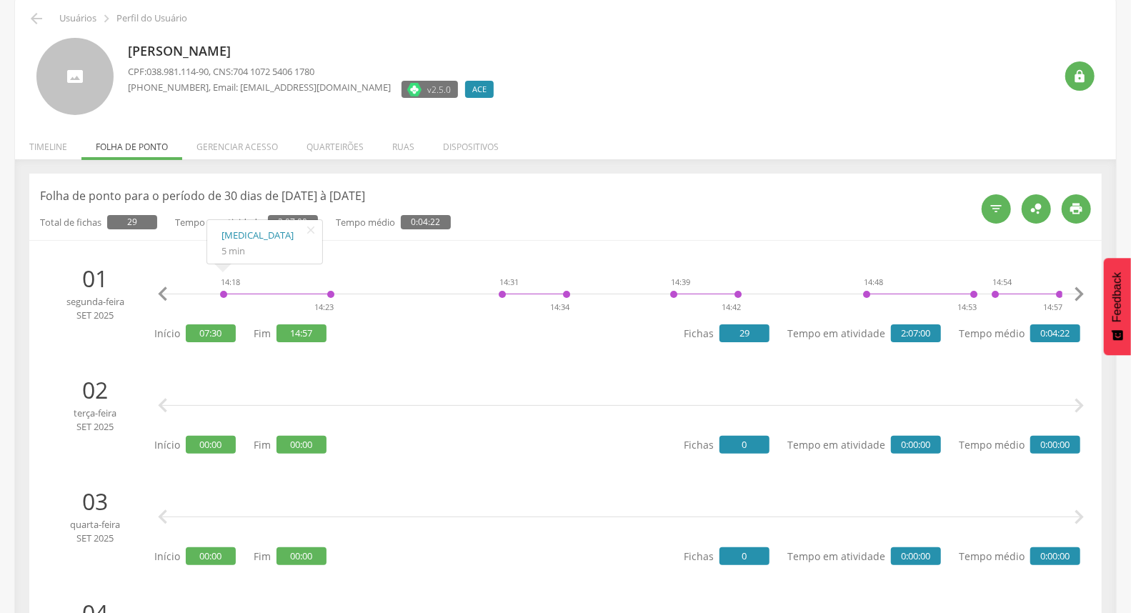
scroll to position [0, 0]
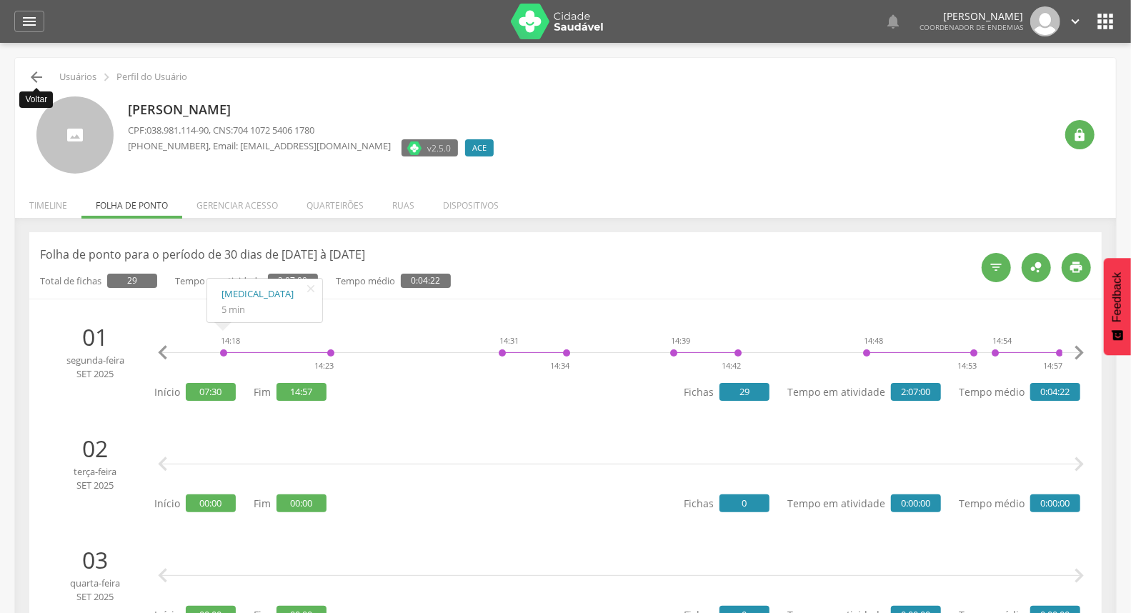
click at [28, 76] on icon "" at bounding box center [36, 77] width 17 height 17
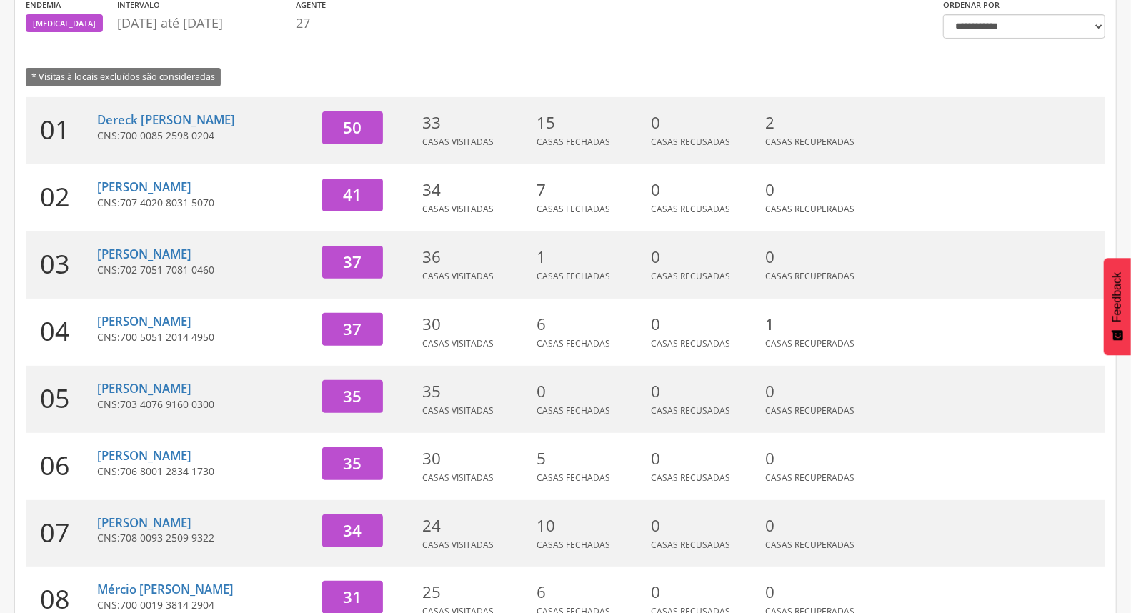
scroll to position [379, 0]
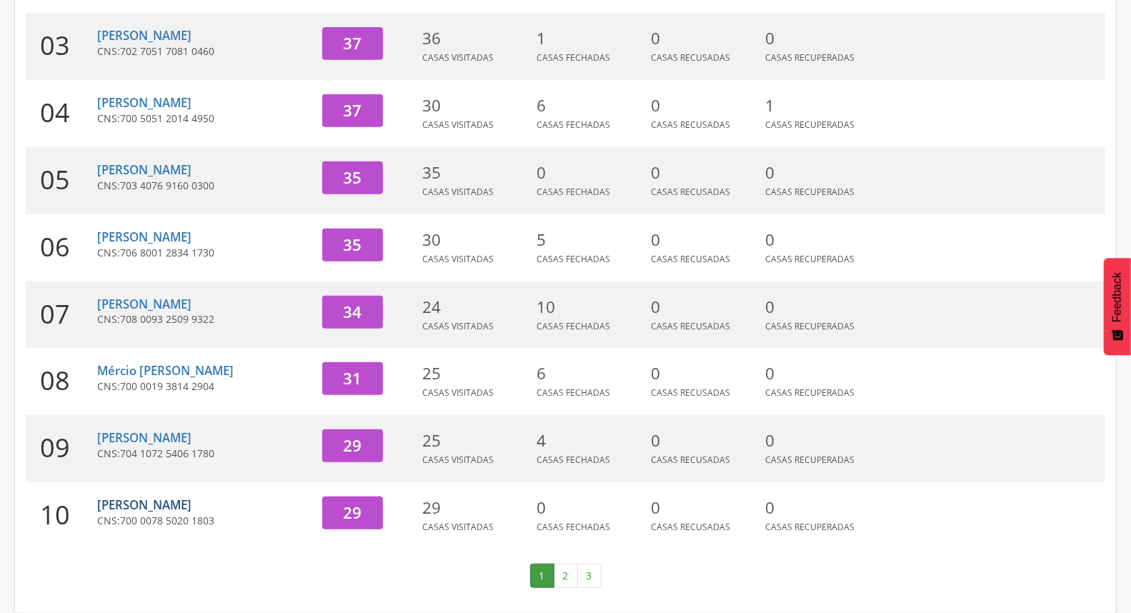
click at [145, 504] on link "[PERSON_NAME]" at bounding box center [144, 505] width 94 height 16
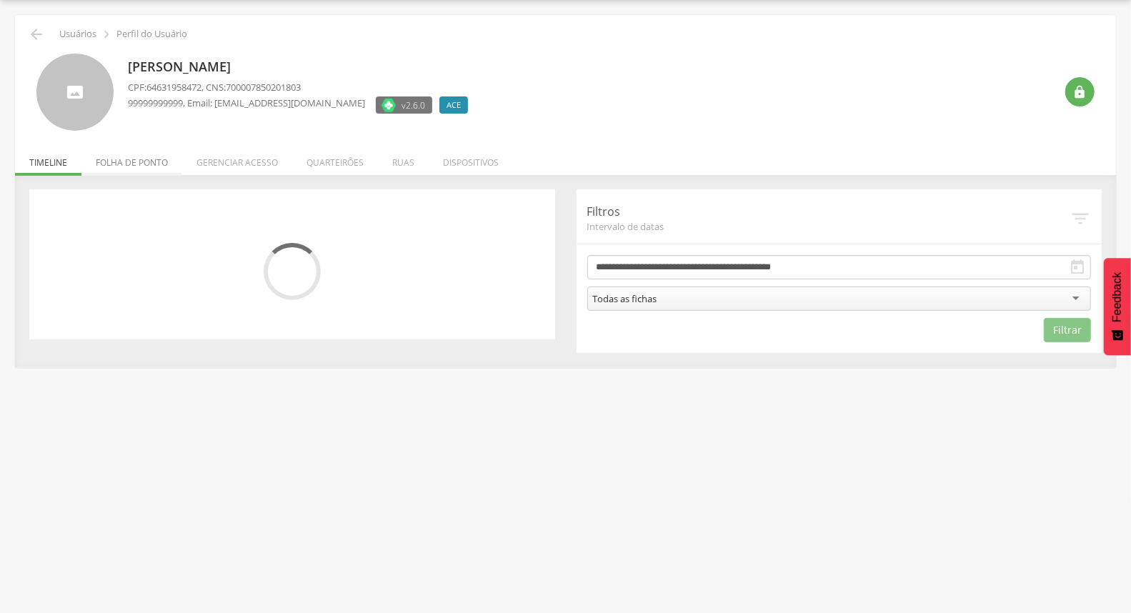
click at [169, 168] on li "Folha de ponto" at bounding box center [131, 159] width 101 height 34
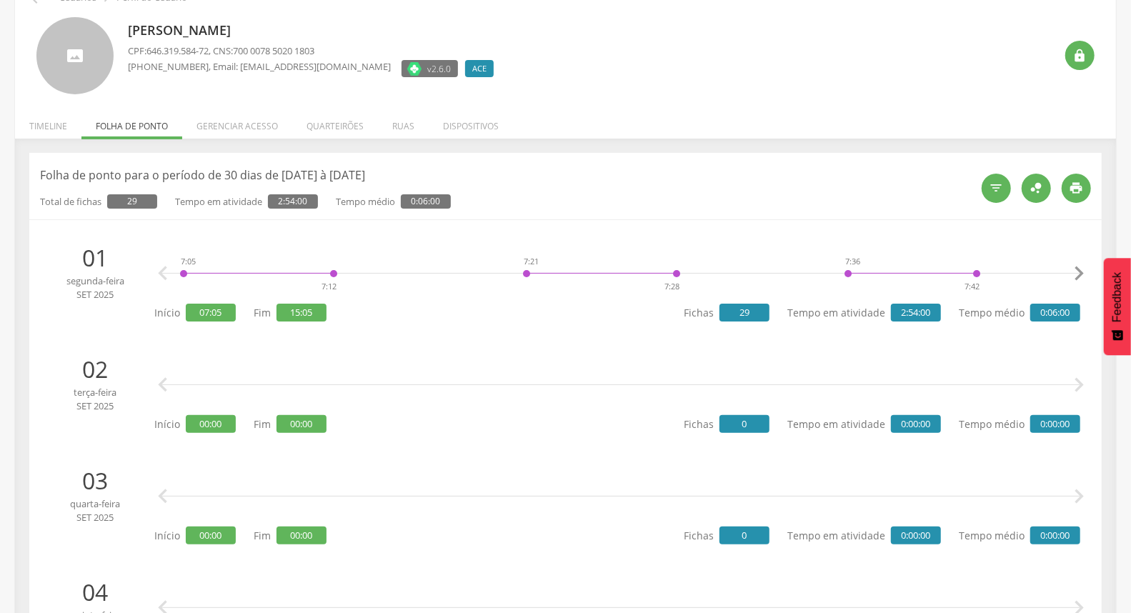
scroll to position [0, 0]
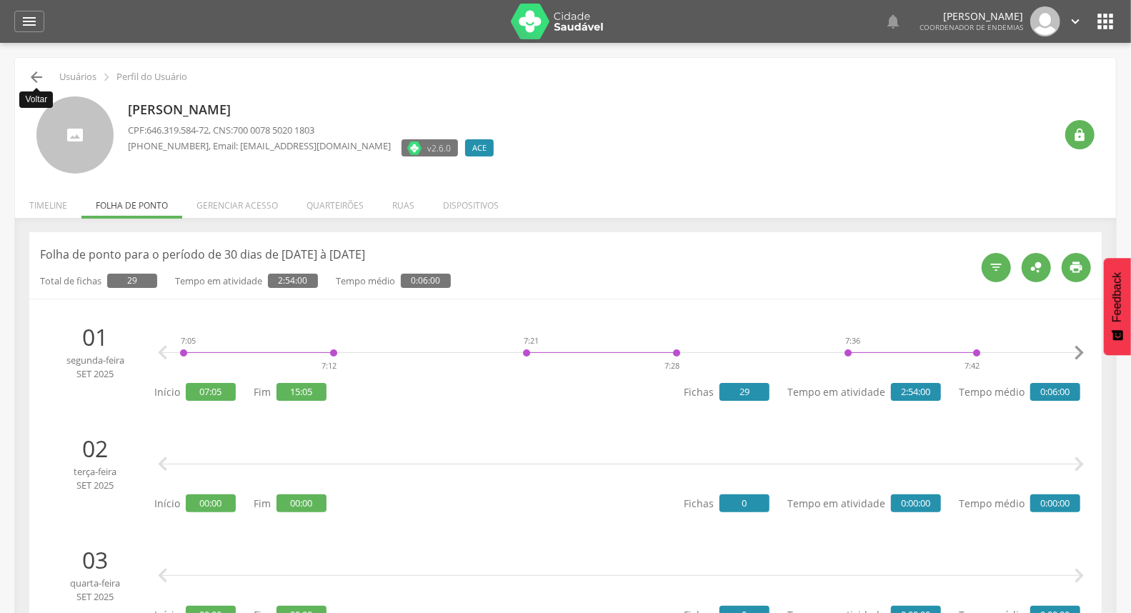
click at [32, 79] on icon "" at bounding box center [36, 77] width 17 height 17
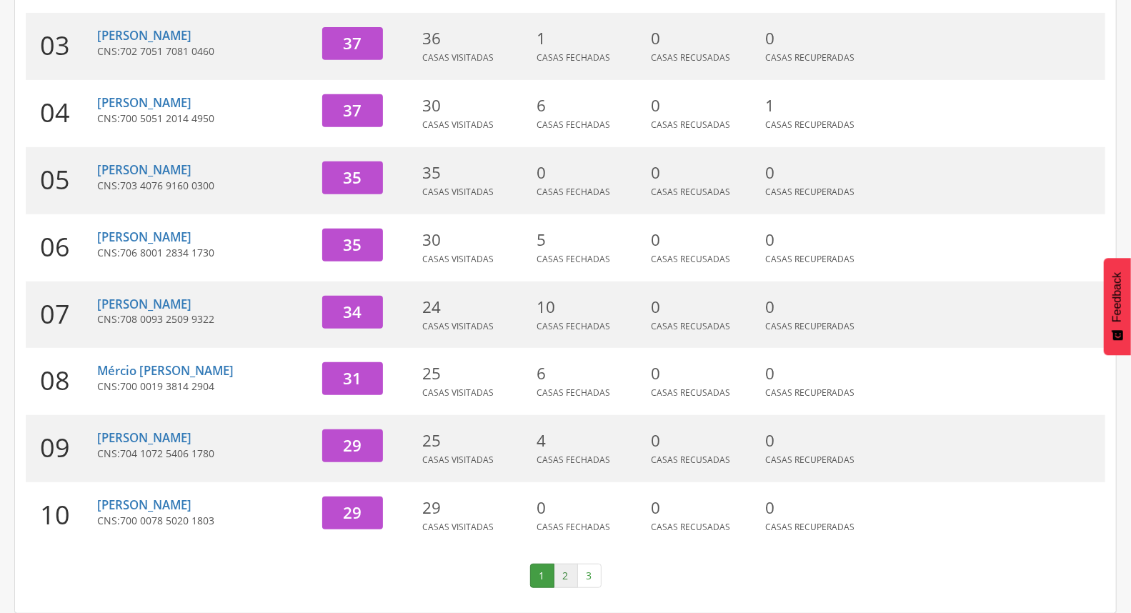
click at [559, 574] on link "2" at bounding box center [566, 576] width 24 height 24
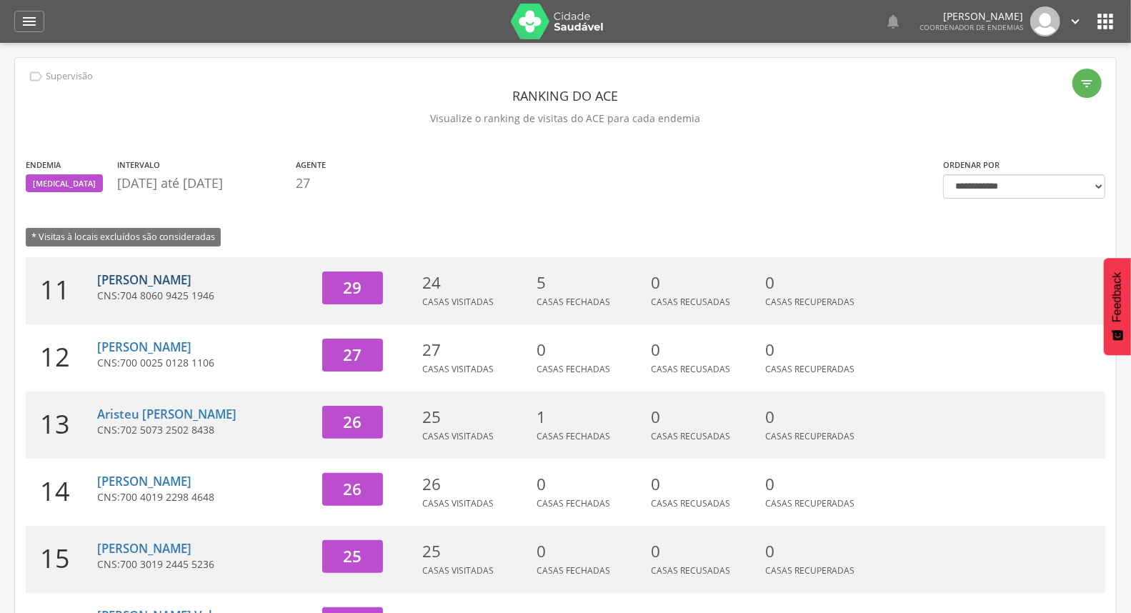
click at [146, 275] on link "[PERSON_NAME]" at bounding box center [144, 279] width 94 height 16
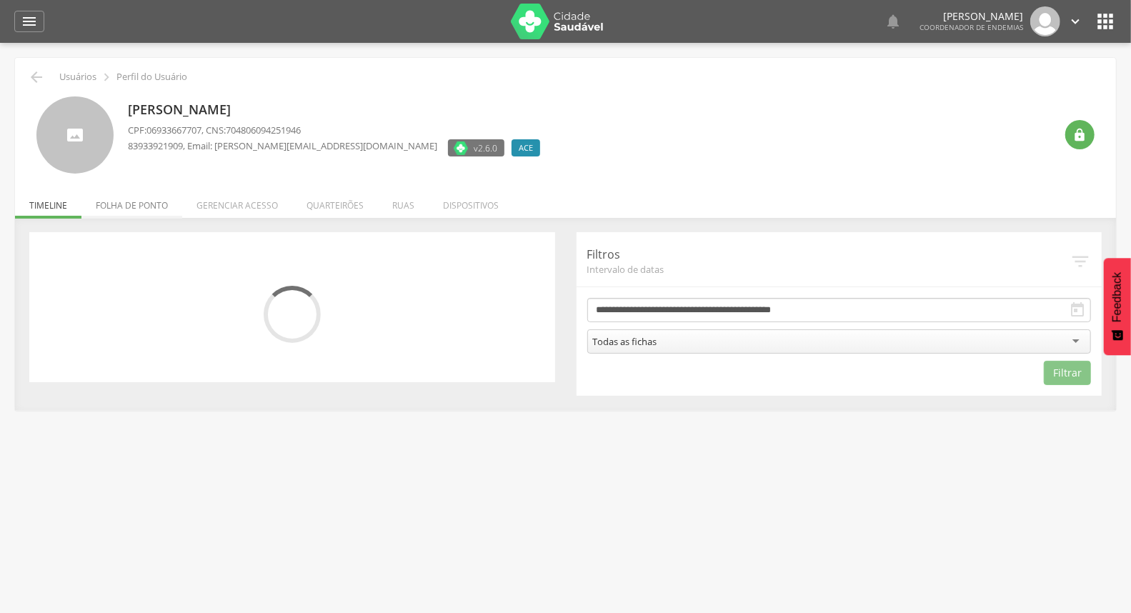
click at [145, 209] on li "Folha de ponto" at bounding box center [131, 202] width 101 height 34
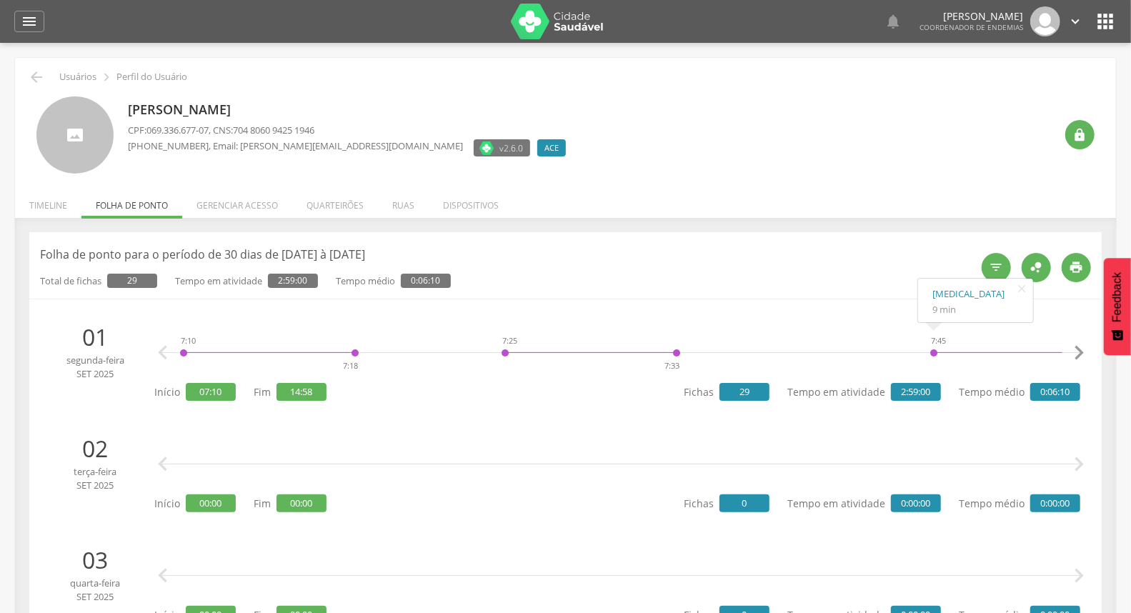
click at [1083, 352] on icon "" at bounding box center [1078, 353] width 29 height 29
click at [1082, 352] on icon "" at bounding box center [1078, 353] width 29 height 29
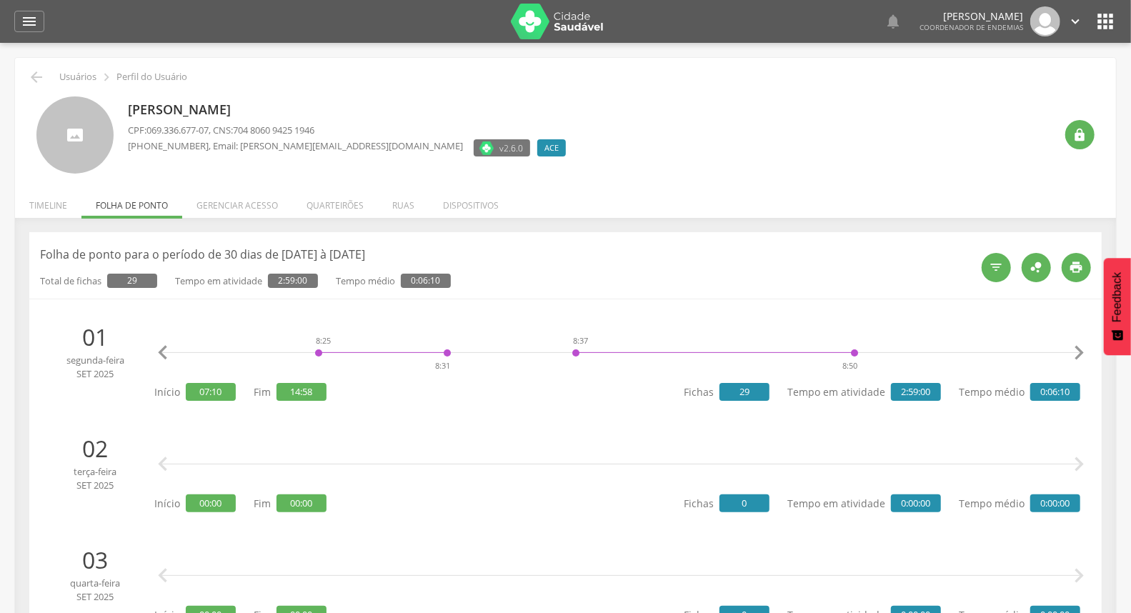
click at [1082, 352] on icon "" at bounding box center [1078, 353] width 29 height 29
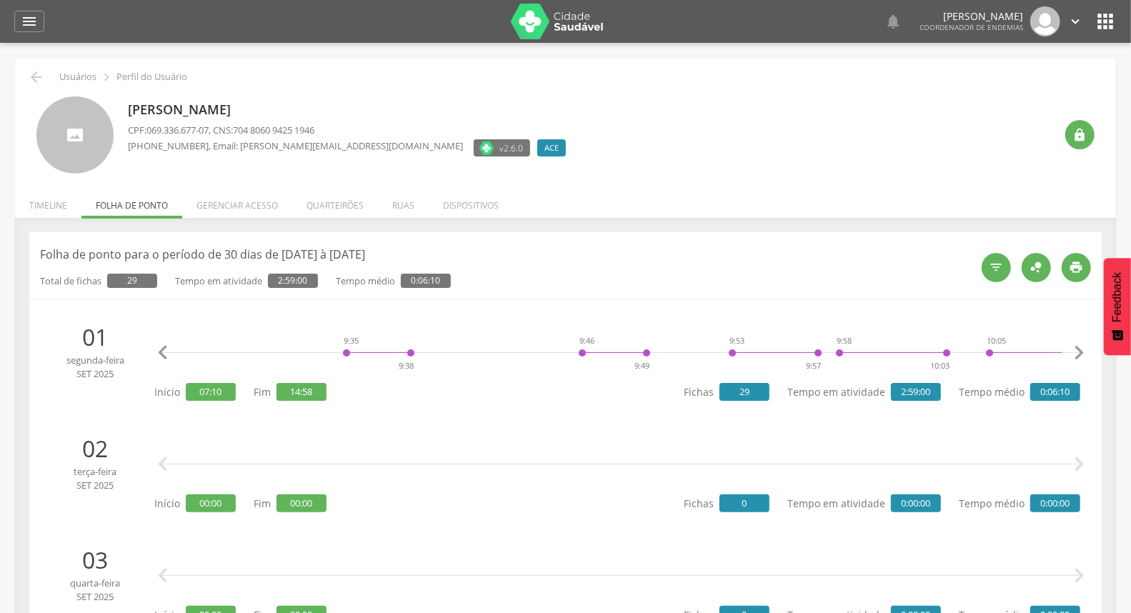
click at [1082, 352] on icon "" at bounding box center [1078, 353] width 29 height 29
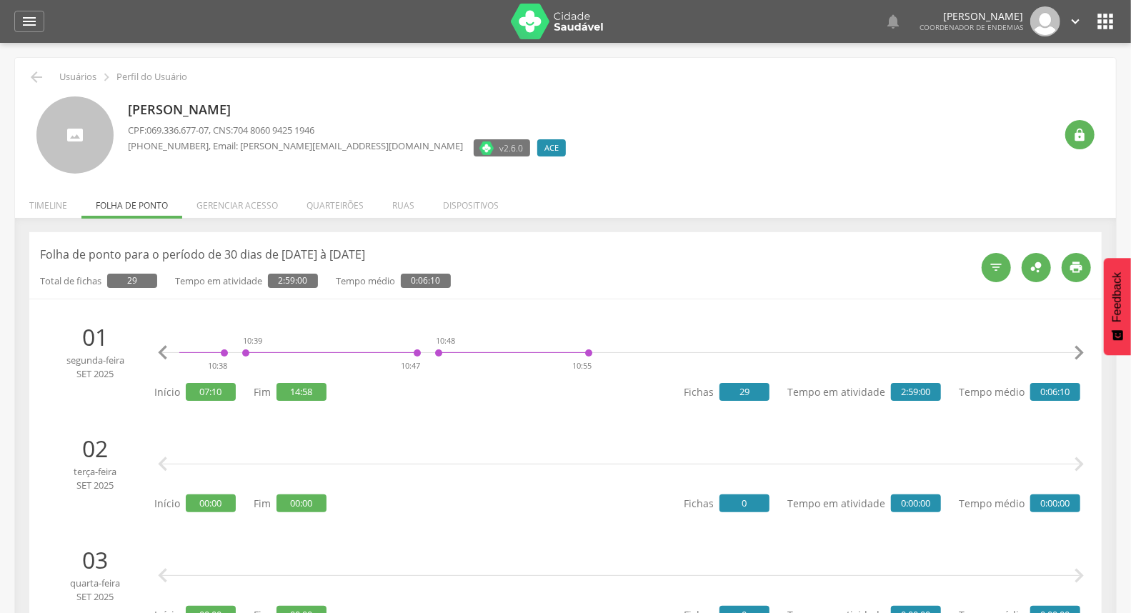
click at [1082, 352] on icon "" at bounding box center [1078, 353] width 29 height 29
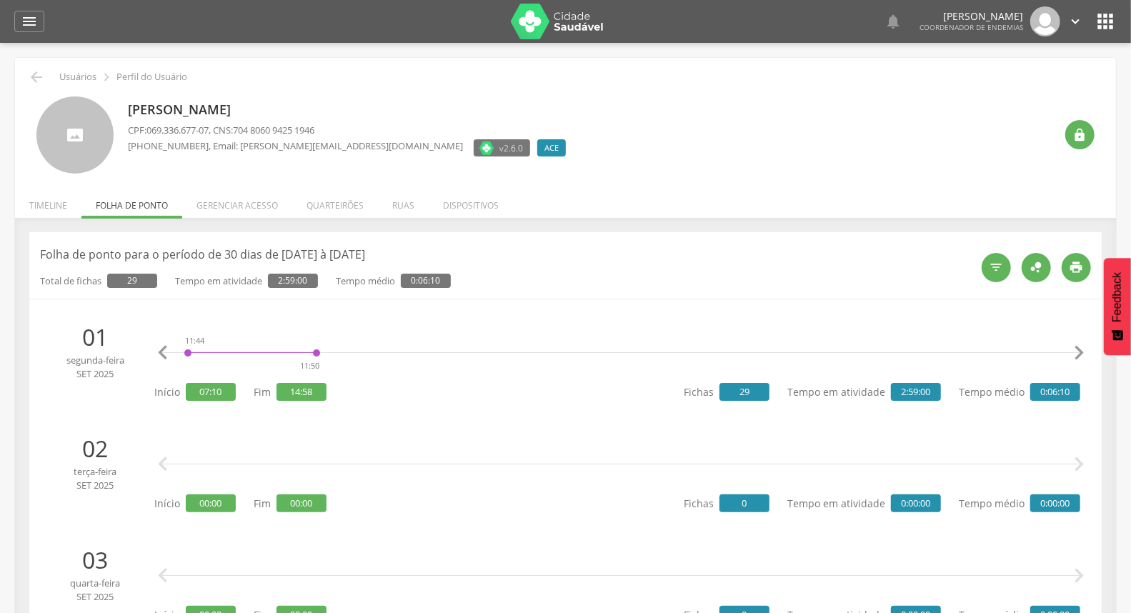
click at [1082, 352] on icon "" at bounding box center [1078, 353] width 29 height 29
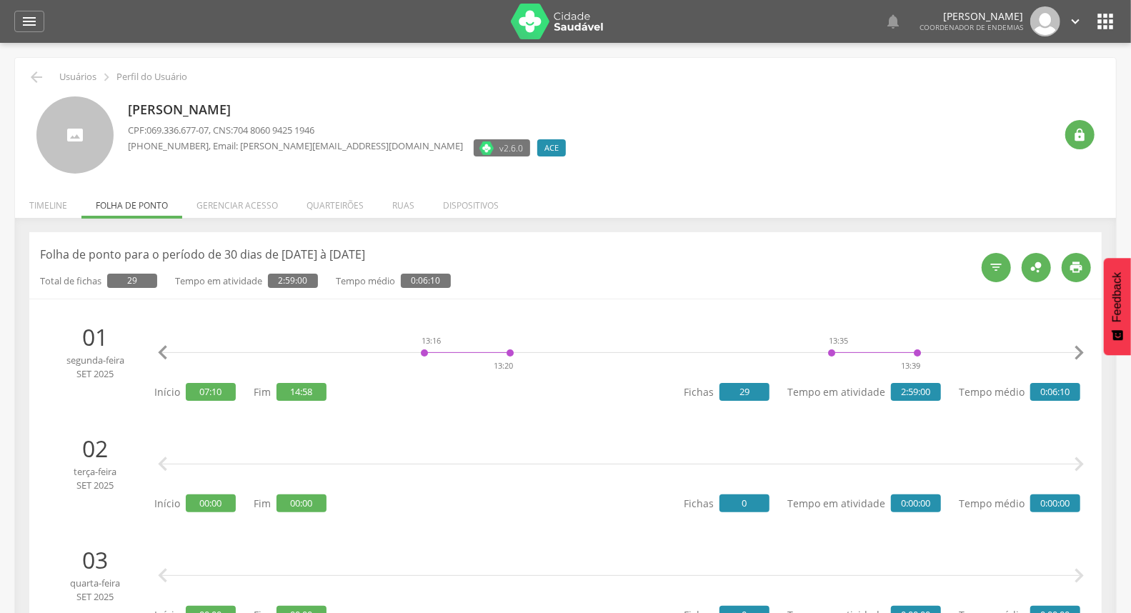
click at [1082, 352] on icon "" at bounding box center [1078, 353] width 29 height 29
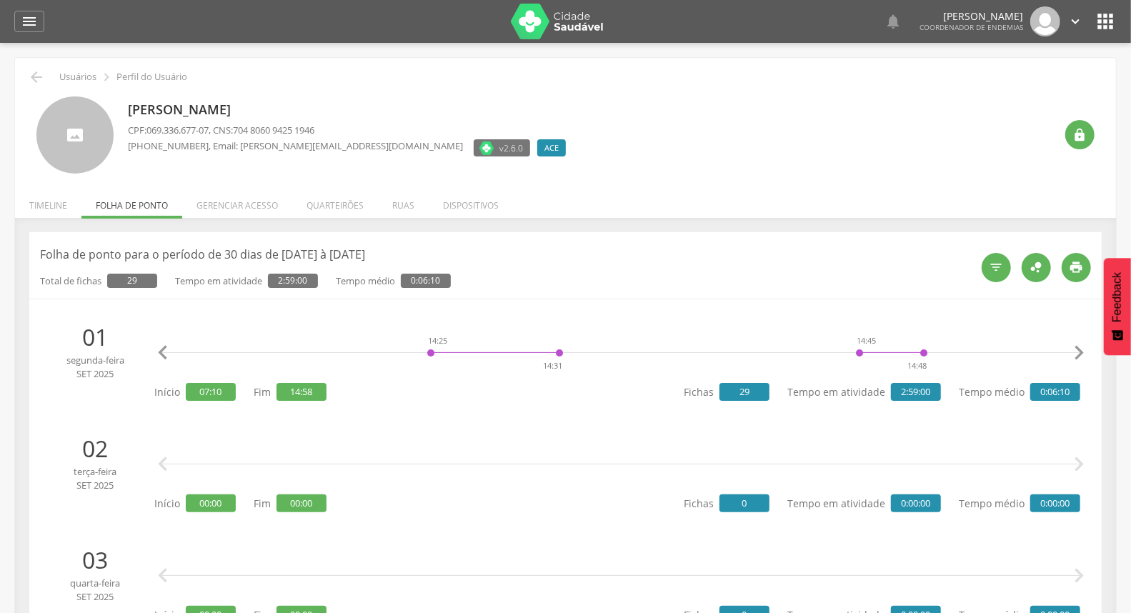
click at [1082, 352] on icon "" at bounding box center [1078, 353] width 29 height 29
click at [36, 76] on icon "" at bounding box center [36, 77] width 17 height 17
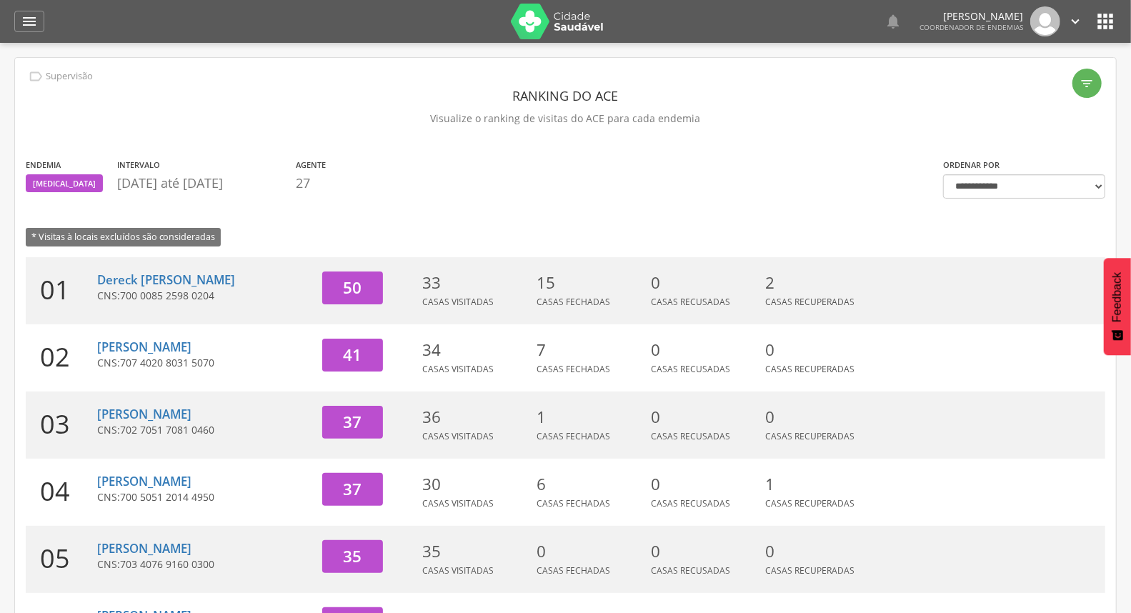
scroll to position [379, 0]
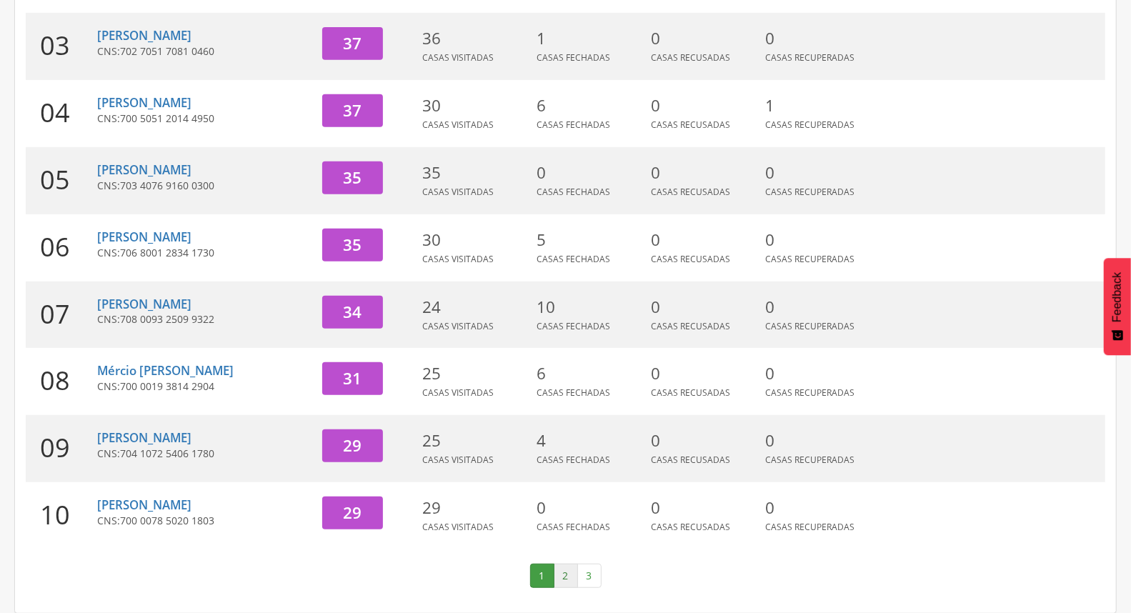
click at [562, 576] on link "2" at bounding box center [566, 576] width 24 height 24
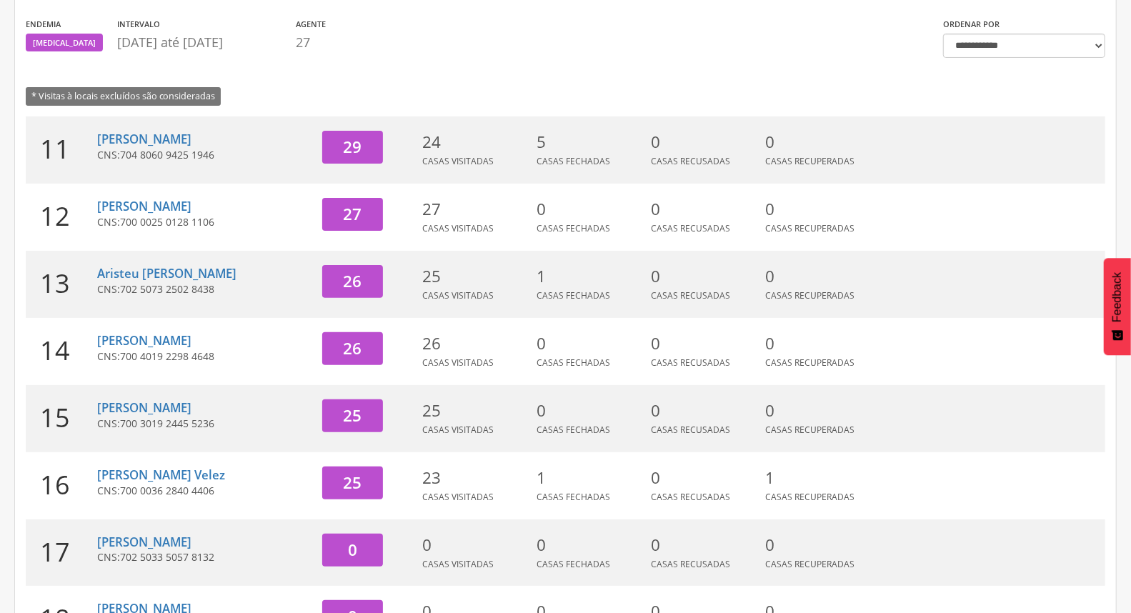
scroll to position [140, 0]
click at [165, 202] on link "[PERSON_NAME]" at bounding box center [144, 207] width 94 height 16
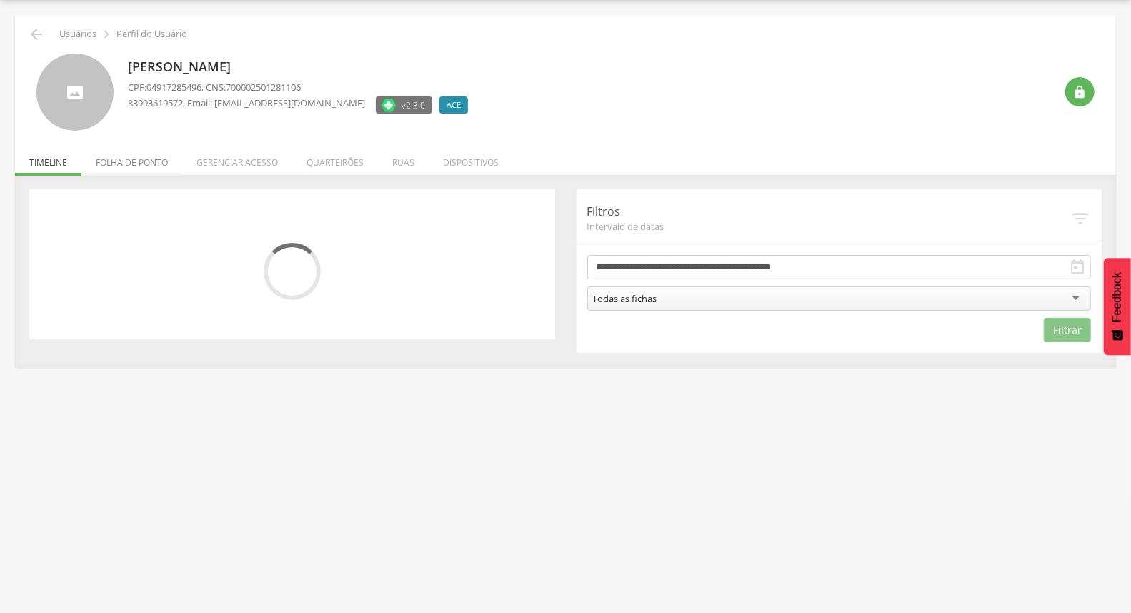
click at [159, 162] on li "Folha de ponto" at bounding box center [131, 159] width 101 height 34
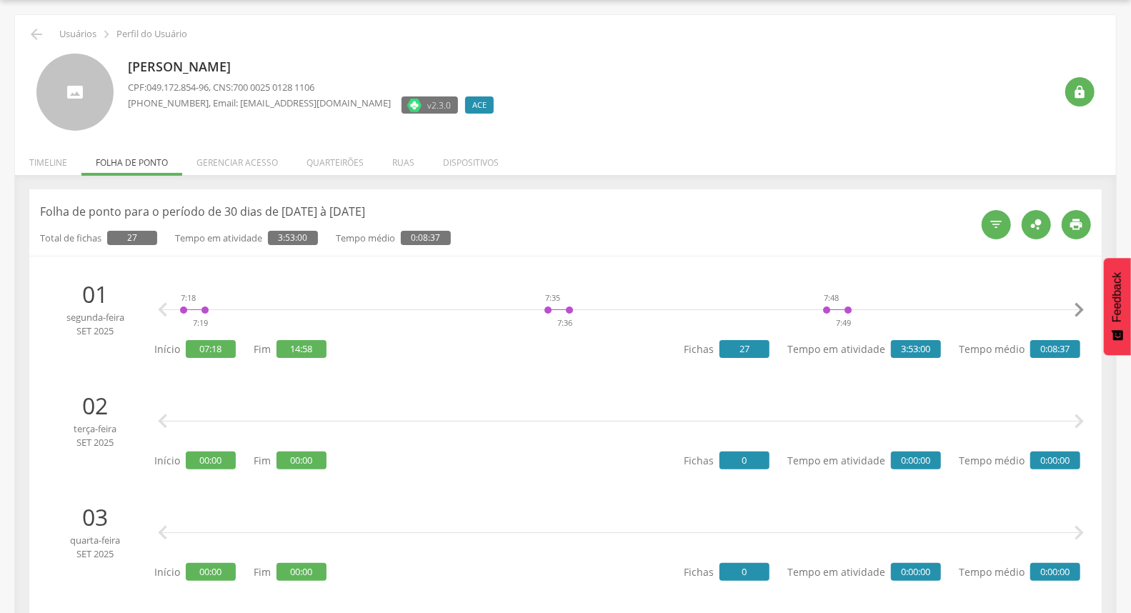
click at [1072, 313] on icon "" at bounding box center [1078, 310] width 29 height 29
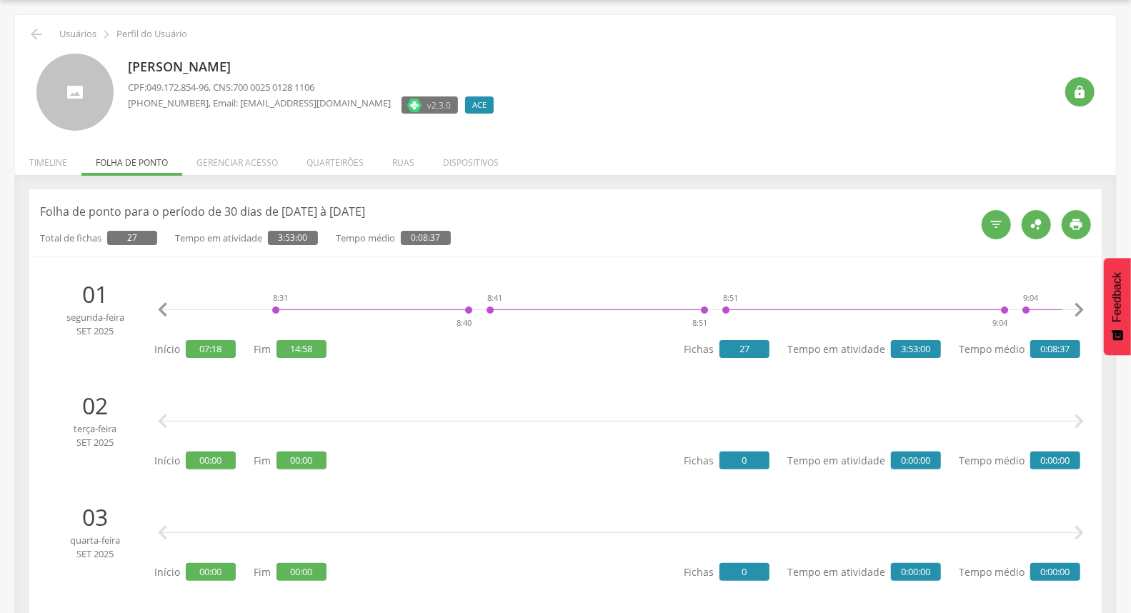
click at [1072, 313] on icon "" at bounding box center [1078, 310] width 29 height 29
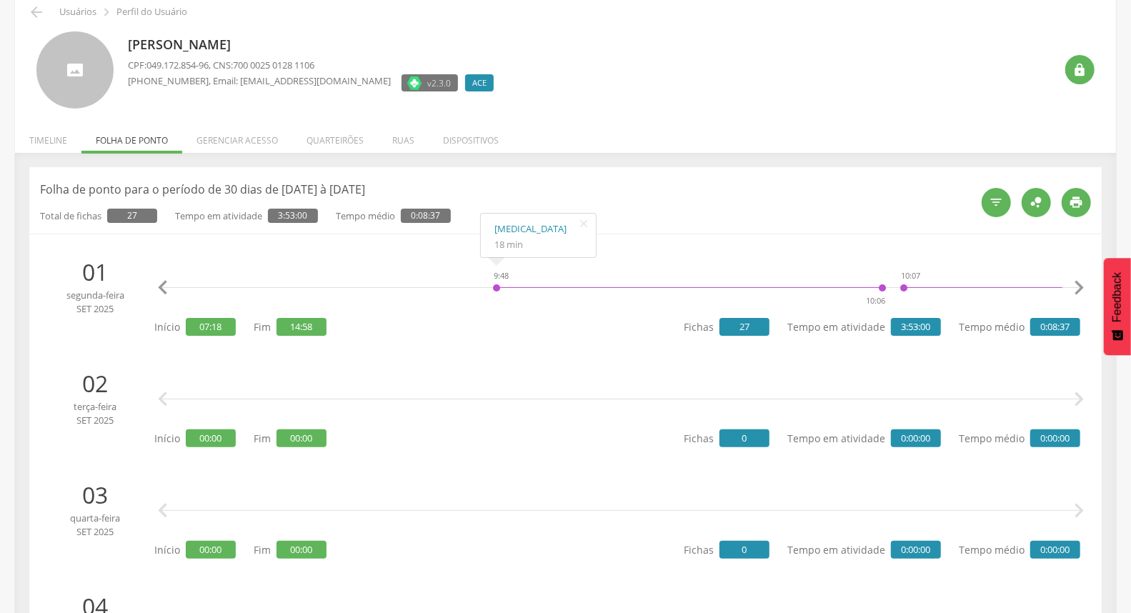
scroll to position [0, 0]
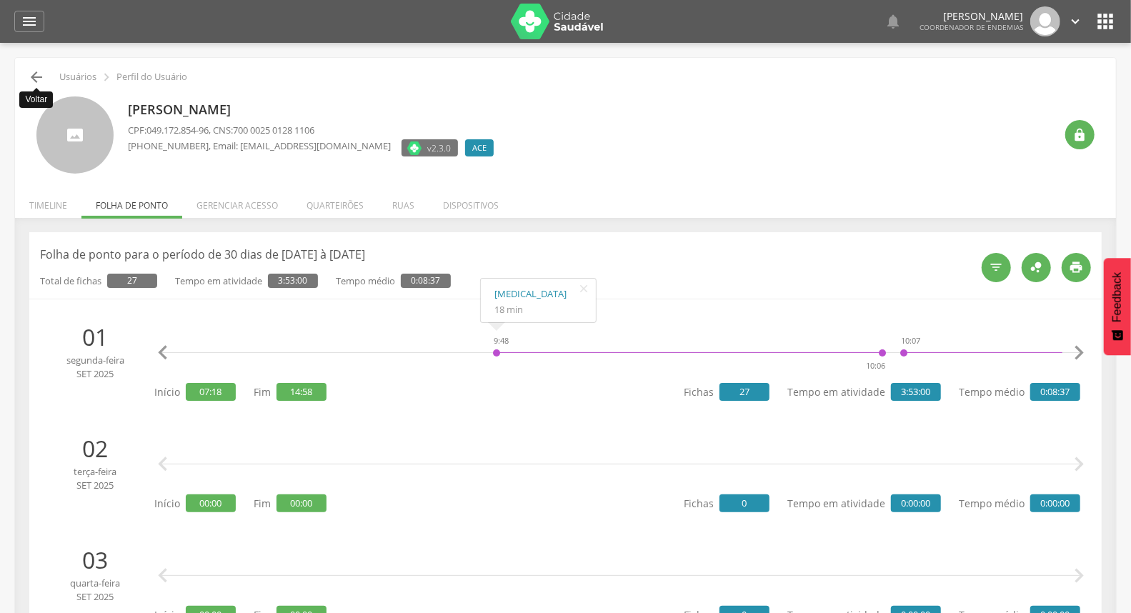
click at [41, 81] on icon "" at bounding box center [36, 77] width 17 height 17
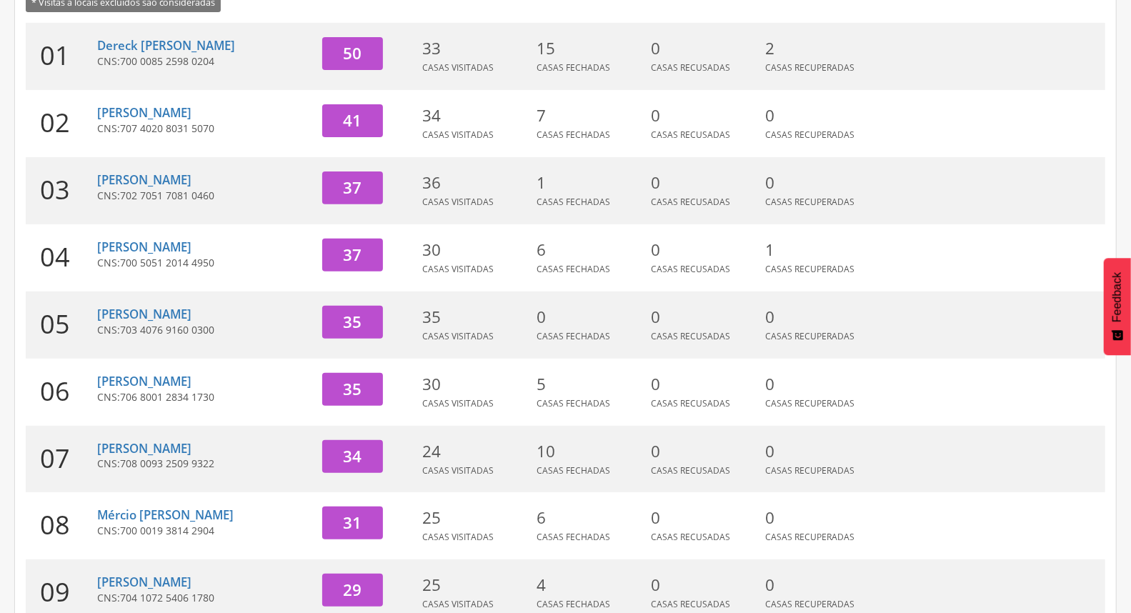
scroll to position [379, 0]
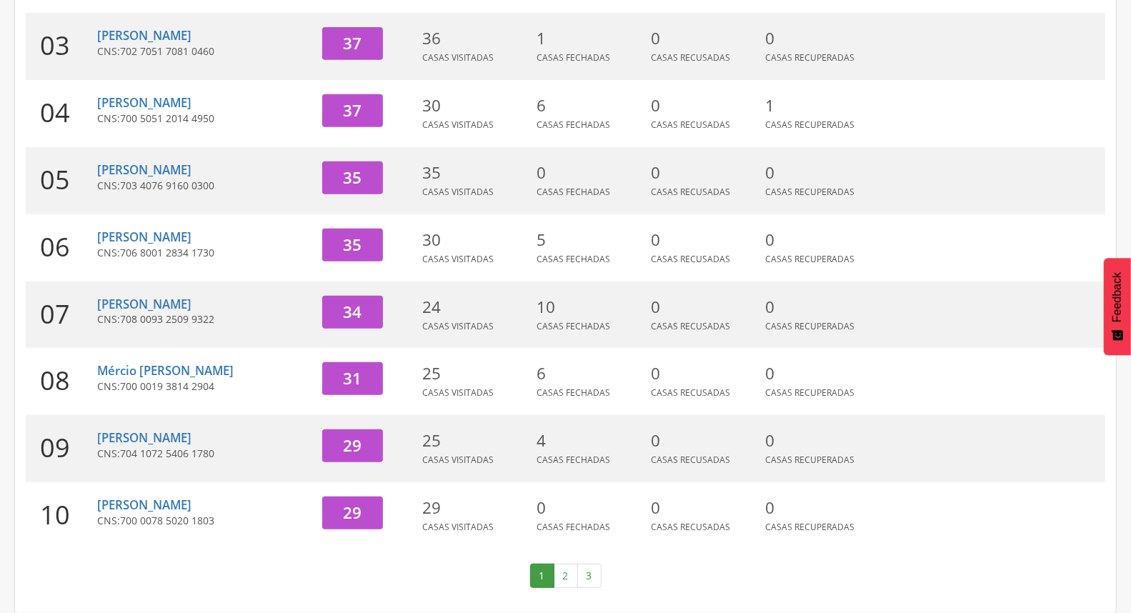
click at [562, 572] on link "2" at bounding box center [566, 576] width 24 height 24
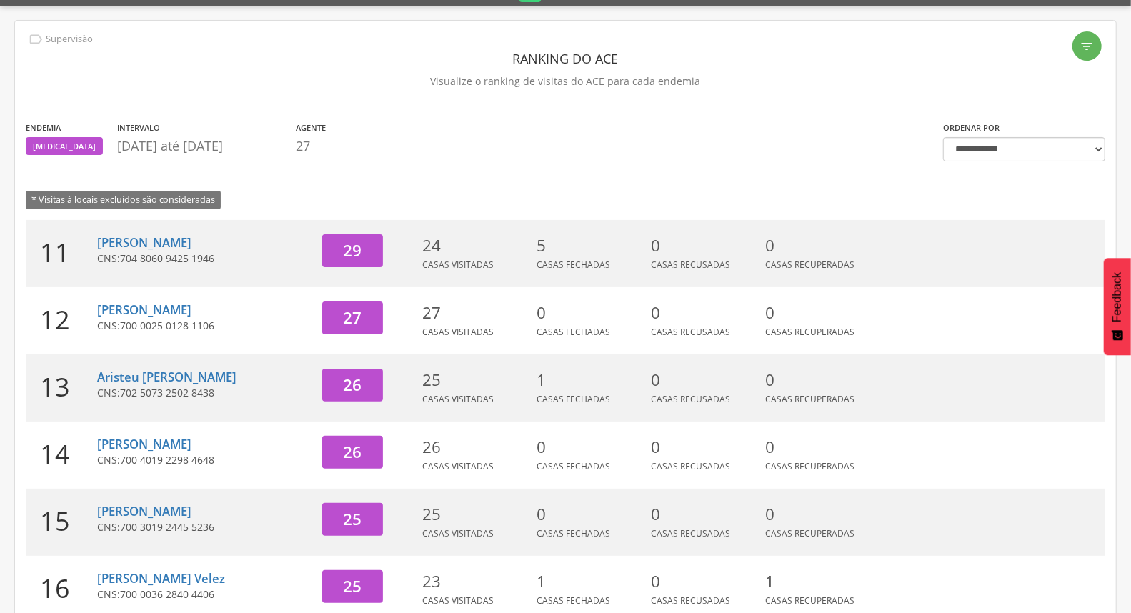
scroll to position [0, 0]
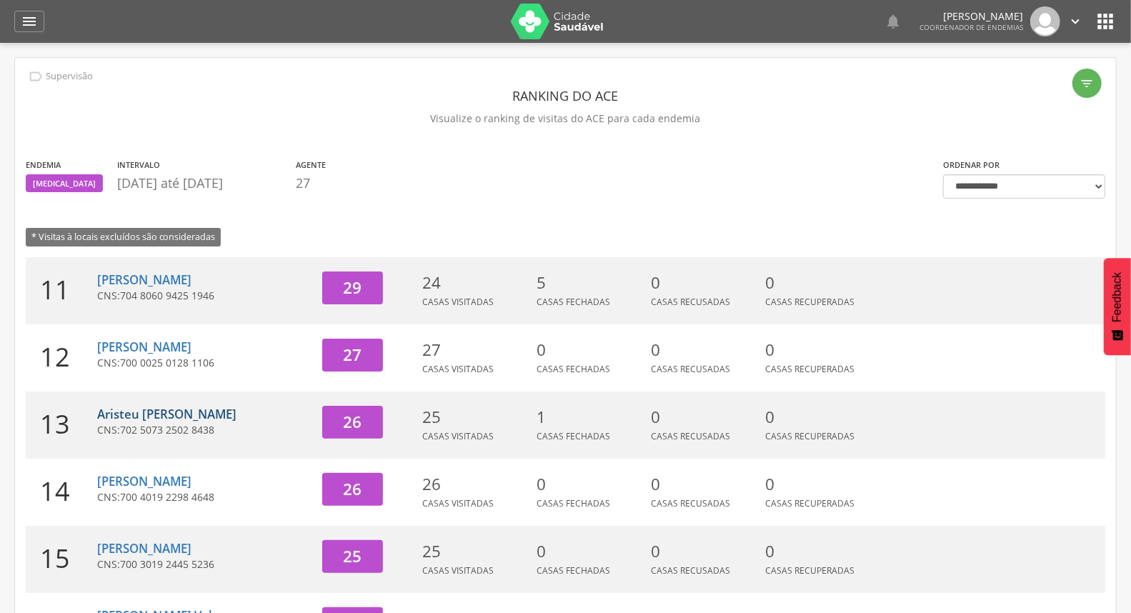
click at [165, 414] on link "Aristeu [PERSON_NAME]" at bounding box center [166, 414] width 139 height 16
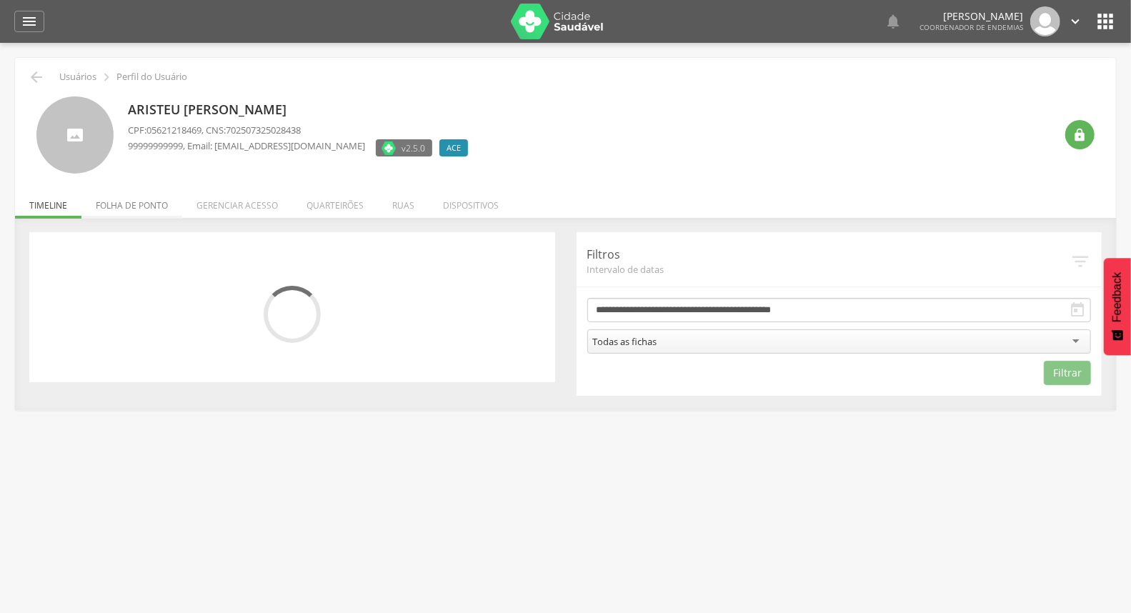
click at [149, 204] on li "Folha de ponto" at bounding box center [131, 202] width 101 height 34
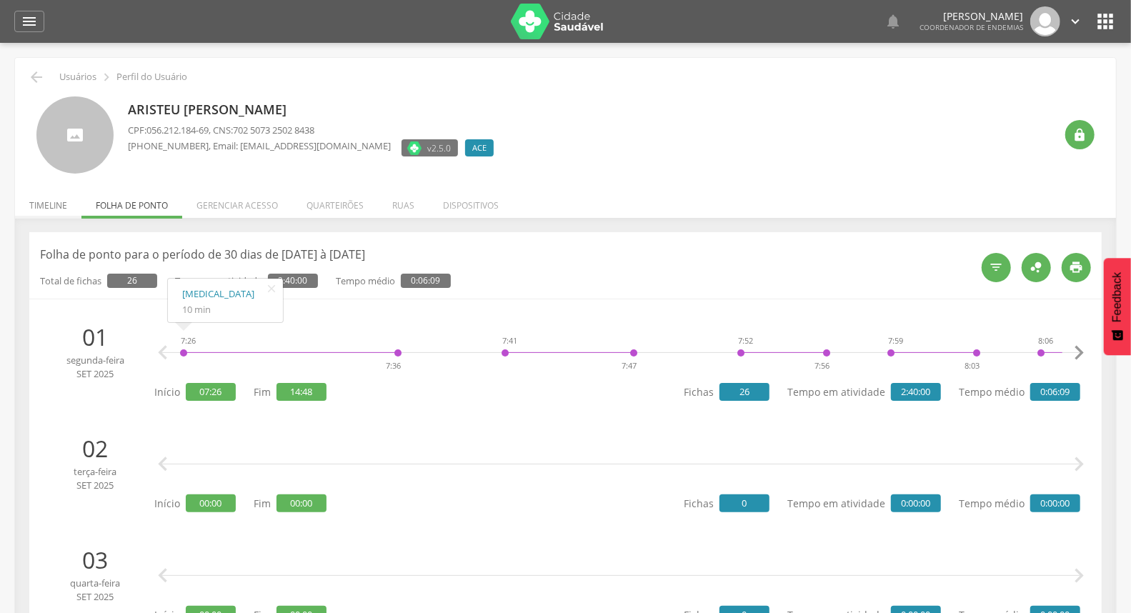
click at [38, 204] on li "Timeline" at bounding box center [48, 202] width 66 height 34
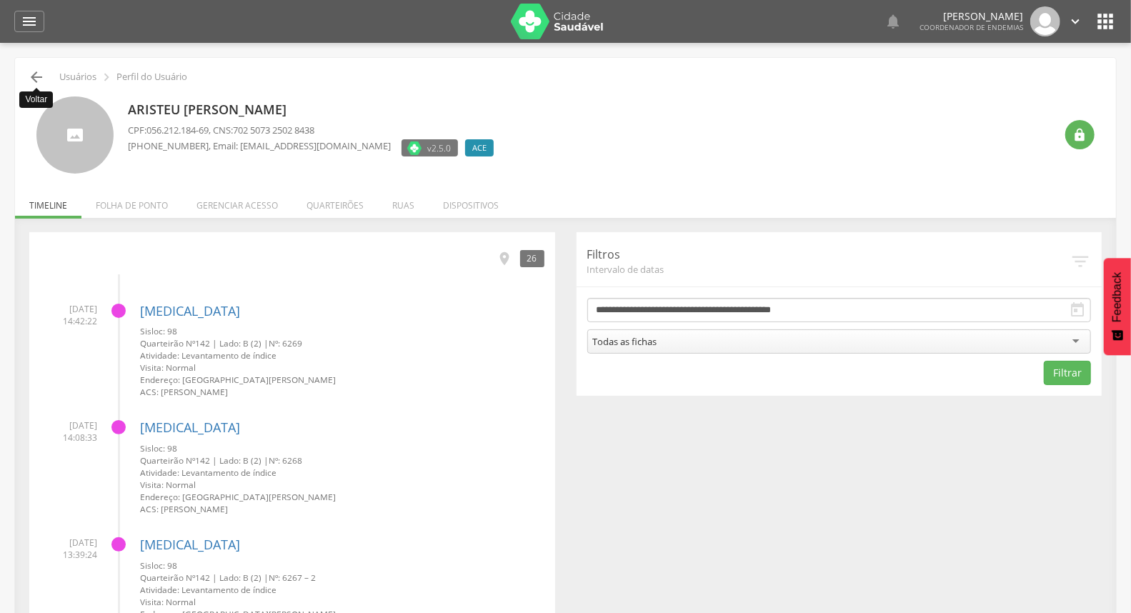
click at [34, 80] on icon "" at bounding box center [36, 77] width 17 height 17
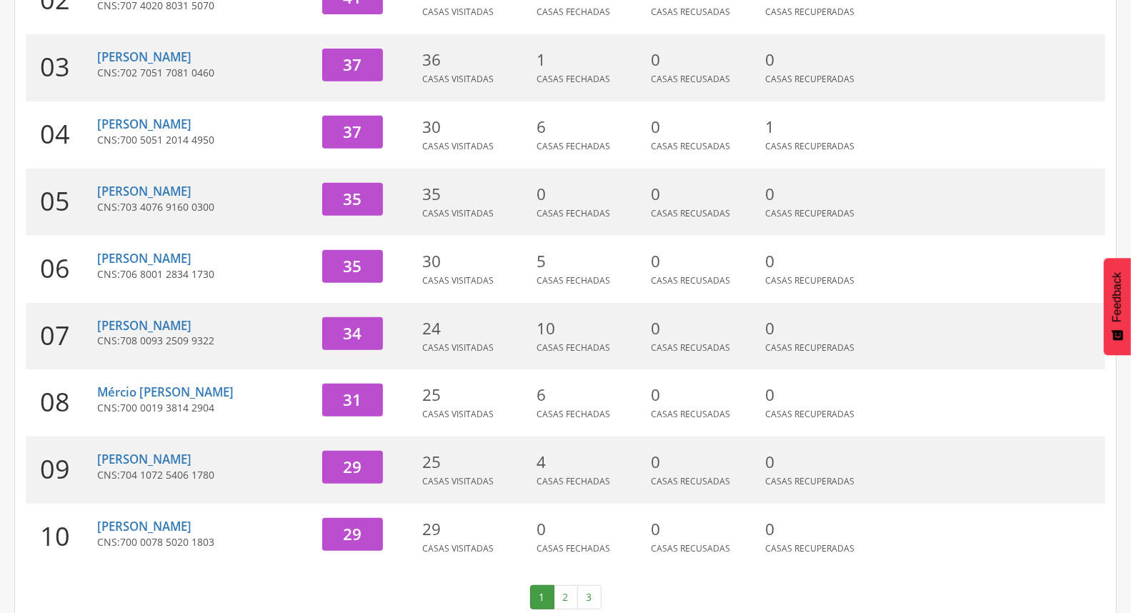
scroll to position [379, 0]
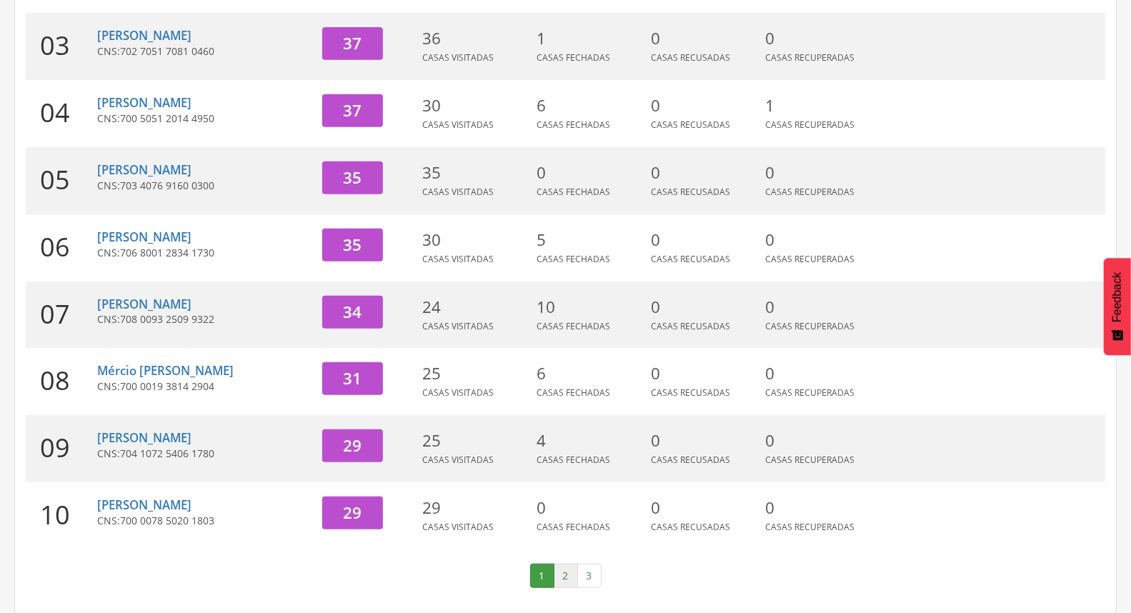
click at [564, 582] on link "2" at bounding box center [566, 576] width 24 height 24
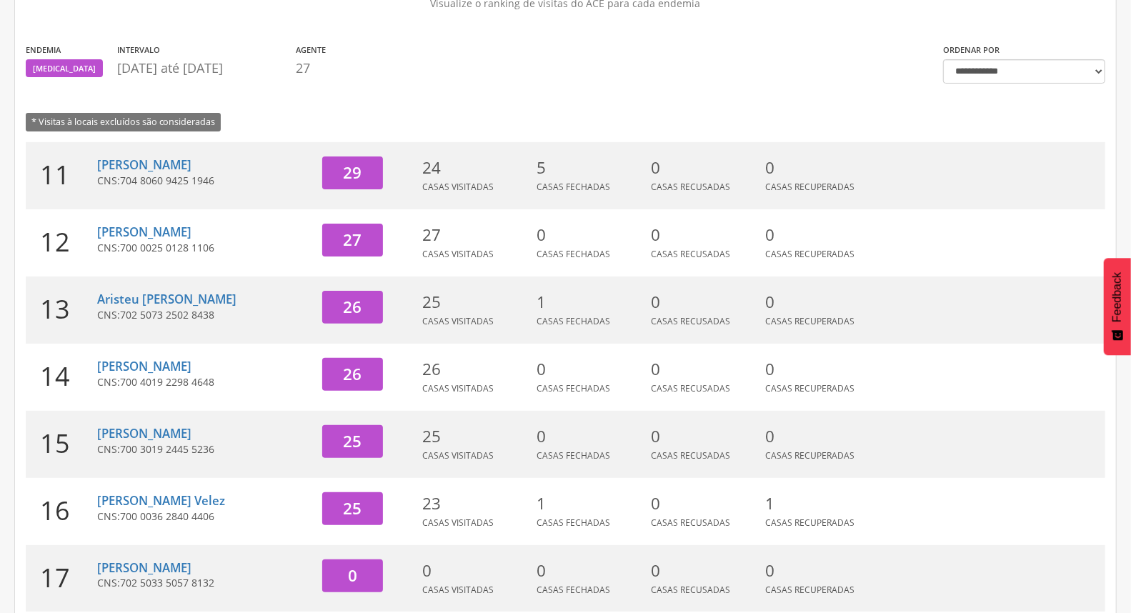
scroll to position [61, 0]
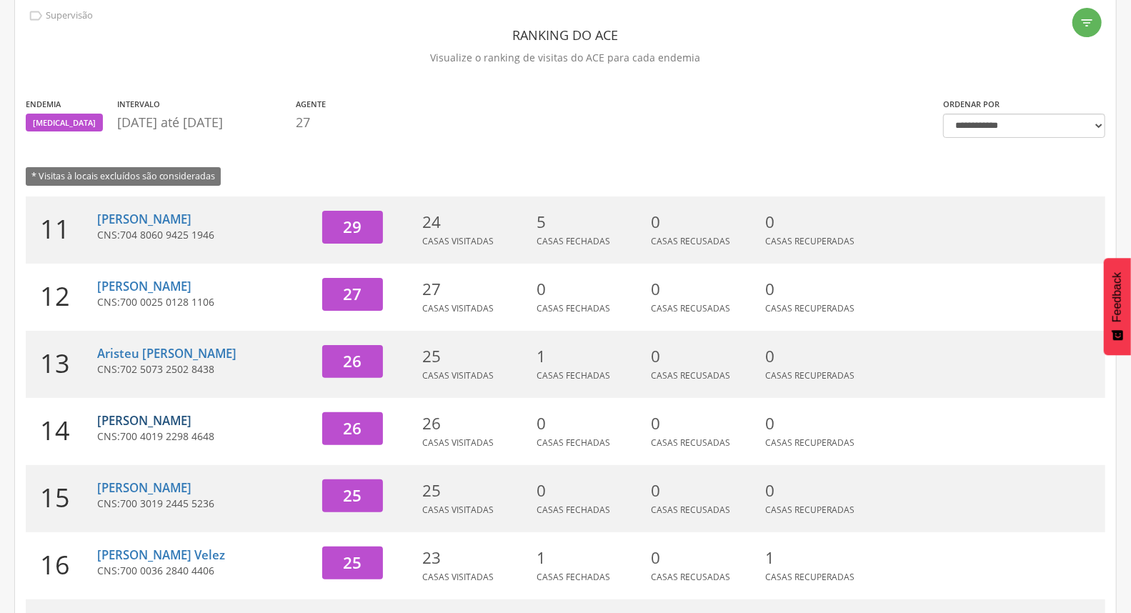
click at [180, 418] on link "[PERSON_NAME]" at bounding box center [144, 420] width 94 height 16
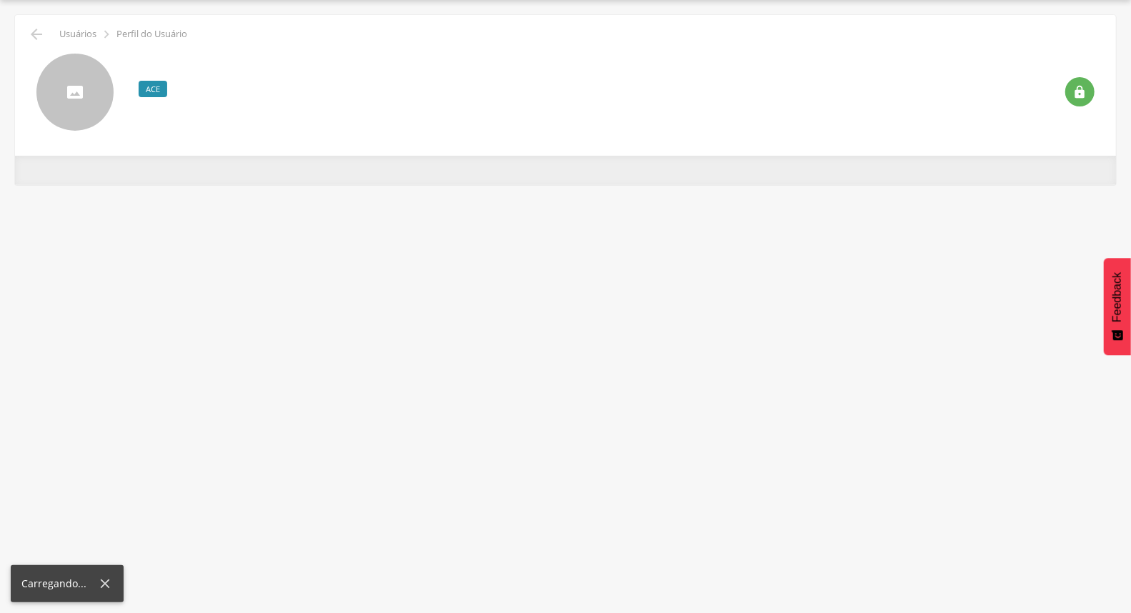
scroll to position [43, 0]
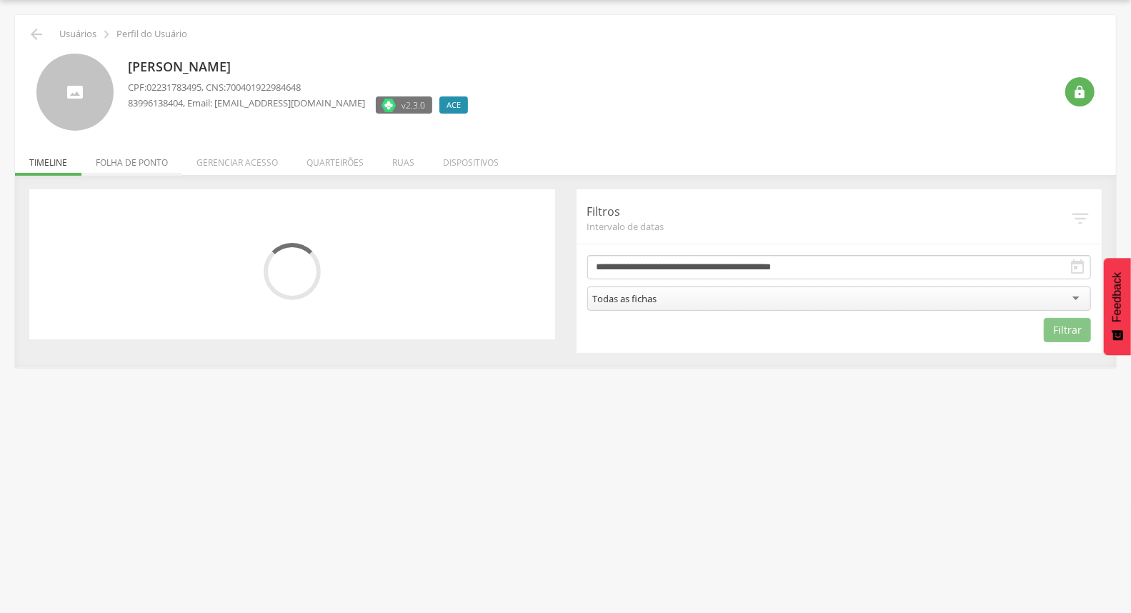
click at [154, 161] on li "Folha de ponto" at bounding box center [131, 159] width 101 height 34
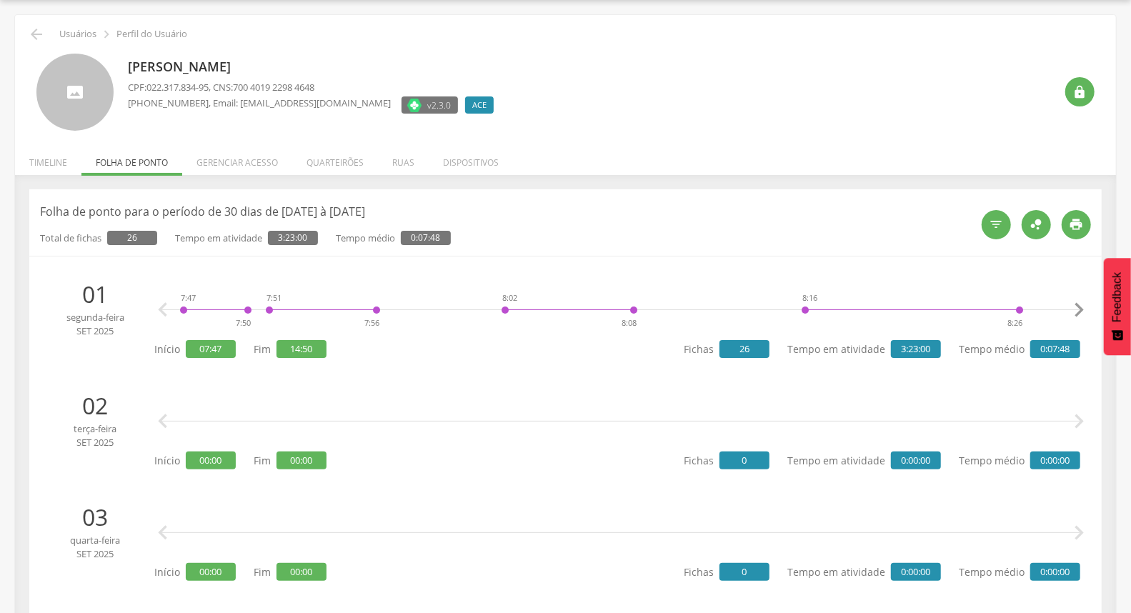
click at [1074, 318] on icon "" at bounding box center [1078, 310] width 29 height 29
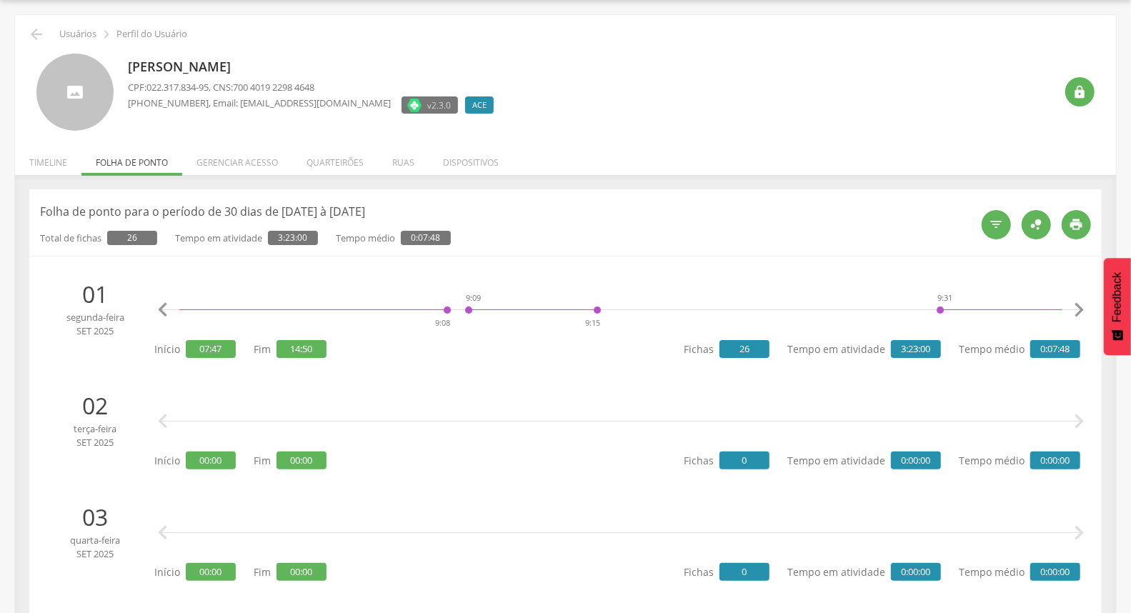
click at [1074, 318] on icon "" at bounding box center [1078, 310] width 29 height 29
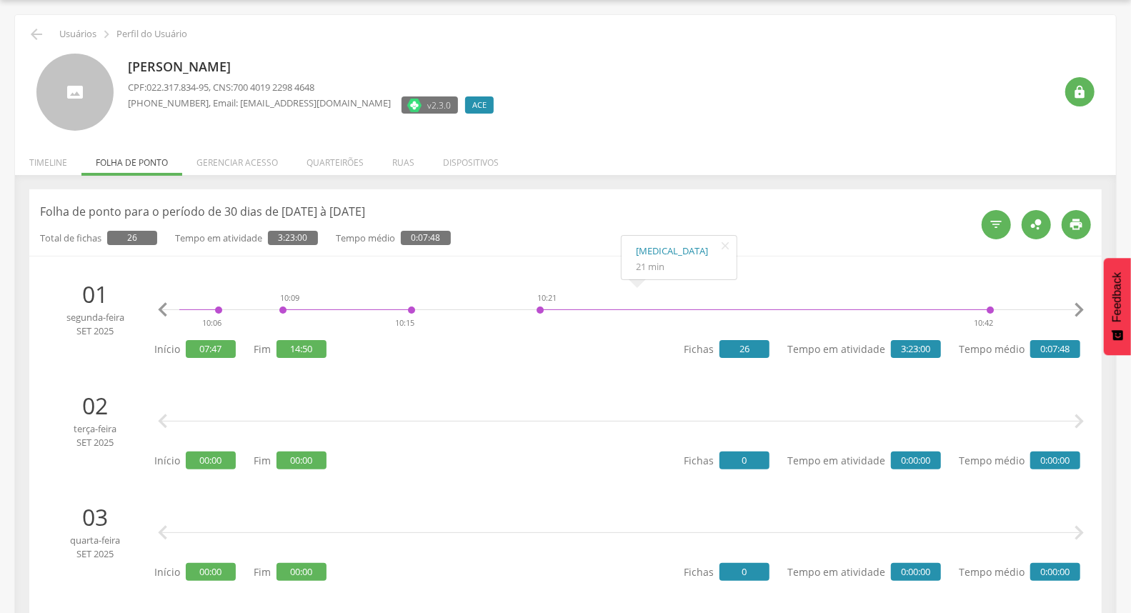
scroll to position [0, 2945]
click at [43, 37] on icon "" at bounding box center [36, 34] width 17 height 17
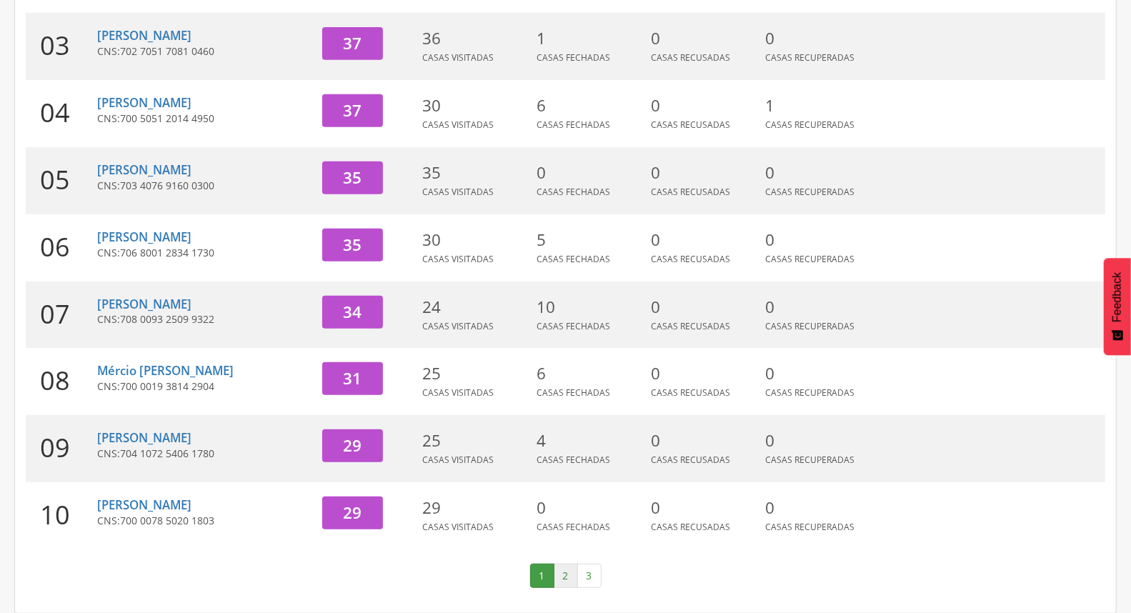
click at [559, 568] on link "2" at bounding box center [566, 576] width 24 height 24
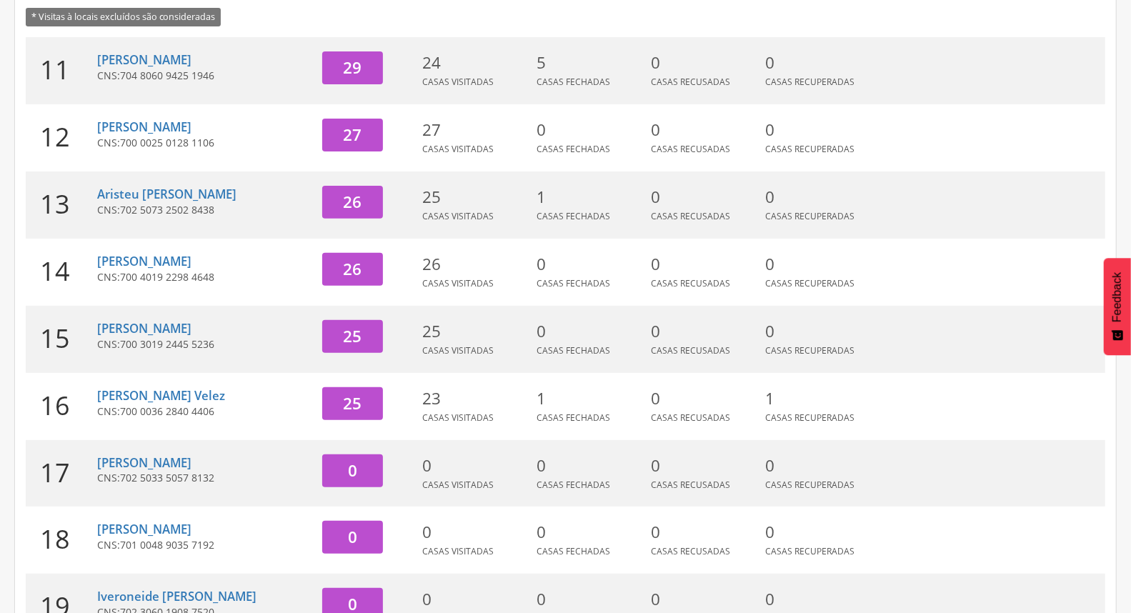
scroll to position [379, 0]
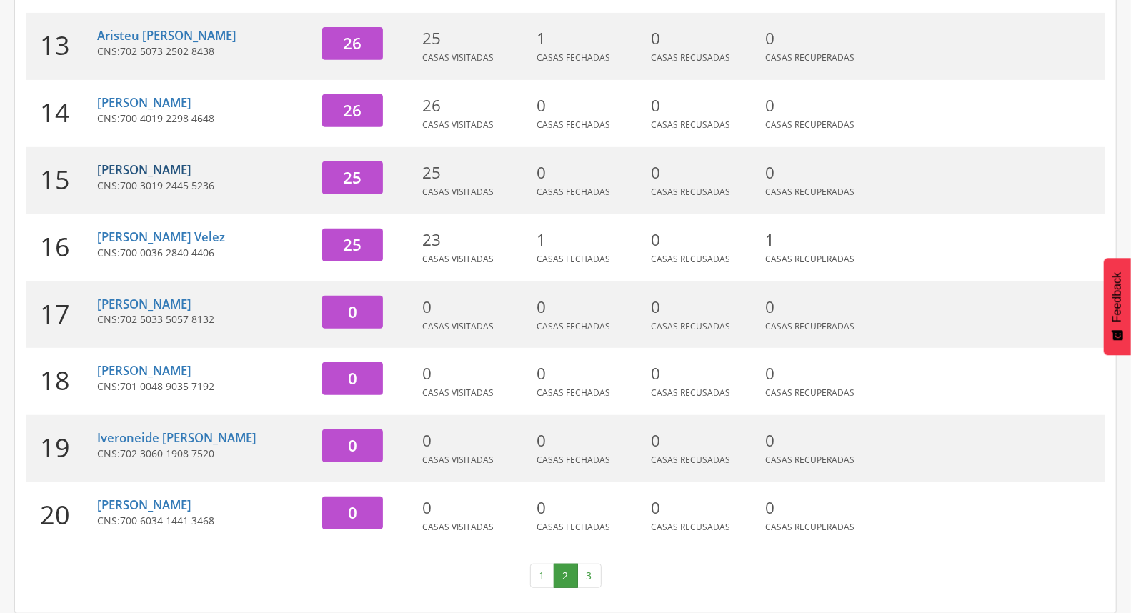
click at [131, 171] on link "[PERSON_NAME]" at bounding box center [144, 169] width 94 height 16
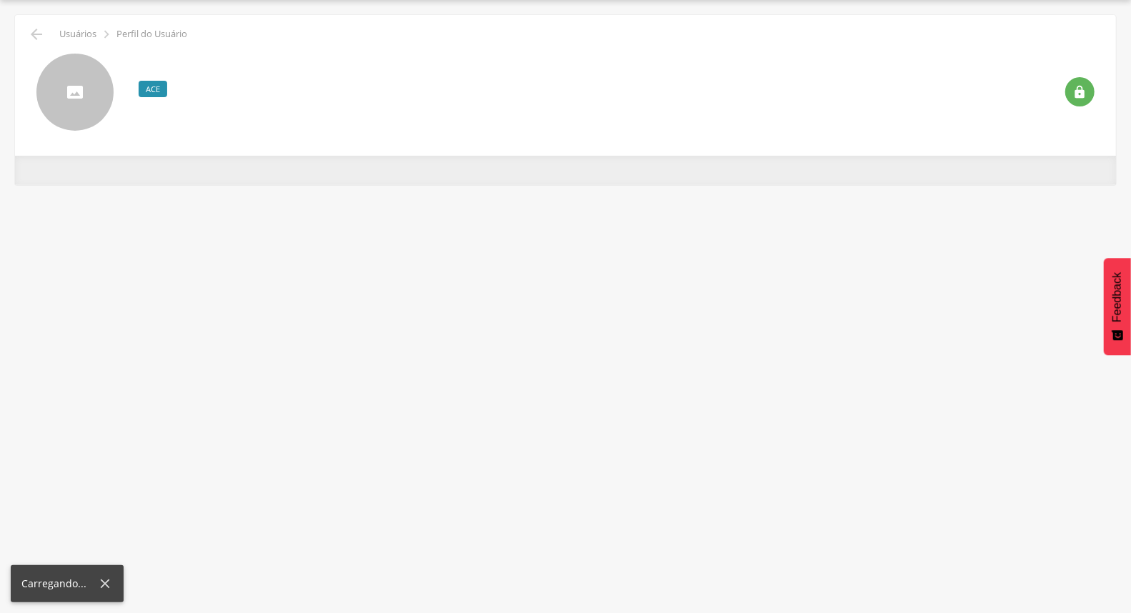
scroll to position [43, 0]
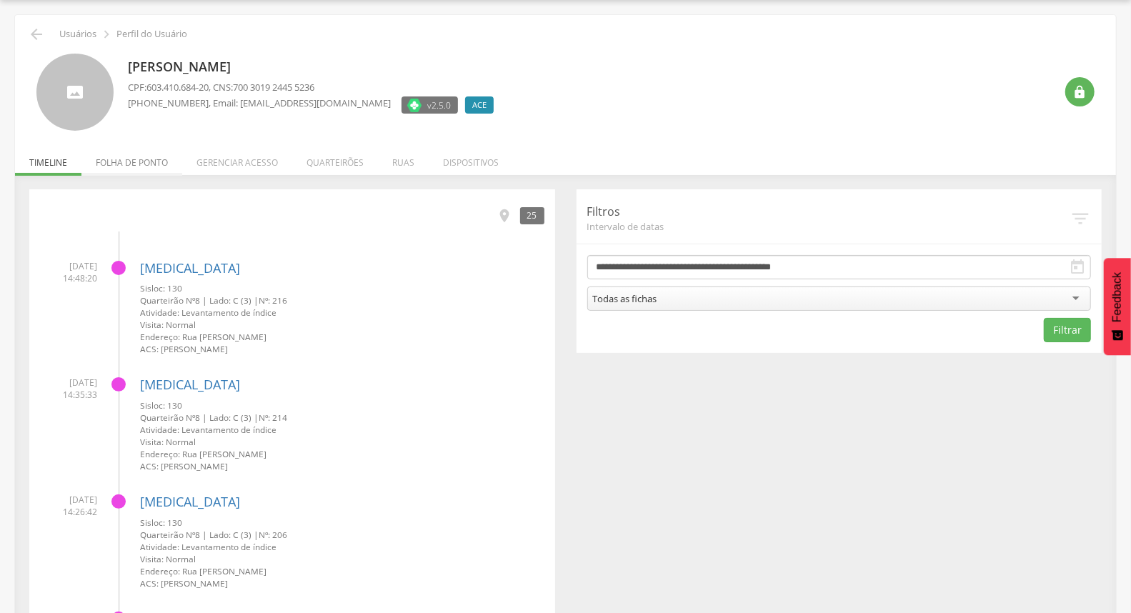
click at [136, 164] on li "Folha de ponto" at bounding box center [131, 159] width 101 height 34
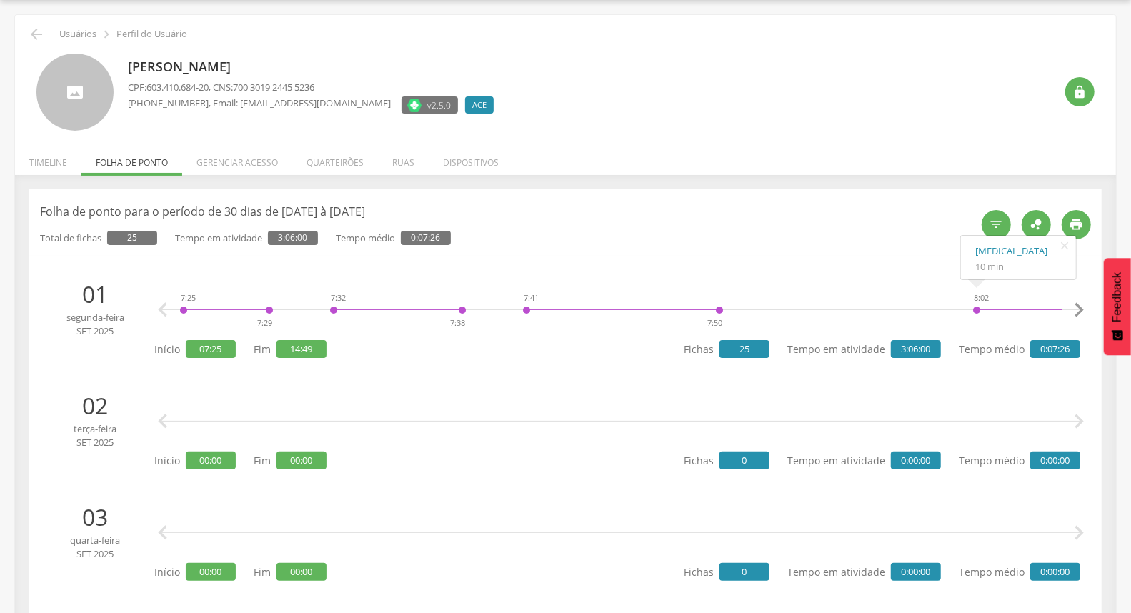
click at [1074, 311] on icon "" at bounding box center [1078, 310] width 29 height 29
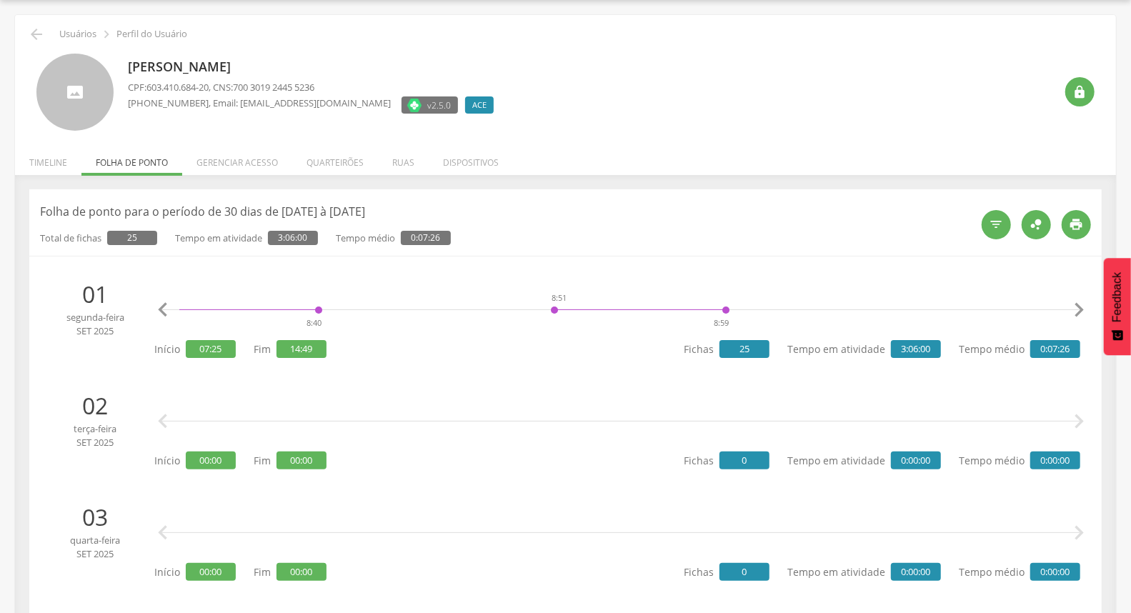
click at [1074, 311] on icon "" at bounding box center [1078, 310] width 29 height 29
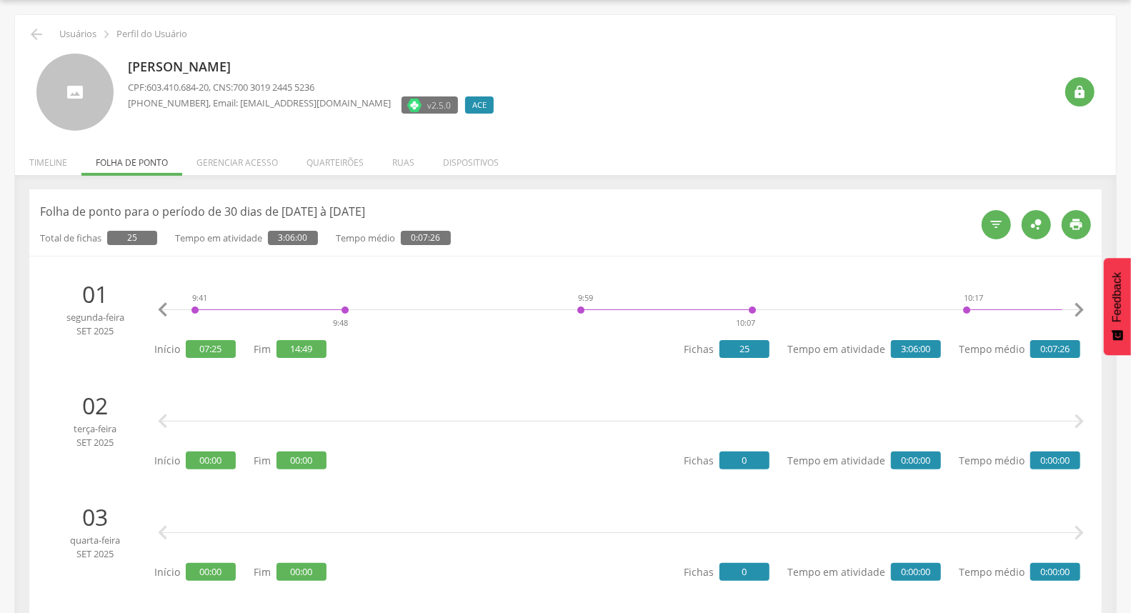
click at [1074, 311] on icon "" at bounding box center [1078, 310] width 29 height 29
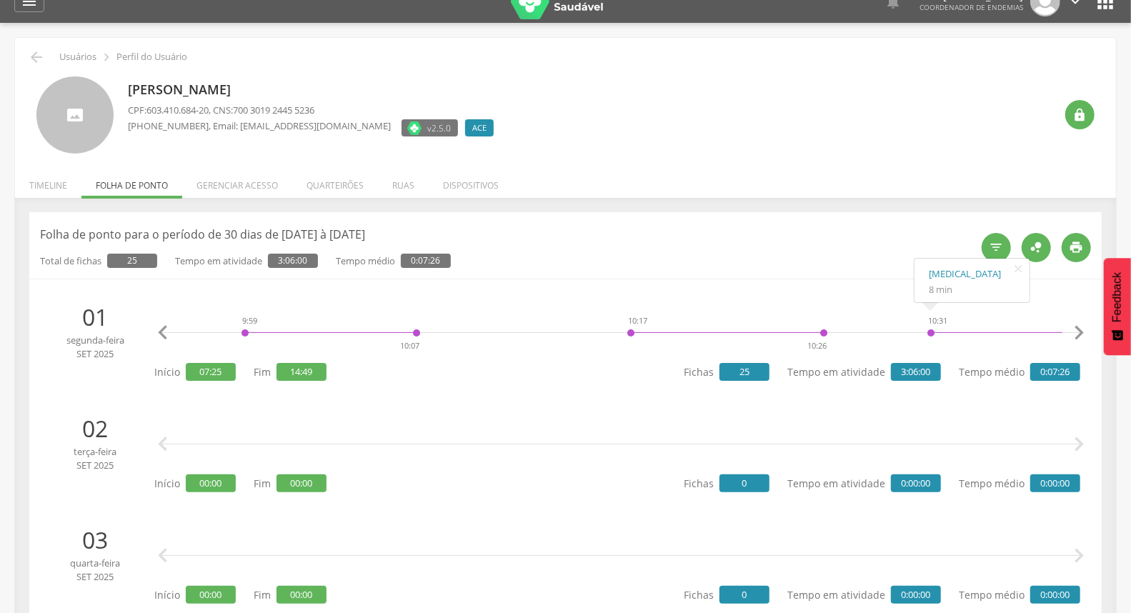
scroll to position [0, 0]
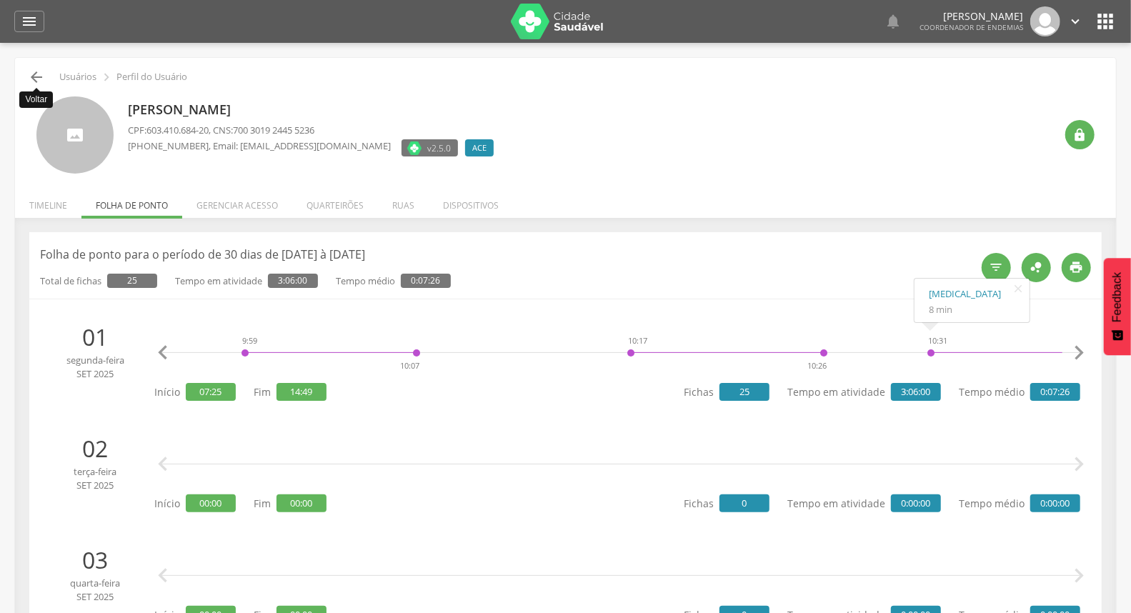
click at [30, 79] on icon "" at bounding box center [36, 77] width 17 height 17
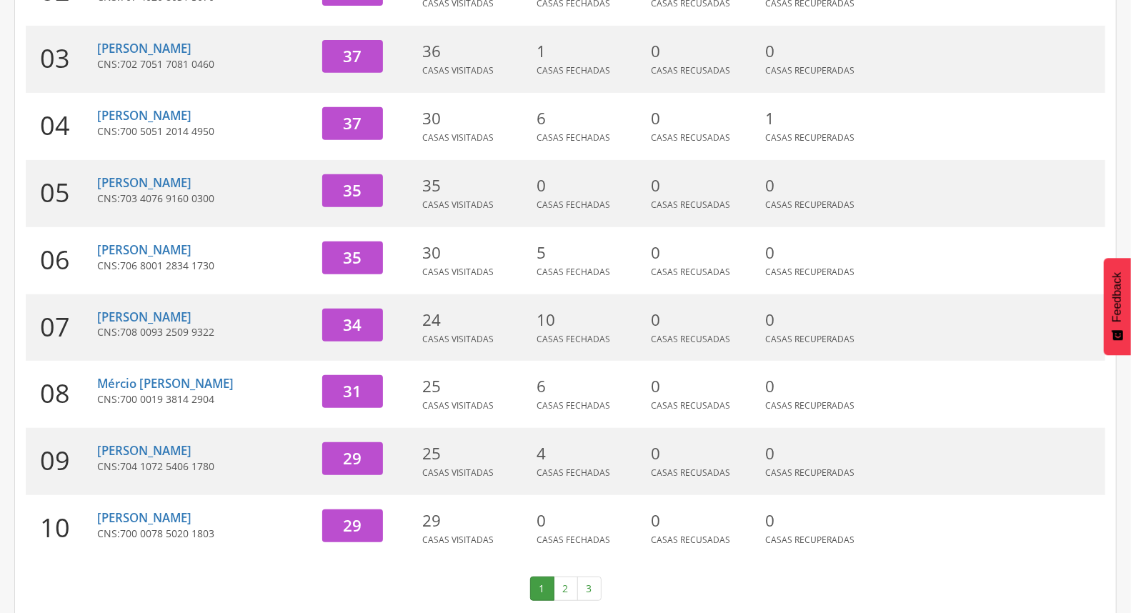
scroll to position [379, 0]
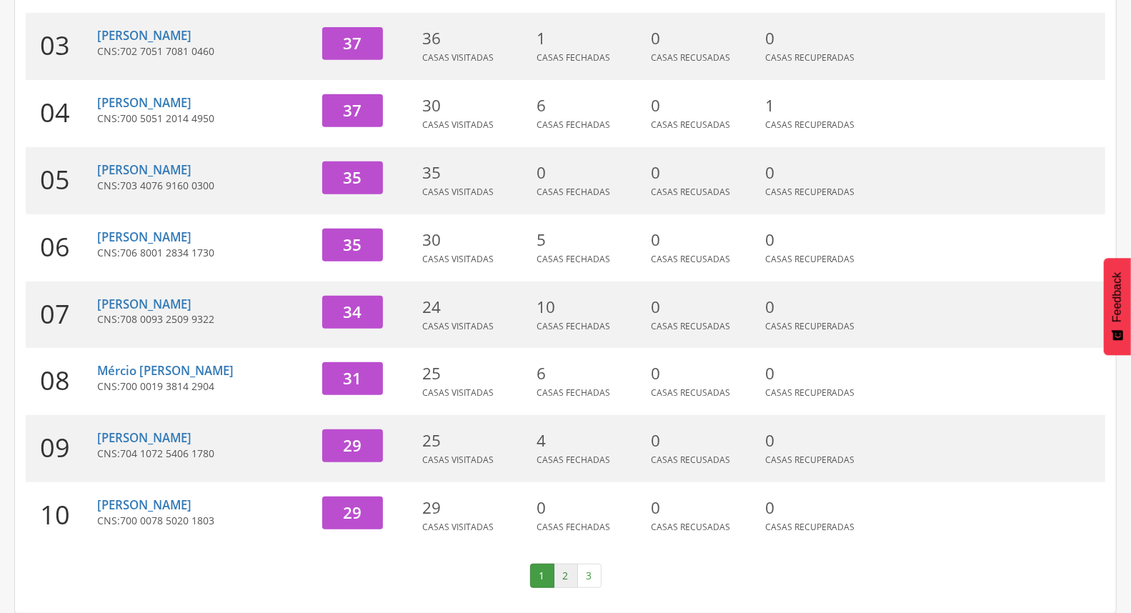
click at [574, 576] on link "2" at bounding box center [566, 576] width 24 height 24
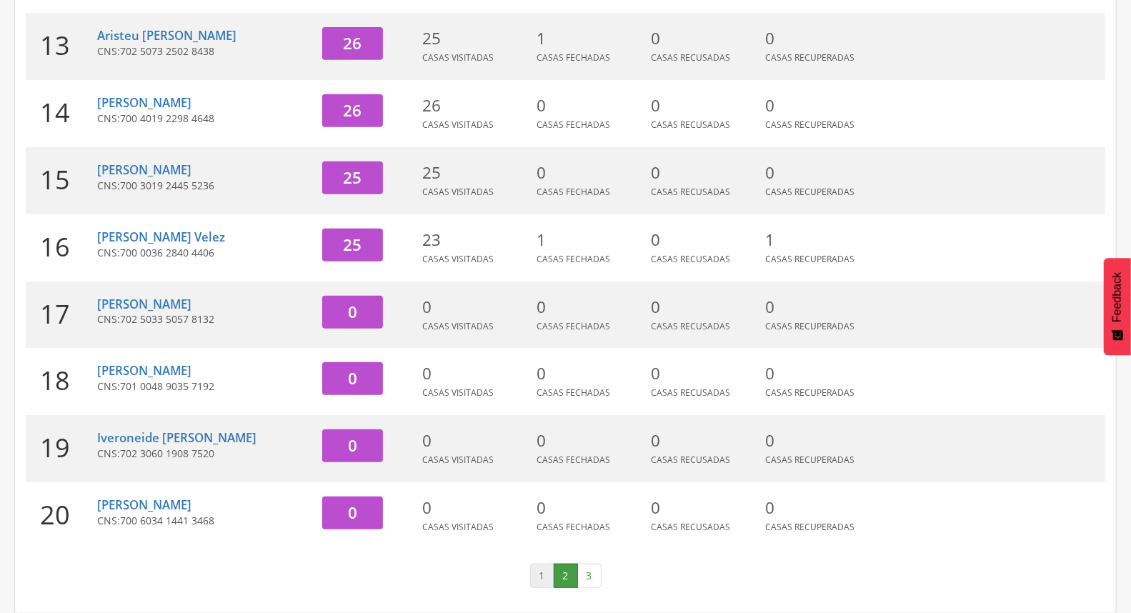
click at [538, 579] on link "1" at bounding box center [542, 576] width 24 height 24
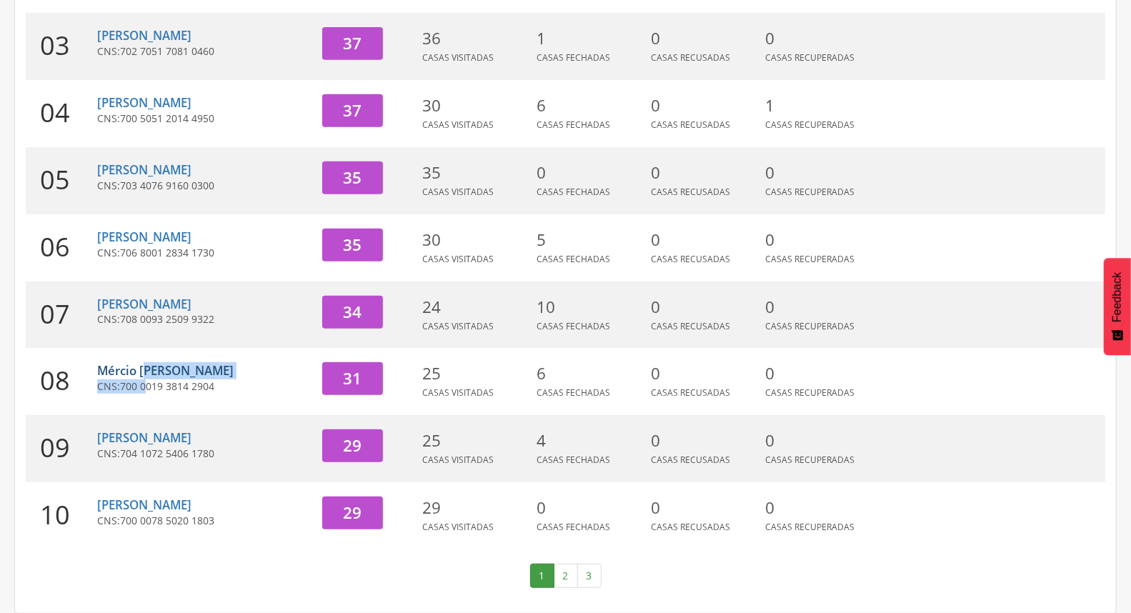
drag, startPoint x: 147, startPoint y: 379, endPoint x: 139, endPoint y: 367, distance: 14.3
click at [139, 370] on div "Mércio [PERSON_NAME] CNS: 700 0019 3814 2904" at bounding box center [204, 381] width 214 height 67
click at [139, 367] on link "Mércio [PERSON_NAME]" at bounding box center [165, 370] width 136 height 16
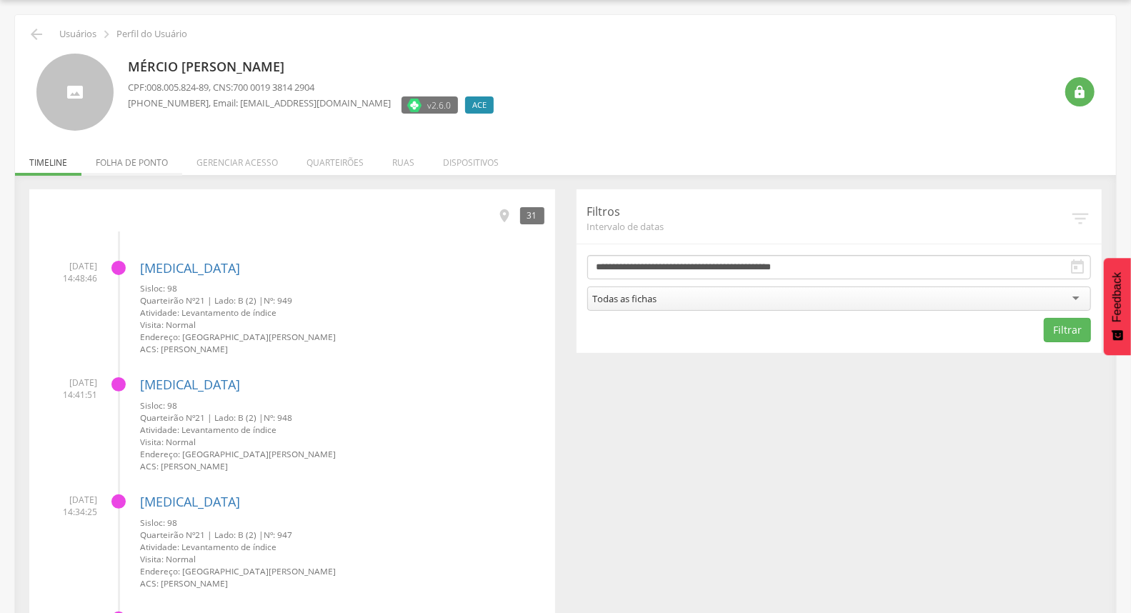
click at [158, 167] on li "Folha de ponto" at bounding box center [131, 159] width 101 height 34
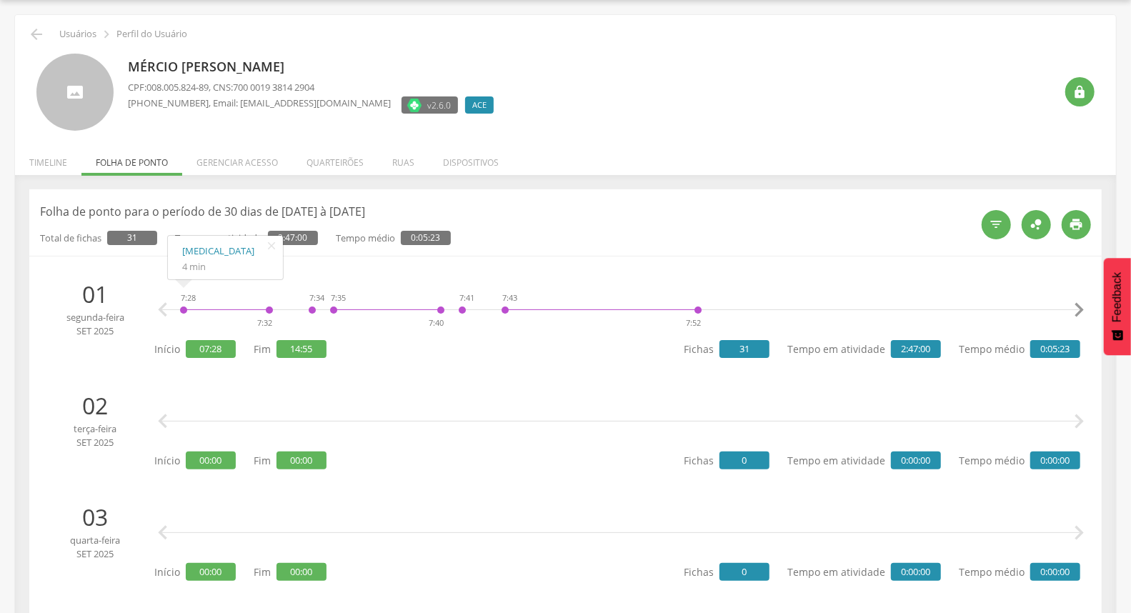
drag, startPoint x: 897, startPoint y: 352, endPoint x: 950, endPoint y: 350, distance: 53.6
click at [950, 350] on div "Fichas 31 Tempo em atividade 2:47:00 Tempo médio 0:05:23" at bounding box center [882, 349] width 396 height 28
click at [1086, 311] on icon "" at bounding box center [1078, 310] width 29 height 29
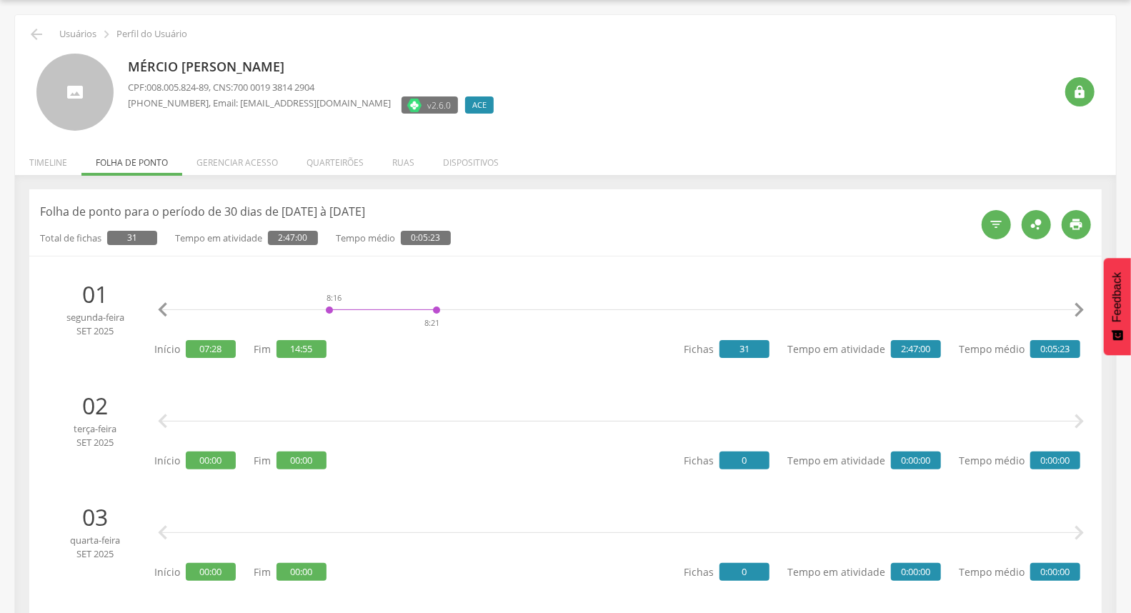
click at [1086, 311] on icon "" at bounding box center [1078, 310] width 29 height 29
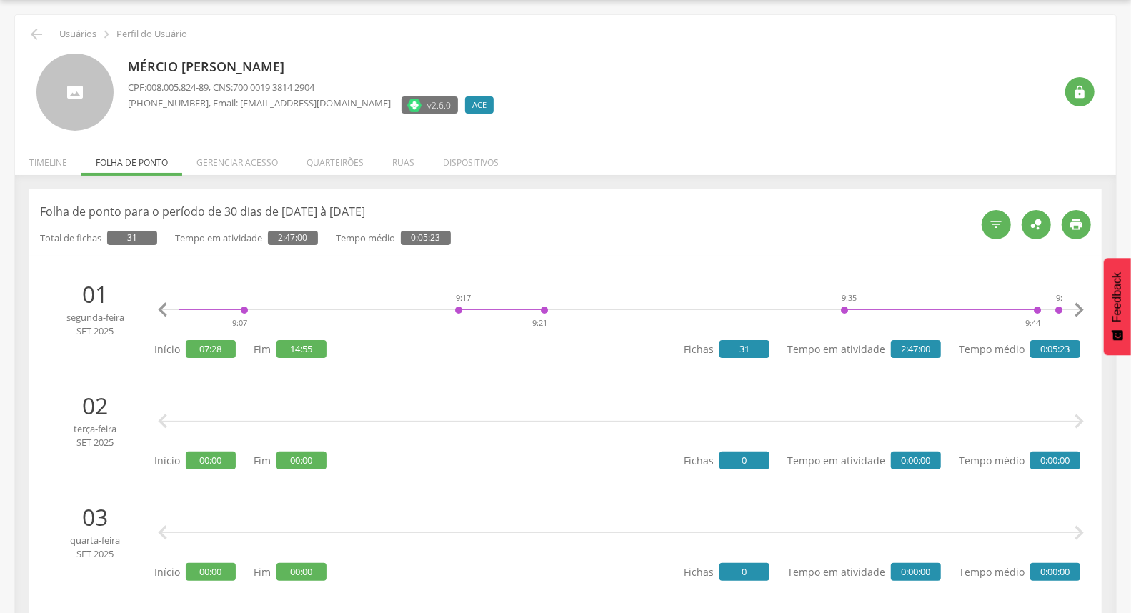
click at [1086, 311] on icon "" at bounding box center [1078, 310] width 29 height 29
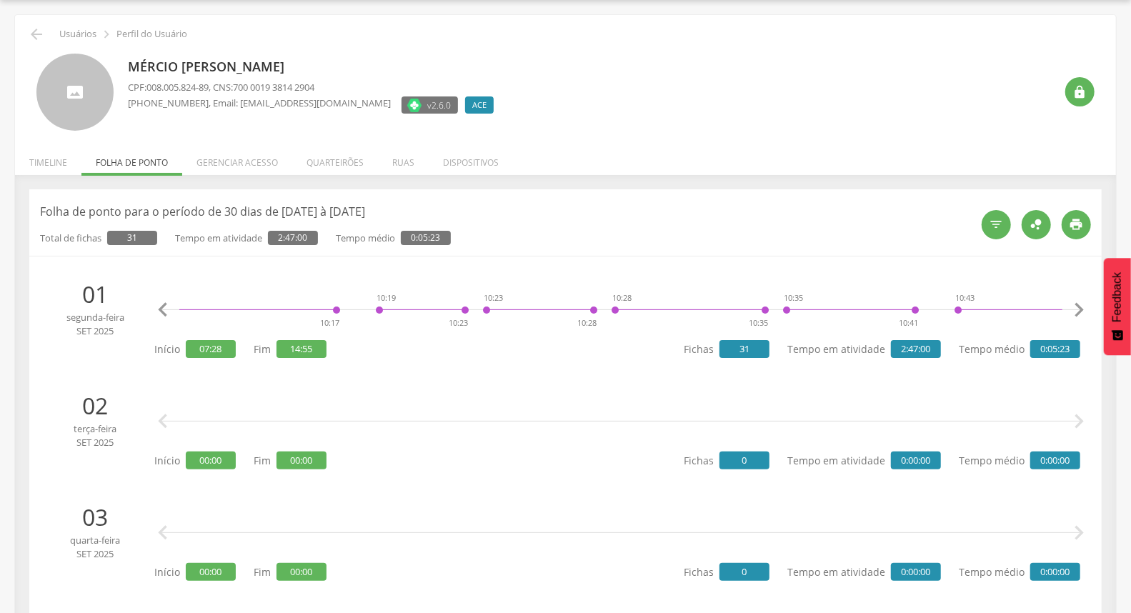
click at [1084, 312] on icon "" at bounding box center [1078, 310] width 29 height 29
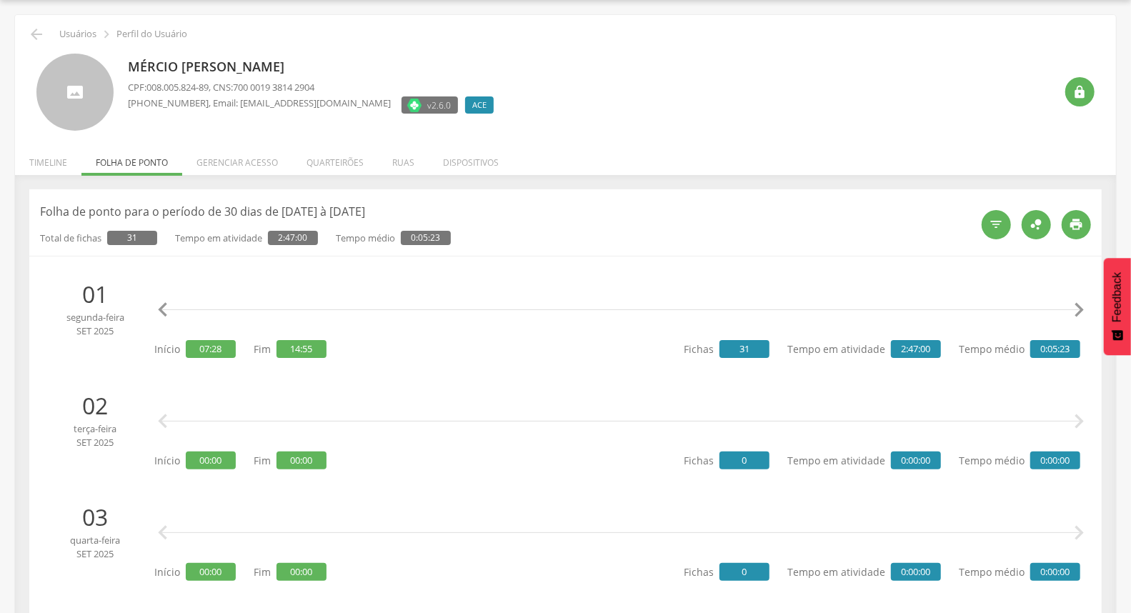
click at [1084, 312] on icon "" at bounding box center [1078, 310] width 29 height 29
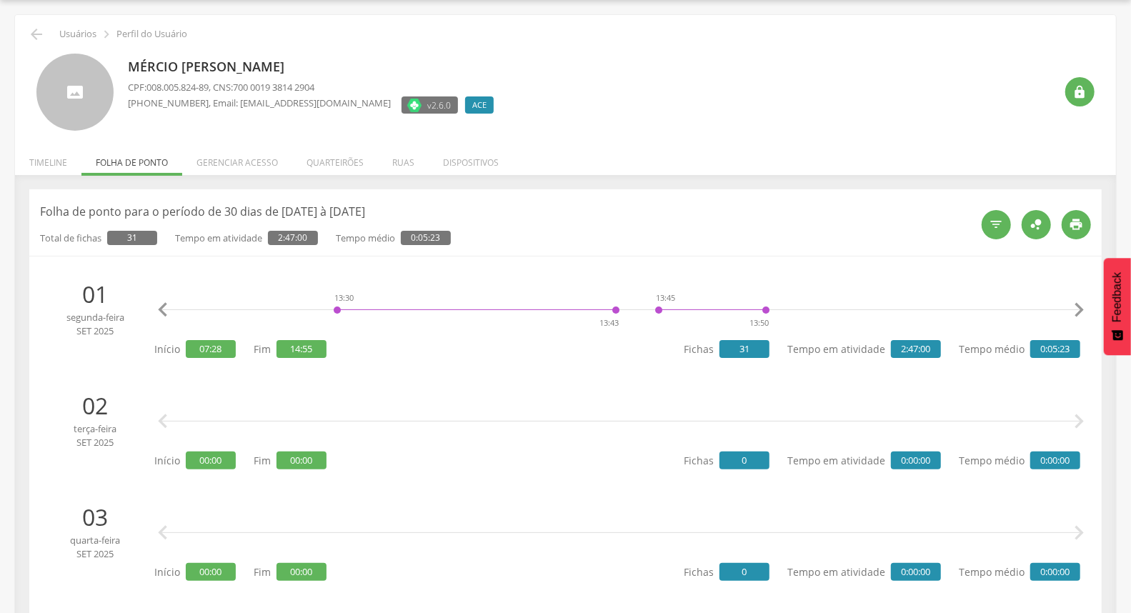
click at [1084, 311] on icon "" at bounding box center [1078, 310] width 29 height 29
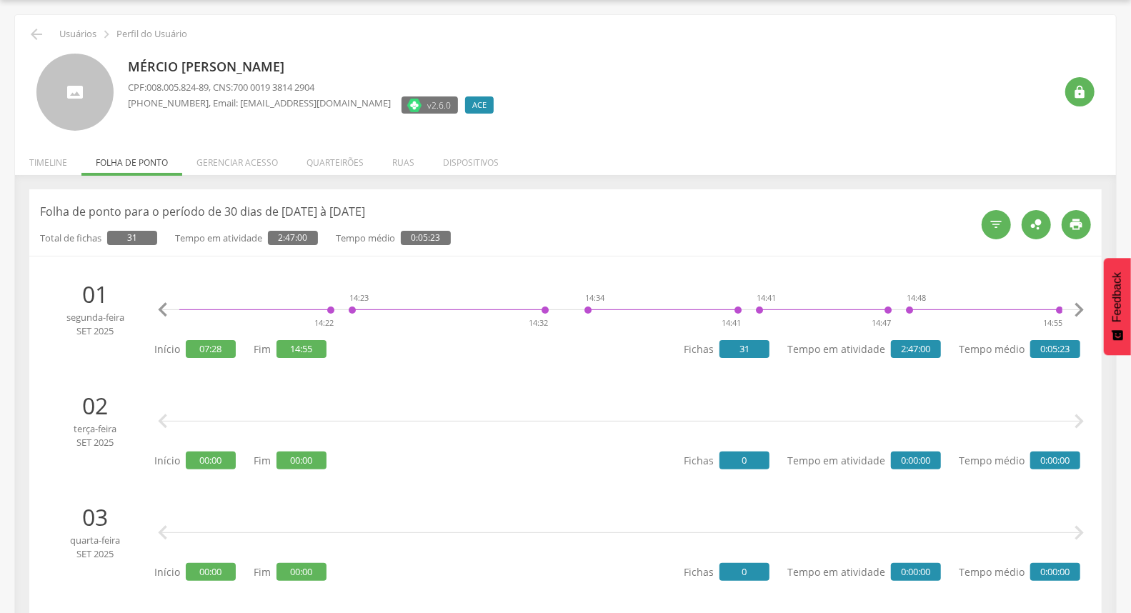
click at [1084, 311] on icon "" at bounding box center [1078, 310] width 29 height 29
click at [1084, 310] on icon "" at bounding box center [1078, 310] width 29 height 29
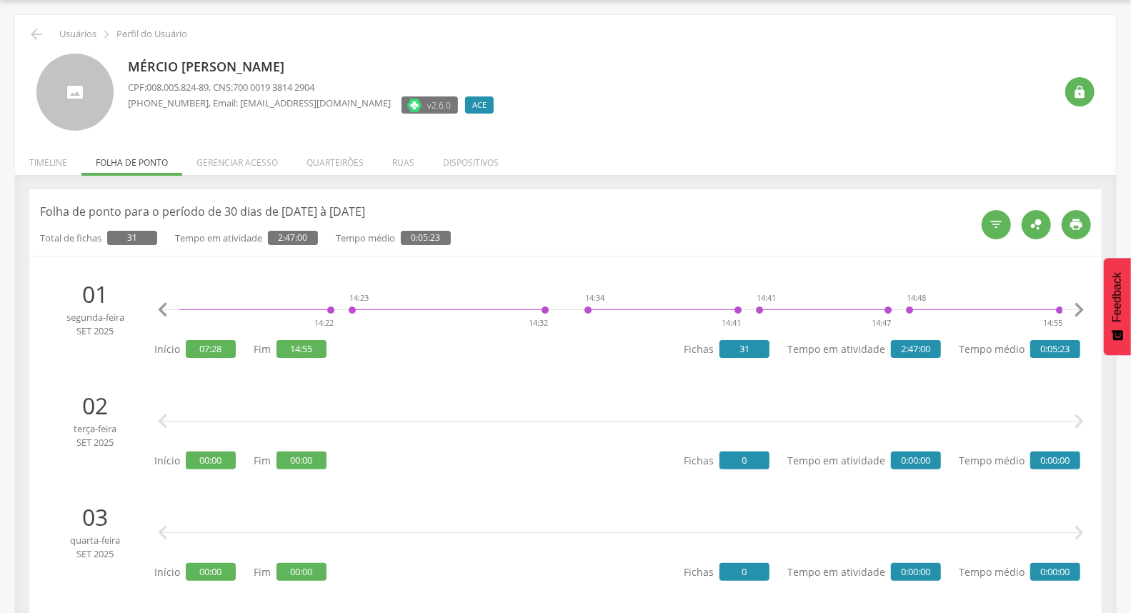
click at [1084, 310] on icon "" at bounding box center [1078, 310] width 29 height 29
click at [46, 157] on li "Timeline" at bounding box center [48, 159] width 66 height 34
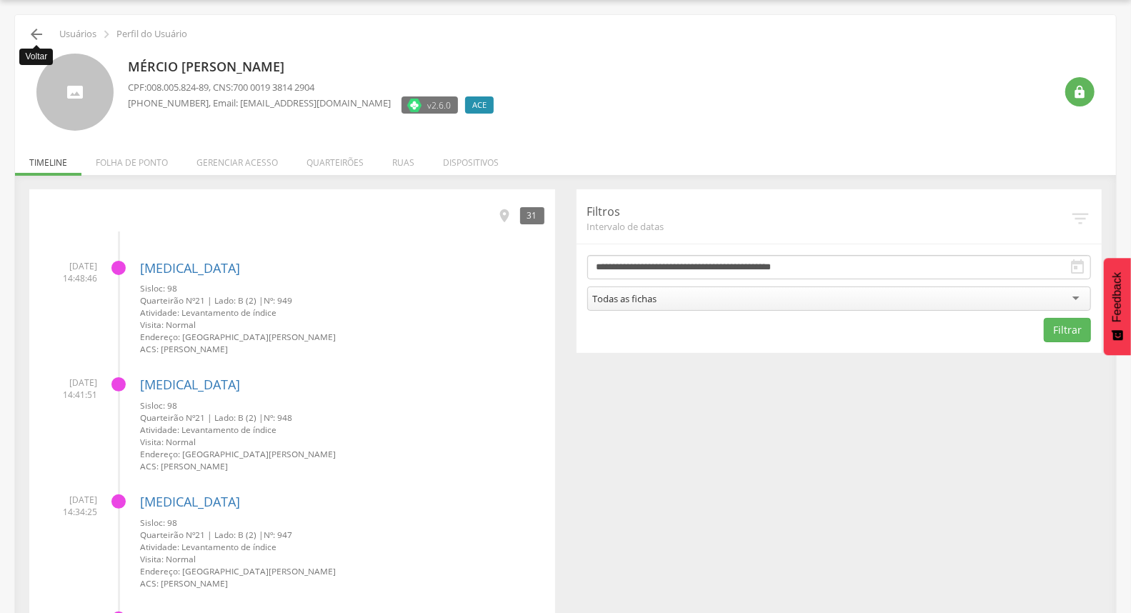
click at [29, 38] on icon "" at bounding box center [36, 34] width 17 height 17
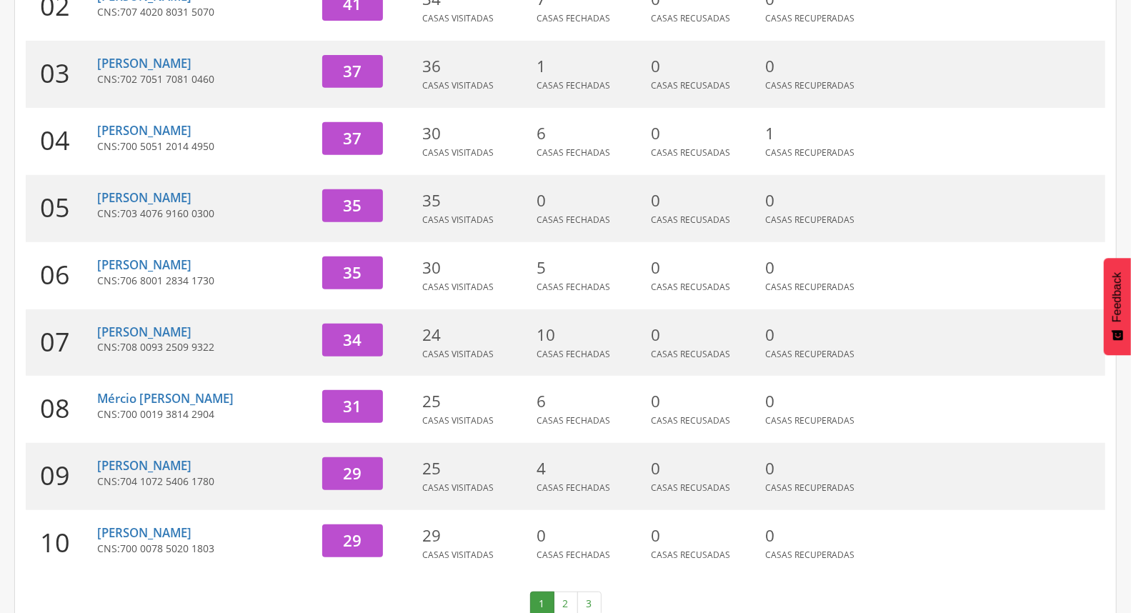
scroll to position [379, 0]
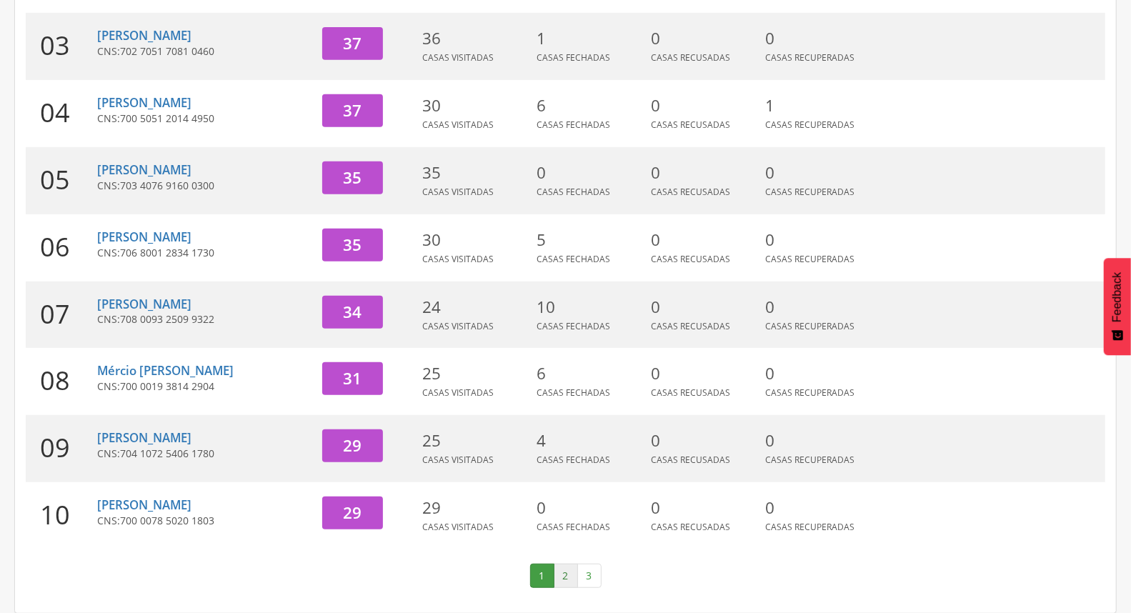
click at [572, 567] on link "2" at bounding box center [566, 576] width 24 height 24
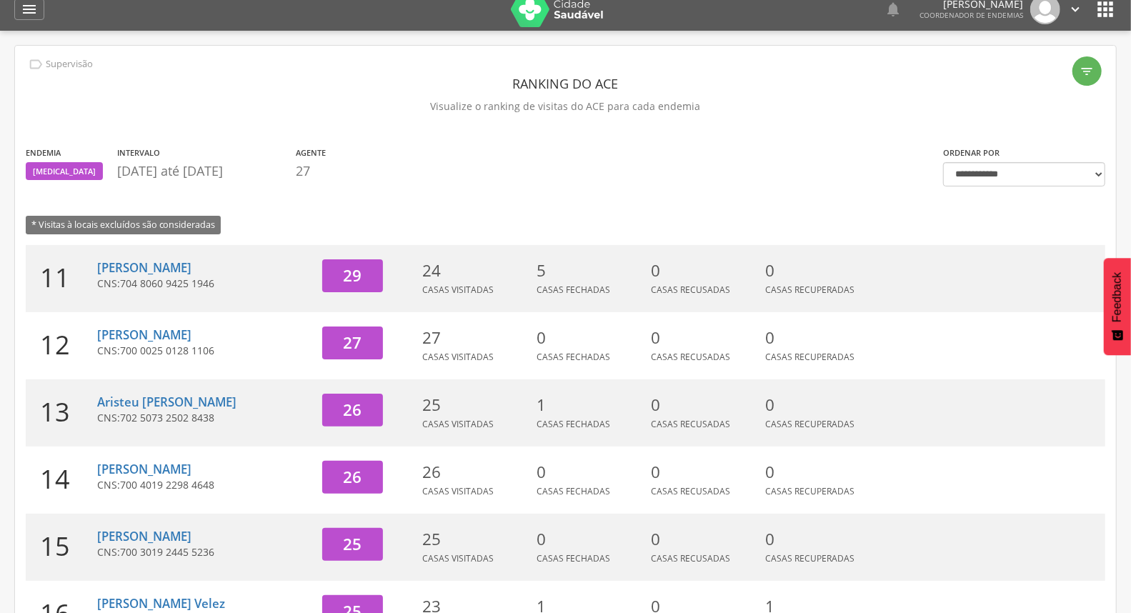
scroll to position [0, 0]
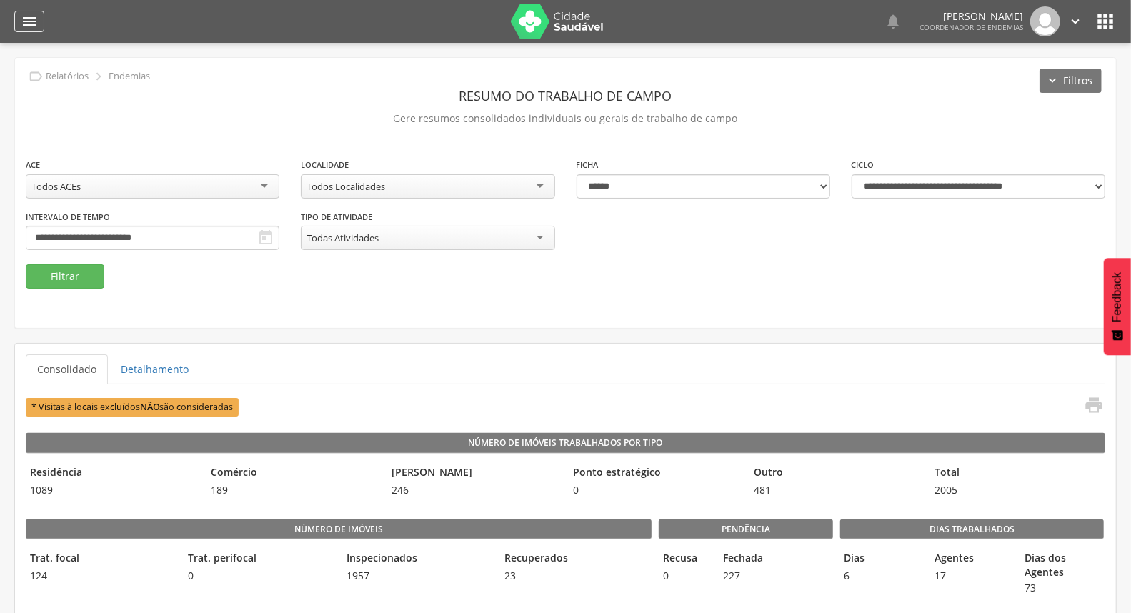
click at [37, 25] on icon "" at bounding box center [29, 21] width 17 height 17
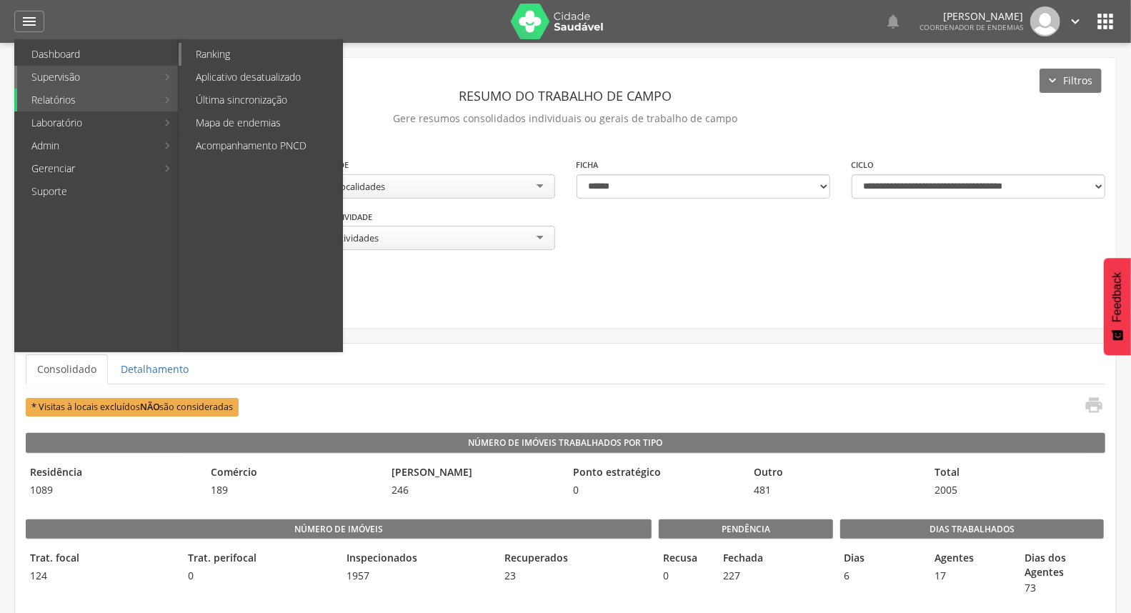
click at [257, 51] on link "Ranking" at bounding box center [261, 54] width 161 height 23
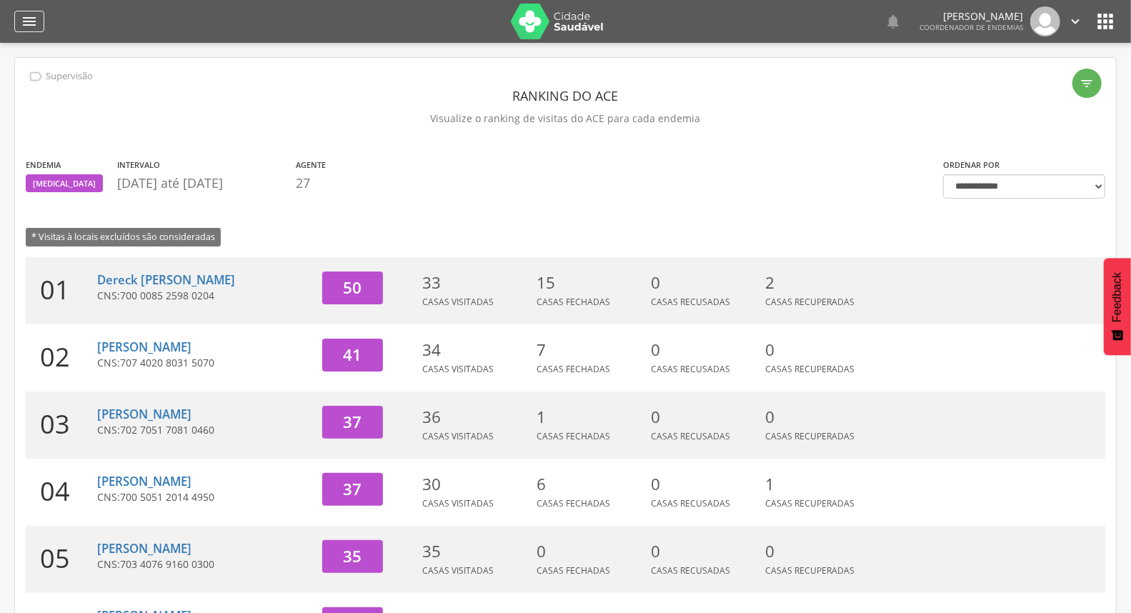
click at [24, 22] on icon "" at bounding box center [29, 21] width 17 height 17
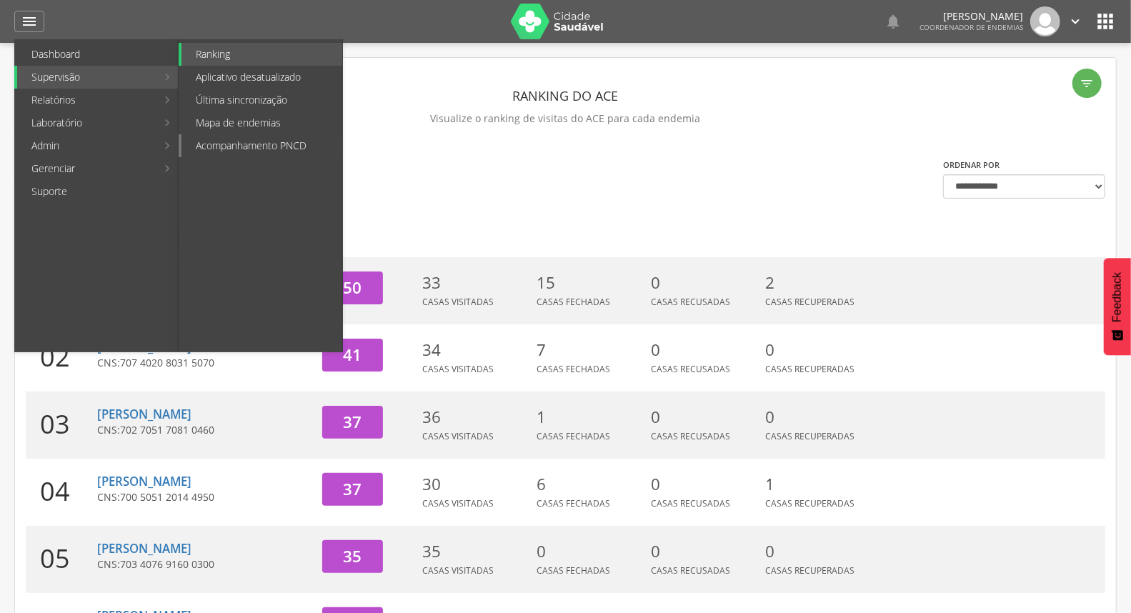
click at [226, 144] on link "Acompanhamento PNCD" at bounding box center [261, 145] width 161 height 23
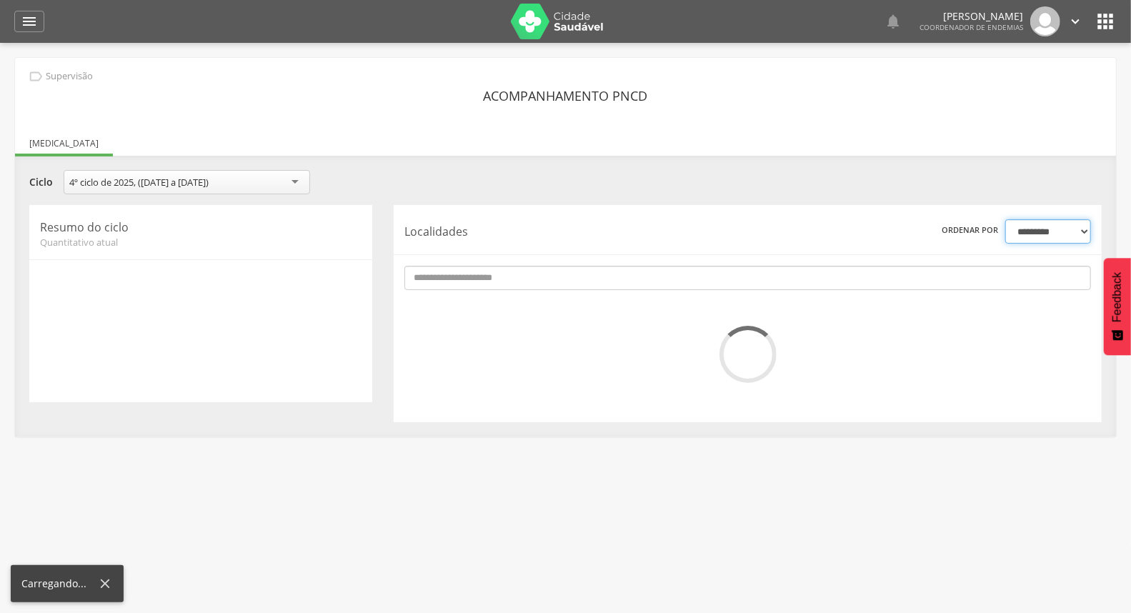
click at [1057, 234] on select "**********" at bounding box center [1048, 231] width 86 height 24
click at [1005, 220] on select "**********" at bounding box center [1048, 231] width 86 height 24
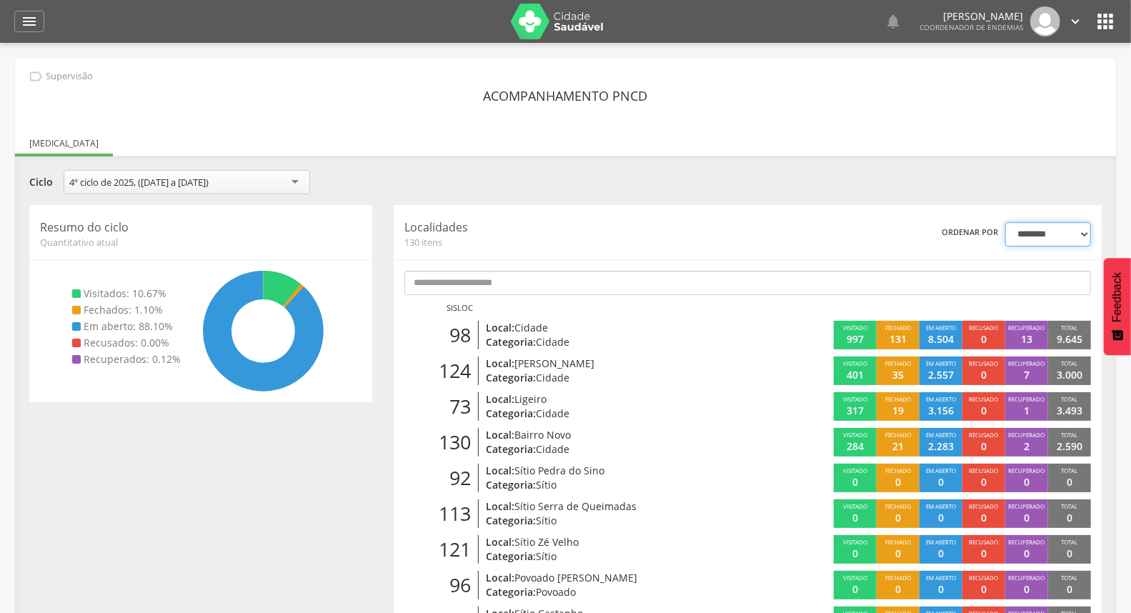
click at [1062, 234] on select "**********" at bounding box center [1048, 234] width 86 height 24
select select "*"
click at [1005, 222] on select "**********" at bounding box center [1048, 234] width 86 height 24
click at [1079, 23] on icon "" at bounding box center [1075, 22] width 16 height 16
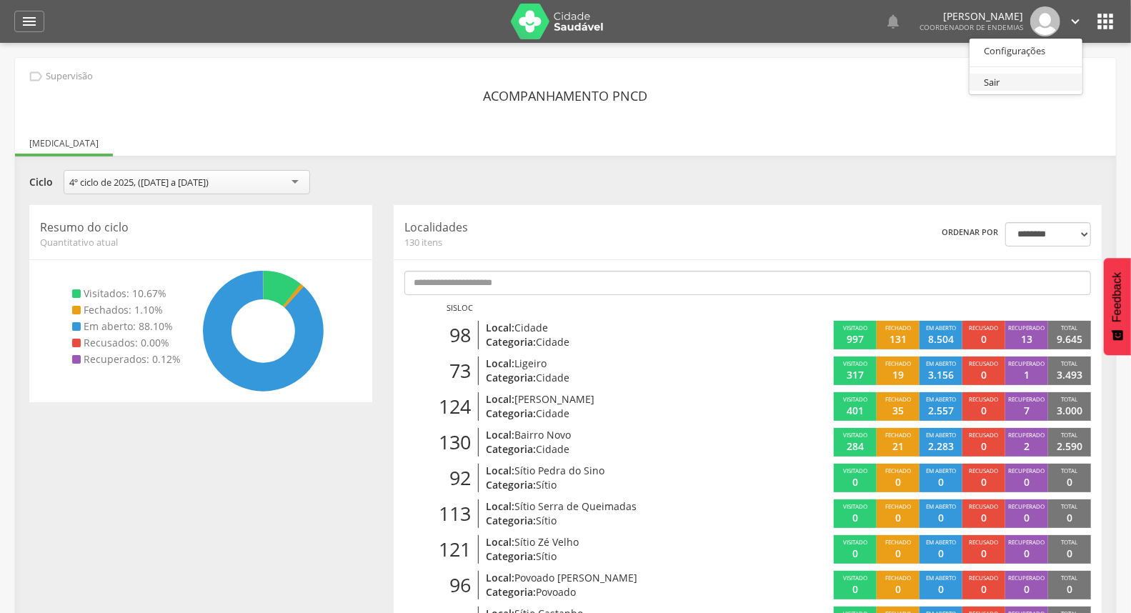
click at [1040, 74] on link "Sair" at bounding box center [1025, 83] width 113 height 18
